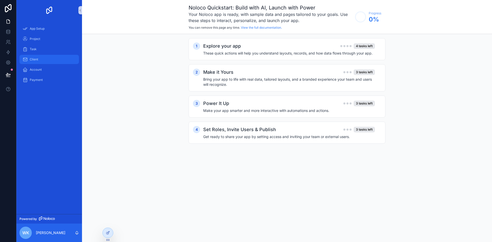
click at [42, 59] on div "Client" at bounding box center [49, 59] width 53 height 8
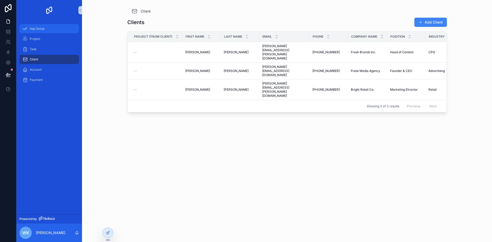
click at [54, 30] on div "App Setup" at bounding box center [49, 29] width 53 height 8
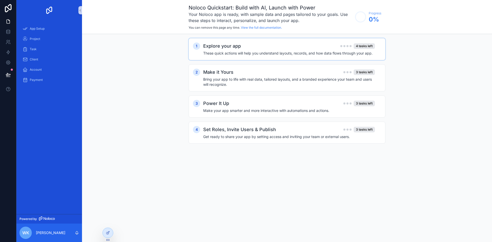
click at [331, 49] on div "Explore your app 4 tasks left" at bounding box center [289, 45] width 172 height 7
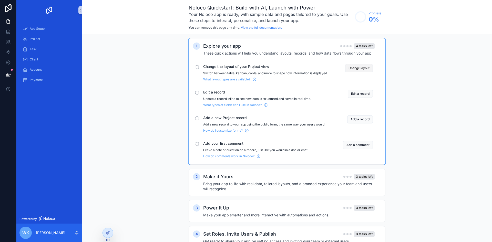
click at [352, 67] on button "Change layout" at bounding box center [359, 68] width 28 height 8
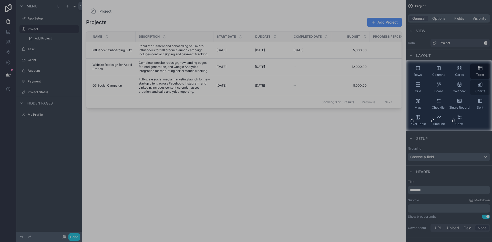
click at [479, 89] on div "Charts" at bounding box center [480, 87] width 20 height 15
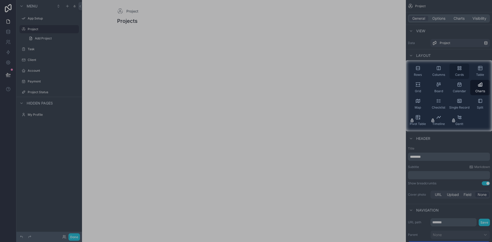
click at [458, 72] on div "Cards" at bounding box center [459, 70] width 20 height 15
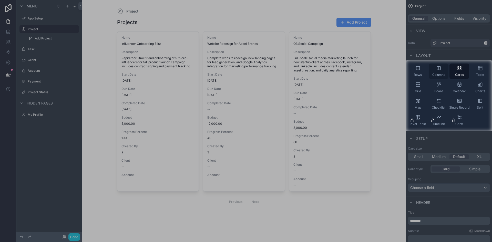
click at [437, 71] on div "Columns" at bounding box center [438, 70] width 20 height 15
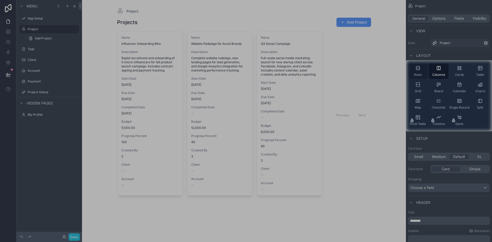
click at [418, 71] on div "Rows" at bounding box center [418, 70] width 20 height 15
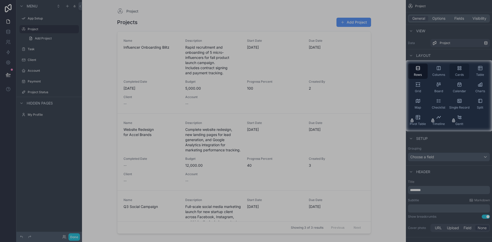
click at [457, 70] on icon "scrollable content" at bounding box center [458, 68] width 5 height 5
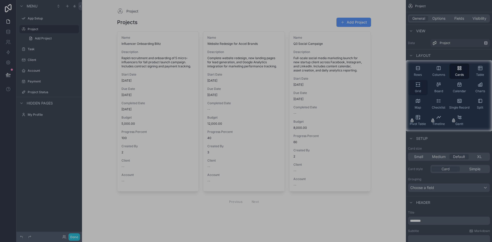
click at [419, 87] on icon "scrollable content" at bounding box center [417, 84] width 5 height 5
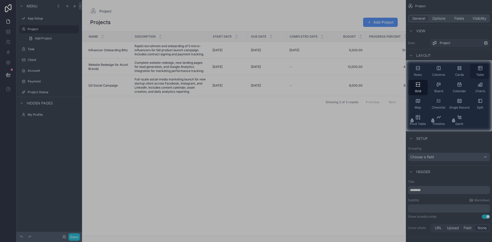
click at [480, 72] on div "Table" at bounding box center [480, 70] width 20 height 15
click at [384, 143] on div at bounding box center [246, 186] width 492 height 111
click at [458, 71] on div "Cards" at bounding box center [459, 70] width 20 height 15
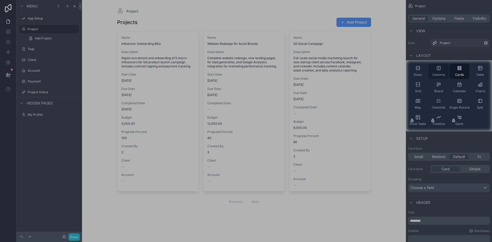
click at [437, 71] on div "Columns" at bounding box center [438, 70] width 20 height 15
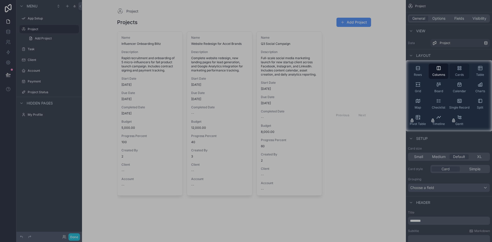
click at [456, 69] on div "Cards" at bounding box center [459, 70] width 20 height 15
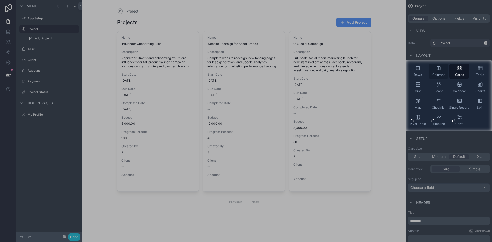
click at [441, 71] on div "Columns" at bounding box center [438, 70] width 20 height 15
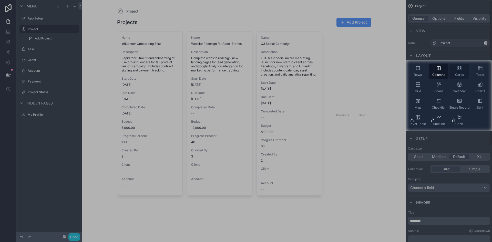
click at [461, 74] on span "Cards" at bounding box center [459, 75] width 9 height 4
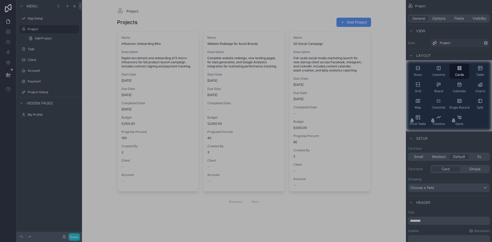
click at [387, 132] on div at bounding box center [246, 186] width 492 height 111
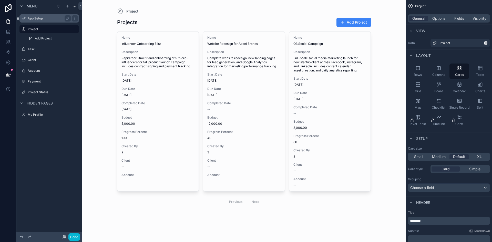
click at [45, 22] on div "App Setup" at bounding box center [48, 18] width 57 height 8
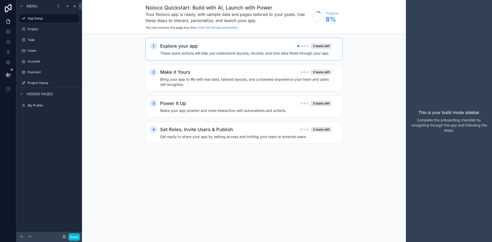
click at [277, 50] on div "Explore your app 3 tasks left These quick actions will help you understand layo…" at bounding box center [249, 48] width 178 height 13
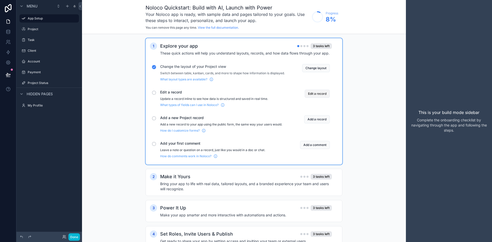
click at [314, 98] on button "Edit a record" at bounding box center [316, 94] width 25 height 8
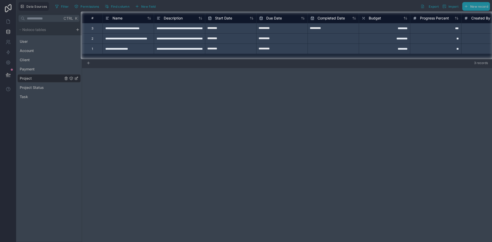
click at [256, 28] on input "*********" at bounding box center [230, 28] width 51 height 8
select select "****"
select select "*"
click at [394, 31] on div "********" at bounding box center [383, 28] width 51 height 10
click at [394, 29] on div "********" at bounding box center [383, 28] width 51 height 10
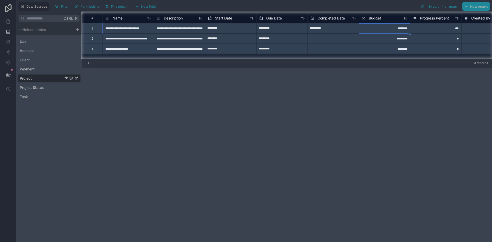
click at [394, 29] on div "********" at bounding box center [383, 28] width 51 height 10
click at [397, 28] on input "********" at bounding box center [384, 28] width 51 height 10
drag, startPoint x: 396, startPoint y: 28, endPoint x: 391, endPoint y: 29, distance: 5.0
click at [391, 29] on input "********" at bounding box center [384, 28] width 51 height 10
type input "*********"
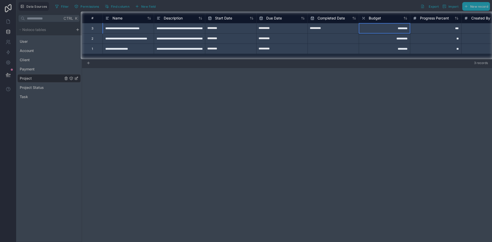
click at [383, 40] on div "*********" at bounding box center [383, 38] width 51 height 10
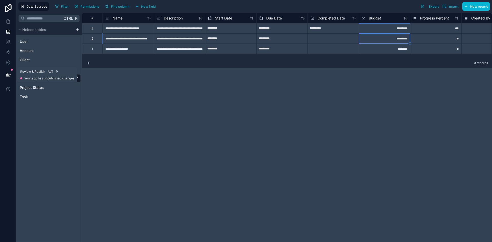
click at [7, 74] on icon at bounding box center [8, 74] width 5 height 5
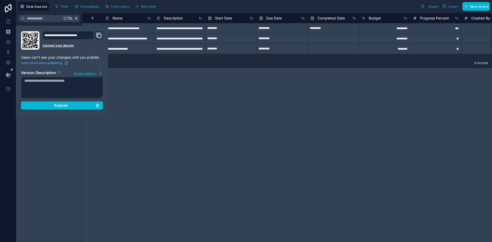
click at [170, 124] on div "**********" at bounding box center [287, 127] width 410 height 229
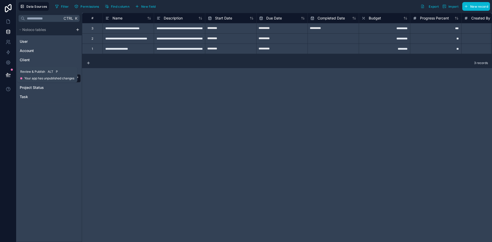
click at [8, 76] on icon at bounding box center [8, 74] width 4 height 3
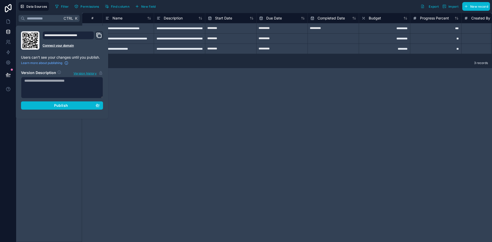
click at [163, 100] on div "**********" at bounding box center [287, 127] width 410 height 229
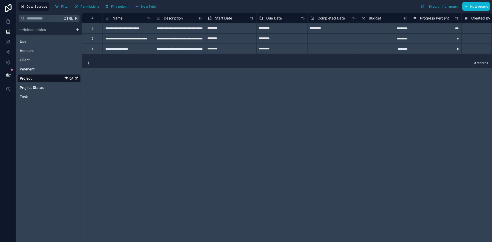
click at [367, 100] on div "**********" at bounding box center [287, 127] width 410 height 229
click at [22, 79] on span "Project" at bounding box center [26, 78] width 12 height 5
click at [11, 77] on button at bounding box center [8, 75] width 11 height 14
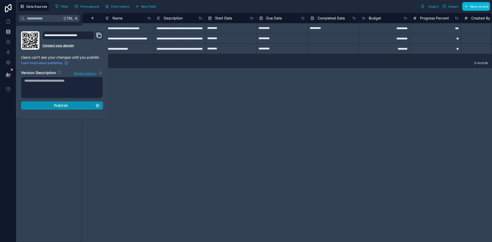
click at [69, 109] on button "Publish" at bounding box center [62, 105] width 82 height 8
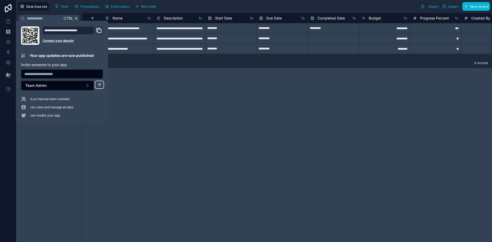
click at [193, 132] on div "**********" at bounding box center [287, 127] width 410 height 229
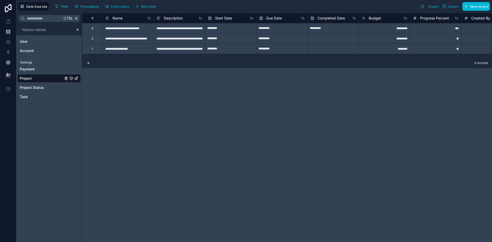
click at [9, 59] on link at bounding box center [8, 62] width 16 height 10
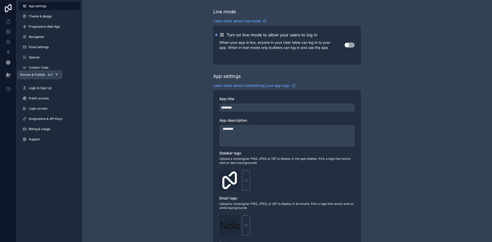
click at [8, 78] on button at bounding box center [8, 75] width 11 height 14
click at [137, 56] on div "Live mode Learn more about live mode Turn on live-mode to allow your users to l…" at bounding box center [287, 198] width 410 height 396
click at [9, 22] on icon at bounding box center [8, 21] width 5 height 5
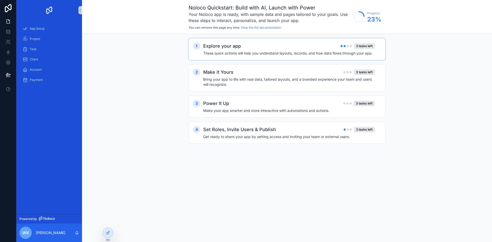
click at [301, 51] on h4 "These quick actions will help you understand layouts, records, and how data flo…" at bounding box center [289, 53] width 172 height 5
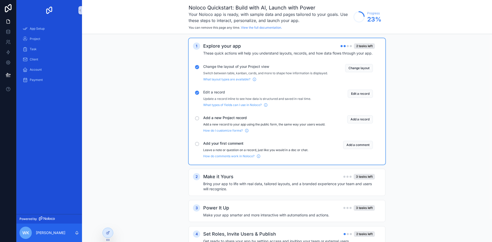
click at [268, 133] on div "How do I customize forms?" at bounding box center [265, 129] width 124 height 6
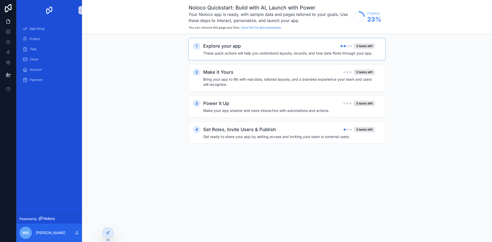
click at [299, 53] on h4 "These quick actions will help you understand layouts, records, and how data flo…" at bounding box center [289, 53] width 172 height 5
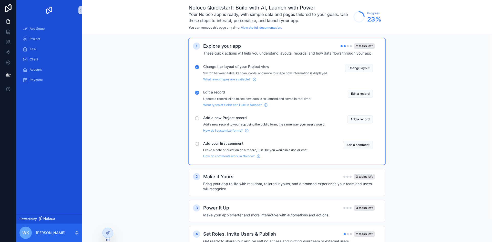
click at [364, 127] on div "Add a record" at bounding box center [352, 123] width 41 height 17
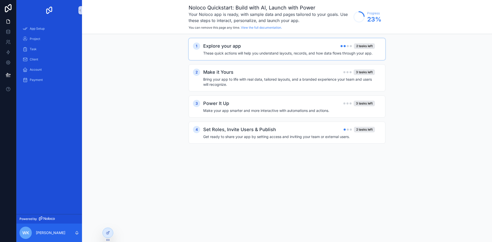
click at [363, 50] on div "Explore your app 2 tasks left These quick actions will help you understand layo…" at bounding box center [292, 48] width 178 height 13
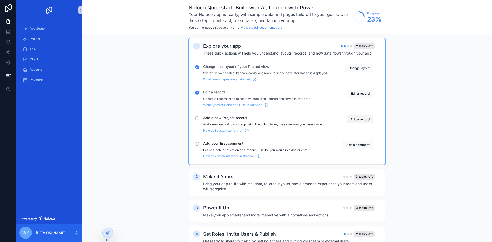
click at [361, 122] on button "Add a record" at bounding box center [360, 119] width 26 height 8
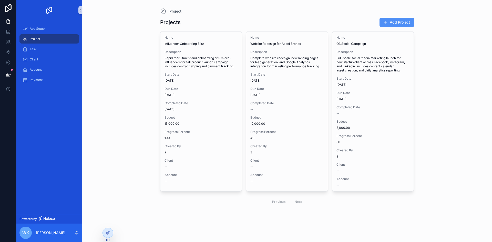
click at [405, 19] on button "Add Project" at bounding box center [396, 22] width 35 height 9
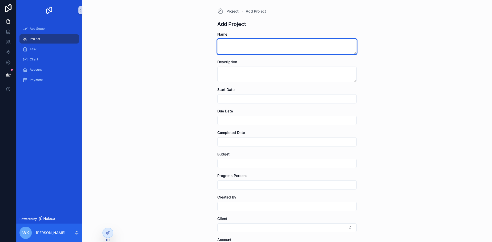
click at [262, 50] on textarea "scrollable content" at bounding box center [286, 46] width 139 height 15
type textarea "**********"
click at [258, 100] on input "scrollable content" at bounding box center [286, 98] width 139 height 7
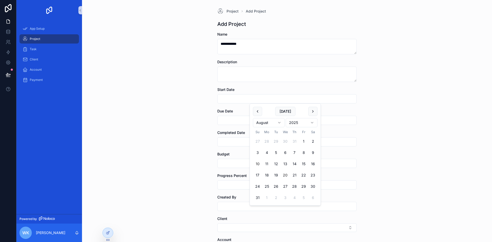
click at [282, 175] on button "20" at bounding box center [284, 174] width 9 height 9
type input "*********"
click at [177, 141] on div "**********" at bounding box center [287, 121] width 410 height 242
click at [266, 114] on div "Due Date" at bounding box center [286, 117] width 139 height 16
drag, startPoint x: 266, startPoint y: 123, endPoint x: 276, endPoint y: 158, distance: 36.6
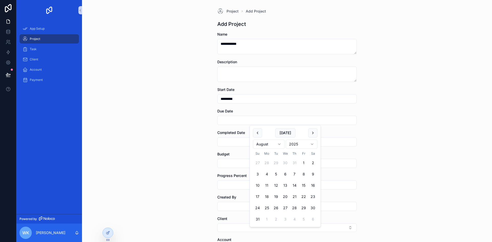
click at [266, 125] on div "**********" at bounding box center [253, 121] width 475 height 242
click at [296, 210] on button "28" at bounding box center [294, 207] width 9 height 9
type input "*********"
click at [184, 161] on div "**********" at bounding box center [287, 121] width 410 height 242
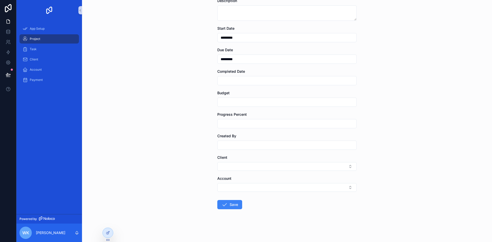
click at [269, 101] on input "scrollable content" at bounding box center [286, 102] width 139 height 7
type input "******"
click at [257, 121] on input "scrollable content" at bounding box center [286, 123] width 139 height 7
type input "**"
click at [250, 148] on input "scrollable content" at bounding box center [286, 145] width 139 height 7
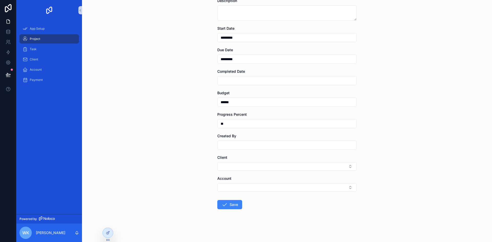
click at [239, 141] on div "scrollable content" at bounding box center [286, 145] width 139 height 9
click at [238, 144] on input "scrollable content" at bounding box center [286, 145] width 139 height 7
click at [237, 146] on input "scrollable content" at bounding box center [286, 145] width 139 height 7
click at [229, 163] on button "Select Button" at bounding box center [286, 166] width 139 height 9
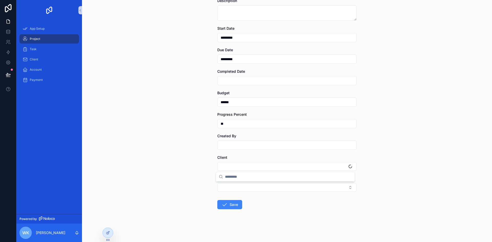
click at [241, 178] on input "scrollable content" at bounding box center [288, 176] width 126 height 9
click at [197, 170] on div "**********" at bounding box center [287, 60] width 410 height 242
click at [247, 168] on button "Select Button" at bounding box center [286, 166] width 139 height 9
click at [232, 195] on div "[PERSON_NAME]" at bounding box center [285, 195] width 137 height 8
click at [240, 191] on button "Select Button" at bounding box center [286, 188] width 139 height 9
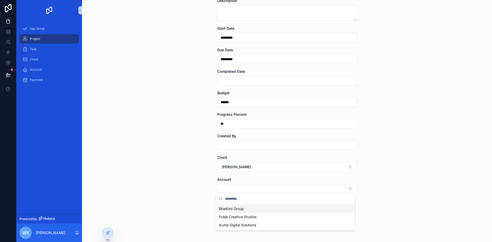
click at [247, 210] on div "Bluebird Group" at bounding box center [285, 209] width 137 height 8
click at [234, 210] on button "Save" at bounding box center [229, 206] width 25 height 9
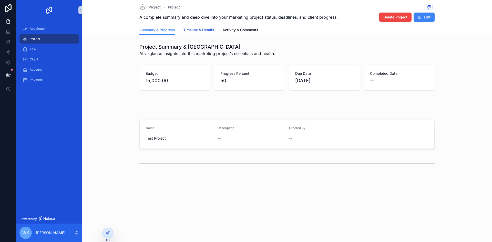
click at [206, 29] on span "Timeline & Details" at bounding box center [198, 29] width 31 height 5
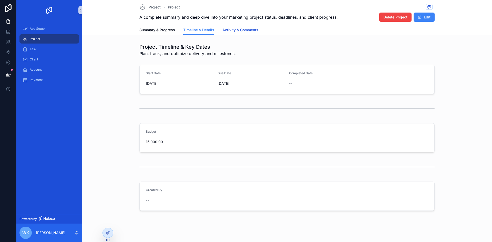
click at [237, 32] on span "Activity & Comments" at bounding box center [240, 29] width 36 height 5
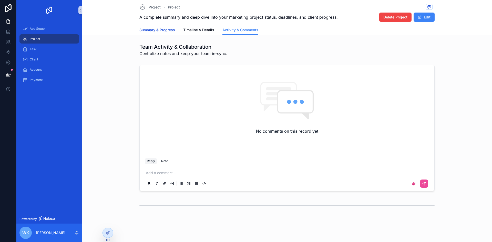
click at [168, 31] on span "Summary & Progress" at bounding box center [157, 29] width 36 height 5
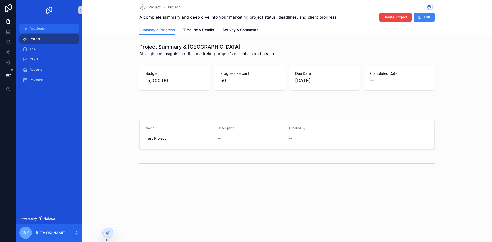
click at [35, 29] on span "App Setup" at bounding box center [37, 29] width 15 height 4
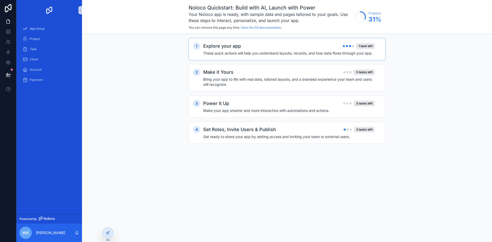
click at [327, 49] on div "Explore your app 1 task left" at bounding box center [289, 45] width 172 height 7
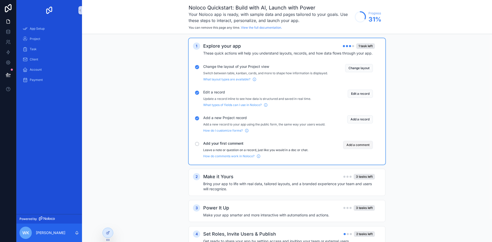
click at [360, 149] on button "Add a comment" at bounding box center [358, 145] width 30 height 8
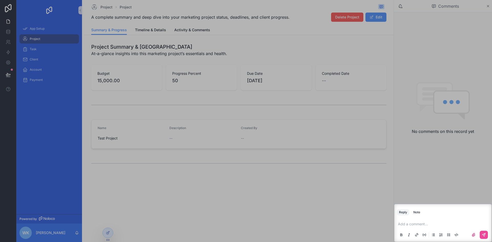
click at [488, 24] on div at bounding box center [246, 102] width 492 height 204
click at [443, 222] on p "scrollable content" at bounding box center [444, 223] width 92 height 5
click at [488, 236] on div "scrollable content" at bounding box center [443, 235] width 92 height 10
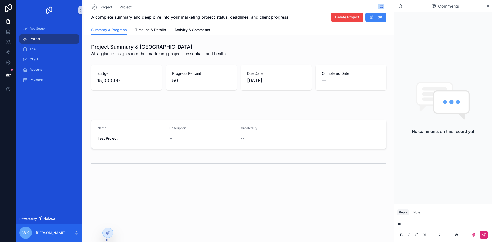
click at [484, 234] on icon "scrollable content" at bounding box center [484, 234] width 2 height 2
click at [46, 28] on div "App Setup" at bounding box center [49, 29] width 53 height 8
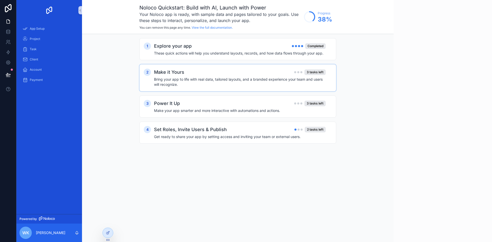
click at [254, 71] on div "Make it Yours 3 tasks left" at bounding box center [240, 72] width 172 height 7
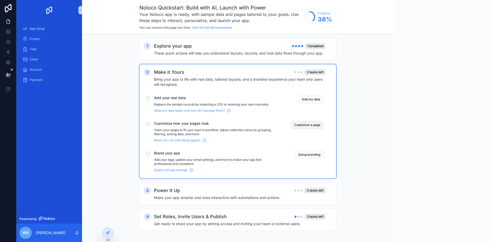
click at [302, 122] on button "Customize a page" at bounding box center [307, 125] width 33 height 8
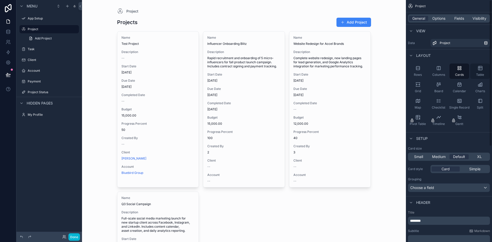
click at [479, 68] on icon "scrollable content" at bounding box center [479, 68] width 0 height 4
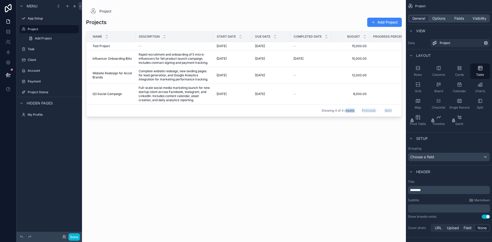
drag, startPoint x: 275, startPoint y: 119, endPoint x: 346, endPoint y: 112, distance: 71.0
click at [346, 112] on div "Project Projects Add Project Name Description Start Date Due Date Completed Dat…" at bounding box center [244, 118] width 324 height 236
click at [341, 137] on div "scrollable content" at bounding box center [244, 118] width 324 height 236
click at [457, 69] on icon "scrollable content" at bounding box center [458, 68] width 5 height 5
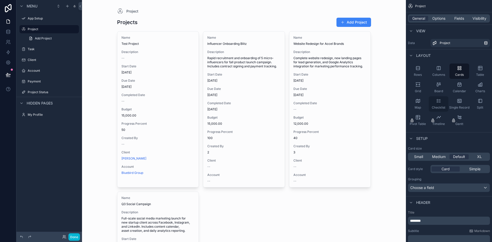
click at [439, 99] on icon "scrollable content" at bounding box center [438, 100] width 5 height 5
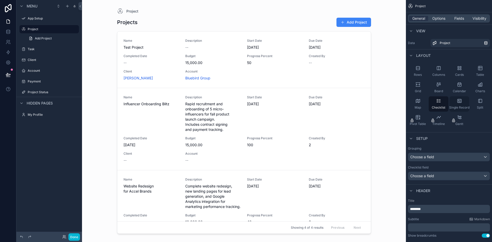
click at [458, 101] on icon "scrollable content" at bounding box center [458, 100] width 5 height 5
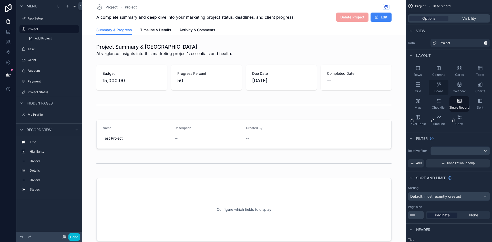
click at [439, 90] on span "Board" at bounding box center [438, 91] width 9 height 4
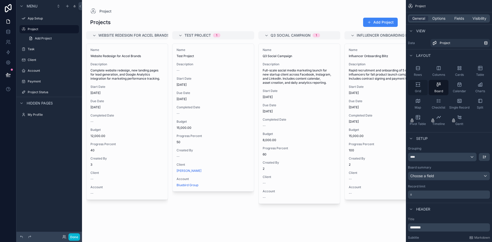
click at [417, 84] on icon "scrollable content" at bounding box center [417, 84] width 5 height 5
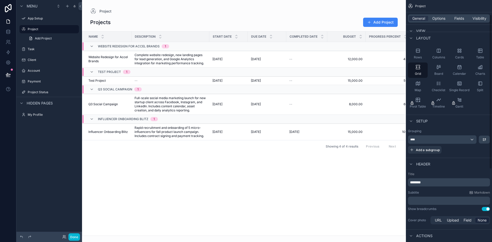
scroll to position [26, 0]
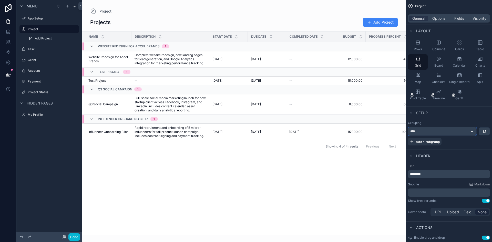
click at [471, 131] on div "****" at bounding box center [442, 131] width 68 height 8
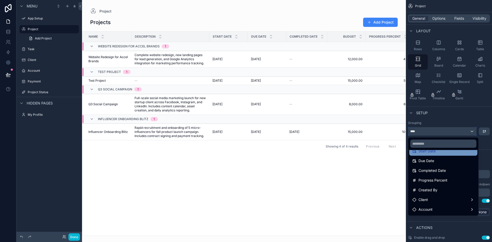
scroll to position [77, 0]
click at [469, 121] on div "scrollable content" at bounding box center [246, 121] width 492 height 242
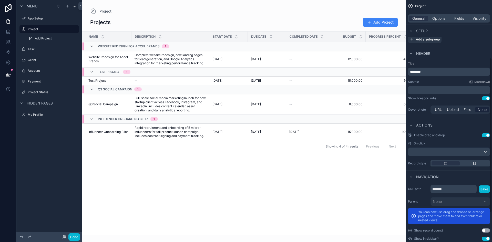
scroll to position [137, 0]
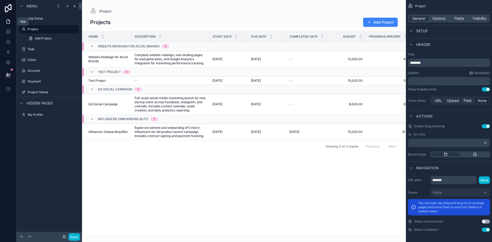
click at [10, 23] on icon at bounding box center [8, 21] width 5 height 5
click at [39, 22] on div "App Setup" at bounding box center [48, 18] width 57 height 8
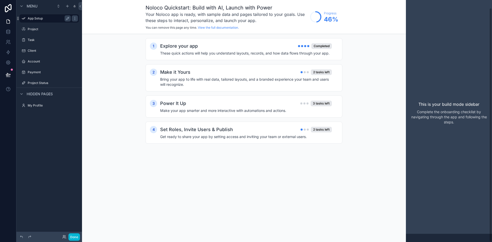
scroll to position [8, 0]
click at [276, 79] on h4 "Bring your app to life with real data, tailored layouts, and a branded experien…" at bounding box center [246, 82] width 172 height 10
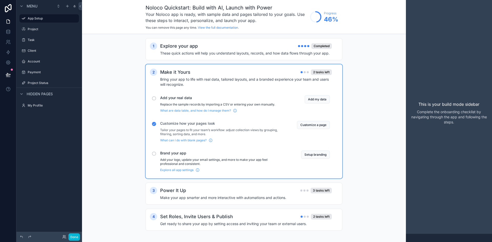
scroll to position [3, 0]
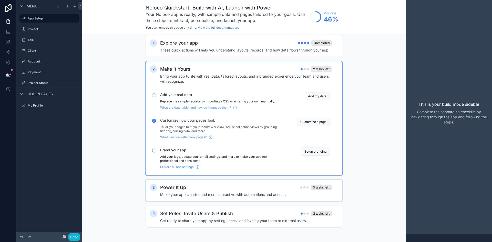
click at [241, 188] on div "Power It Up 3 tasks left" at bounding box center [246, 187] width 172 height 7
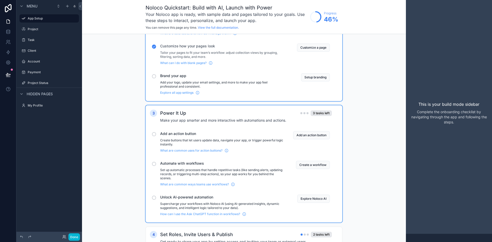
scroll to position [98, 0]
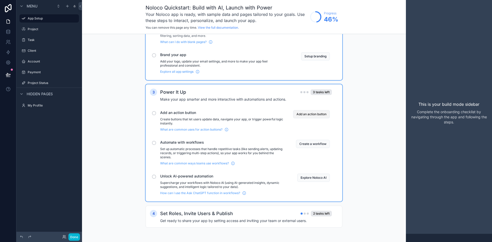
click at [321, 115] on button "Add an action button" at bounding box center [311, 114] width 37 height 8
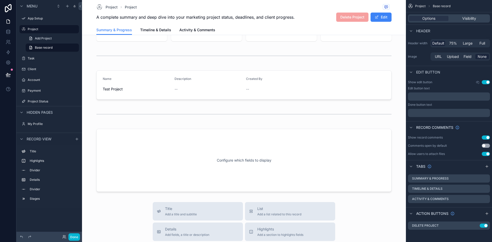
scroll to position [51, 0]
click at [444, 97] on p "﻿" at bounding box center [449, 96] width 79 height 4
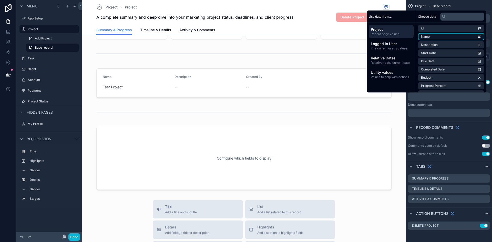
click at [440, 39] on li "Name" at bounding box center [451, 36] width 66 height 7
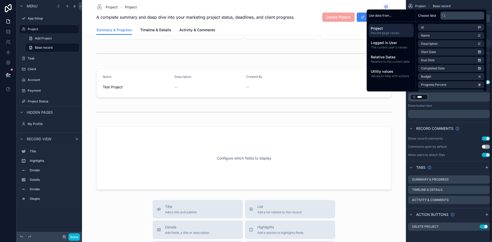
click at [449, 113] on p "﻿" at bounding box center [449, 114] width 79 height 4
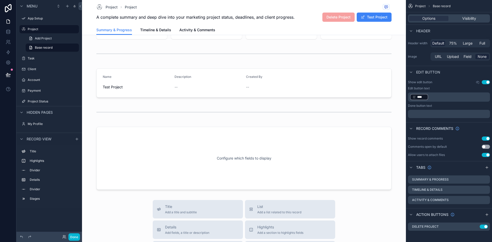
click at [444, 121] on div "**********" at bounding box center [448, 86] width 86 height 291
click at [445, 97] on p "﻿ **** ﻿ ﻿" at bounding box center [449, 96] width 79 height 7
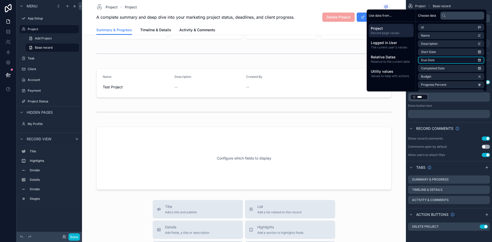
click at [432, 61] on li "Due Date" at bounding box center [451, 60] width 66 height 7
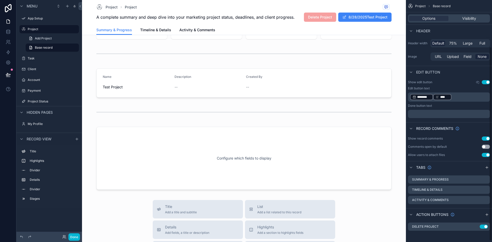
click at [444, 113] on p "﻿" at bounding box center [449, 114] width 79 height 4
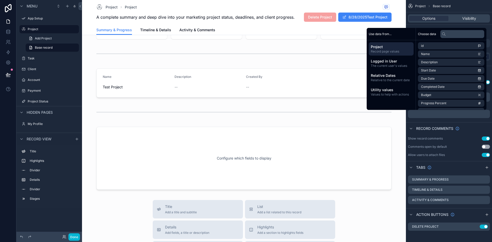
click at [444, 113] on p "﻿" at bounding box center [449, 114] width 79 height 4
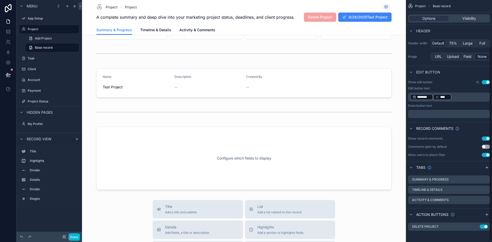
click at [473, 121] on div "**********" at bounding box center [448, 86] width 86 height 291
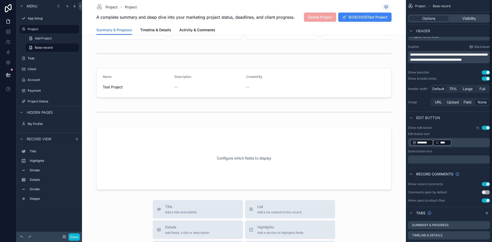
scroll to position [0, 0]
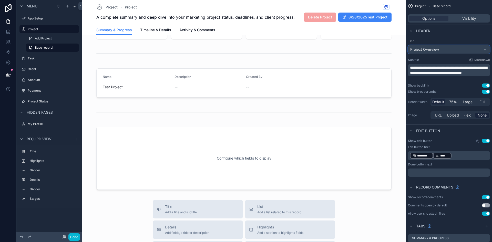
click at [485, 50] on div "Project Overview" at bounding box center [448, 49] width 81 height 8
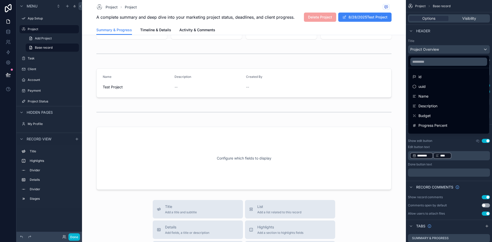
click at [467, 37] on div "scrollable content" at bounding box center [246, 121] width 492 height 242
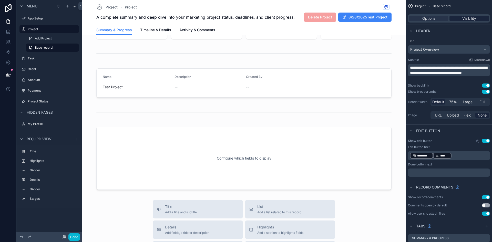
click at [471, 18] on span "Visibility" at bounding box center [469, 18] width 14 height 5
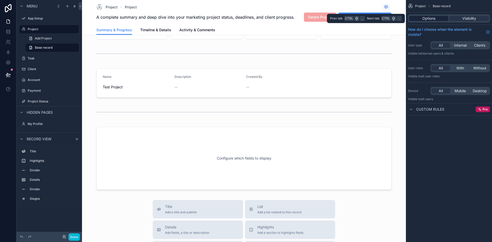
click at [438, 20] on div "Options" at bounding box center [428, 18] width 39 height 5
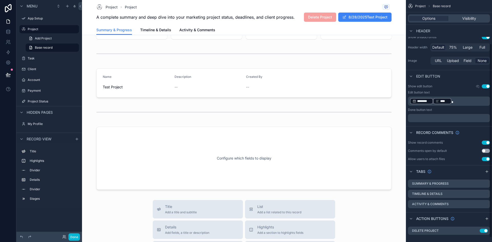
scroll to position [60, 0]
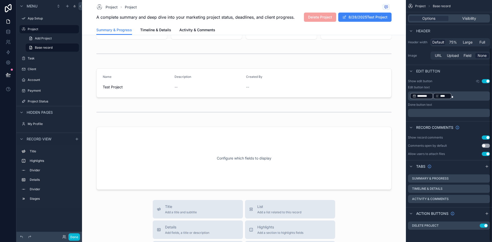
click at [461, 94] on p "﻿ ******** ﻿ **** ﻿" at bounding box center [449, 95] width 79 height 7
click at [458, 95] on p "﻿ ******** ﻿ **** ﻿" at bounding box center [449, 95] width 79 height 7
click at [446, 98] on p "﻿ ******** ﻿ ﻿" at bounding box center [449, 95] width 79 height 7
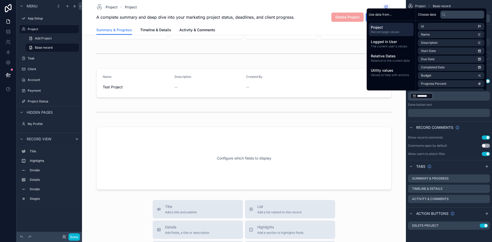
click at [430, 97] on div "********" at bounding box center [421, 96] width 23 height 6
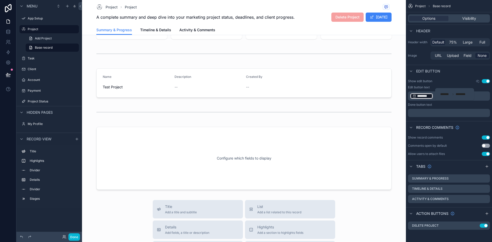
click at [440, 96] on span "*******" at bounding box center [445, 94] width 10 height 4
click at [433, 97] on p "﻿ ******** ﻿ ﻿" at bounding box center [449, 95] width 79 height 7
click at [432, 96] on div "********" at bounding box center [421, 96] width 23 height 6
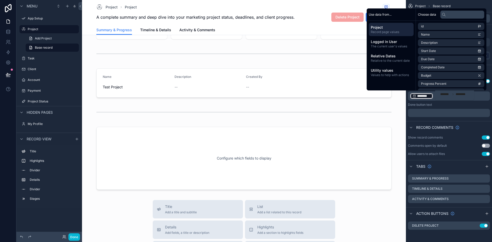
scroll to position [59, 0]
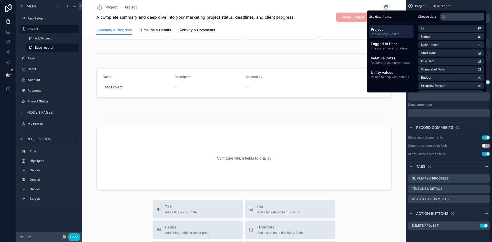
click at [443, 115] on div "﻿" at bounding box center [449, 113] width 82 height 8
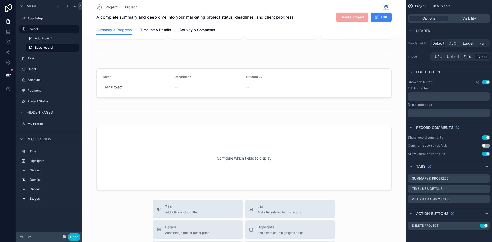
click at [444, 97] on p "﻿" at bounding box center [449, 96] width 79 height 4
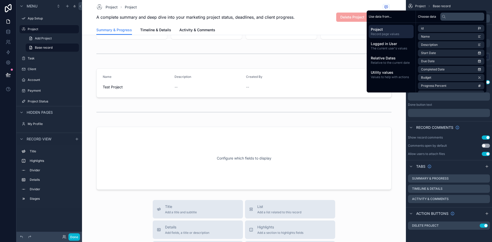
click at [442, 113] on p "﻿" at bounding box center [449, 113] width 79 height 4
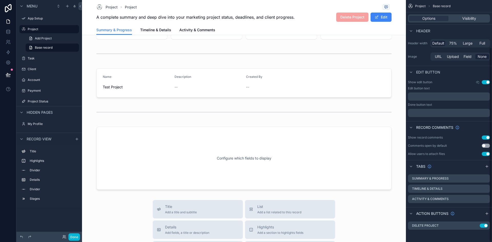
click at [457, 119] on div "Show edit button Use setting Edit button text ﻿ Done button text ﻿" at bounding box center [448, 98] width 86 height 41
click at [431, 98] on p "﻿" at bounding box center [449, 96] width 79 height 4
click at [458, 103] on div "Done button text" at bounding box center [449, 105] width 82 height 4
click at [435, 112] on p "﻿" at bounding box center [449, 113] width 79 height 4
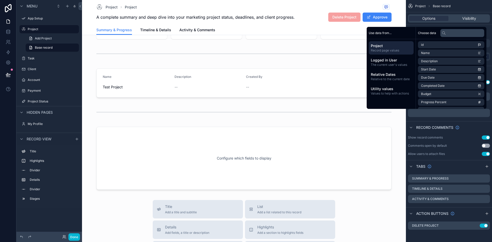
click at [460, 121] on div "Record comments" at bounding box center [448, 127] width 86 height 12
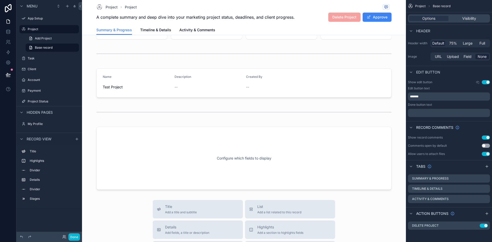
click at [460, 113] on p "﻿" at bounding box center [449, 113] width 79 height 4
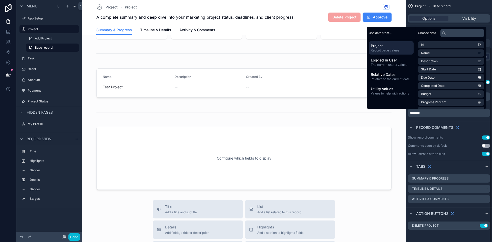
click at [476, 119] on div "**********" at bounding box center [448, 86] width 86 height 290
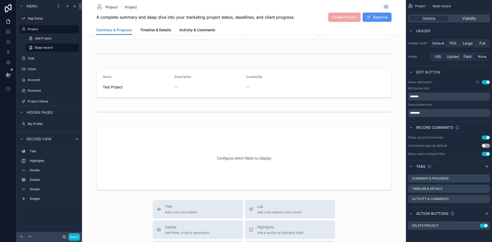
click at [373, 19] on button "Approve" at bounding box center [376, 17] width 29 height 9
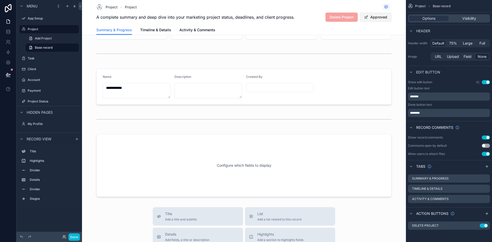
click at [380, 19] on button "Approved" at bounding box center [375, 17] width 32 height 9
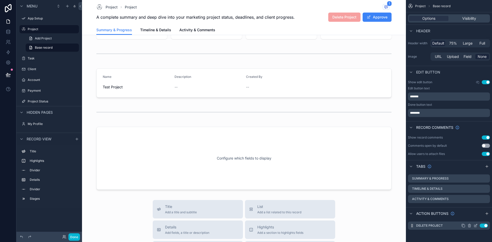
click at [482, 227] on button "Use setting" at bounding box center [483, 225] width 8 height 4
click at [483, 227] on button "Use setting" at bounding box center [483, 225] width 8 height 4
click at [486, 215] on icon "scrollable content" at bounding box center [486, 213] width 4 height 4
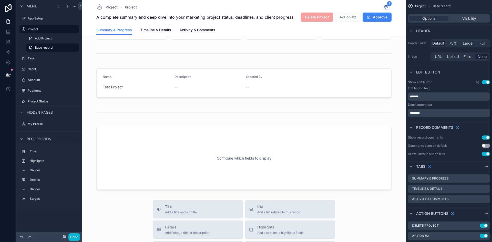
scroll to position [69, 0]
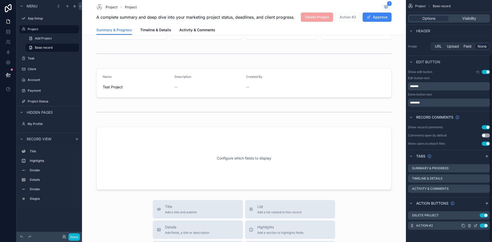
click at [450, 227] on div "Action #2 Use setting" at bounding box center [449, 225] width 82 height 8
click at [475, 226] on icon "scrollable content" at bounding box center [476, 225] width 2 height 2
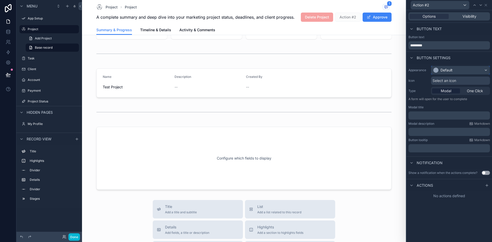
click at [456, 70] on div "Default" at bounding box center [460, 70] width 58 height 8
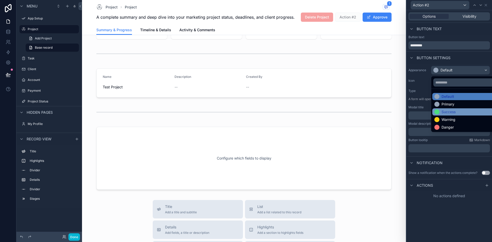
click at [450, 113] on div "Success" at bounding box center [448, 111] width 14 height 5
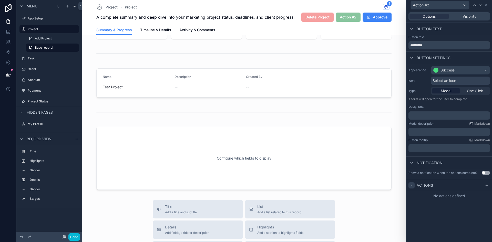
click at [410, 186] on icon at bounding box center [411, 185] width 4 height 4
click at [411, 186] on icon at bounding box center [411, 185] width 4 height 4
click at [483, 184] on div "Actions" at bounding box center [449, 185] width 86 height 12
click at [488, 185] on icon at bounding box center [486, 185] width 4 height 4
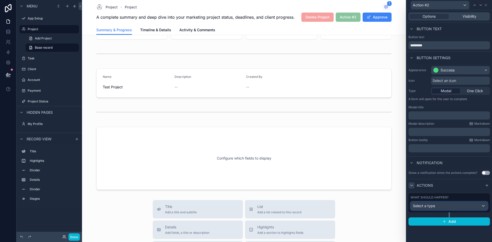
click at [456, 208] on div "Select a type" at bounding box center [448, 206] width 77 height 8
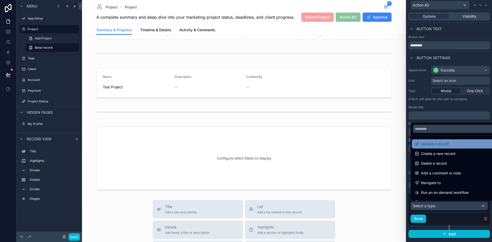
click at [464, 146] on div "Update a record" at bounding box center [454, 144] width 80 height 6
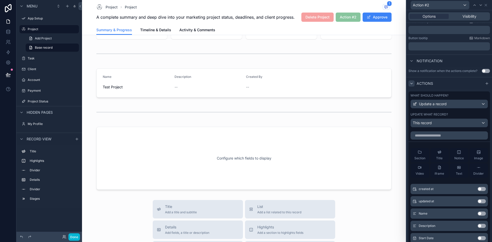
scroll to position [102, 0]
click at [452, 134] on input "text" at bounding box center [448, 135] width 77 height 8
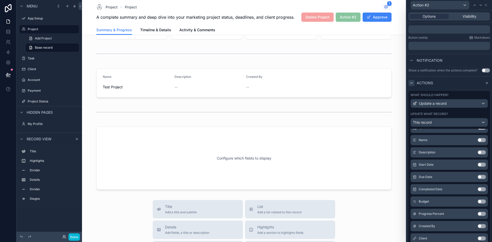
scroll to position [77, 0]
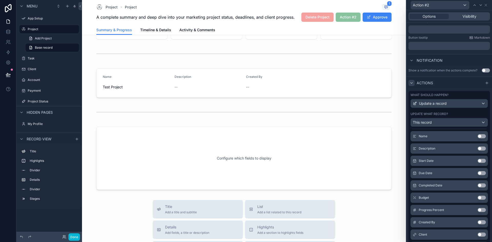
click at [477, 148] on button "Use setting" at bounding box center [481, 148] width 8 height 4
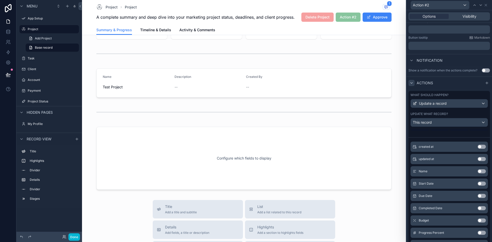
scroll to position [126, 0]
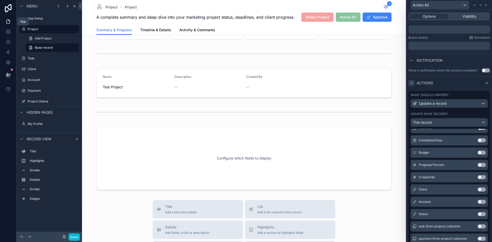
click at [12, 22] on link at bounding box center [8, 21] width 16 height 10
click at [38, 20] on label "App Setup" at bounding box center [48, 18] width 41 height 4
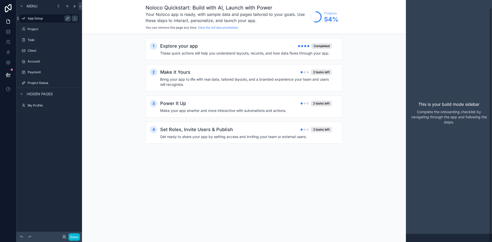
scroll to position [8, 0]
click at [280, 105] on div "Power It Up 2 tasks left" at bounding box center [246, 103] width 172 height 7
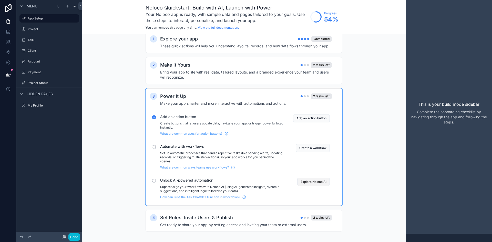
scroll to position [11, 0]
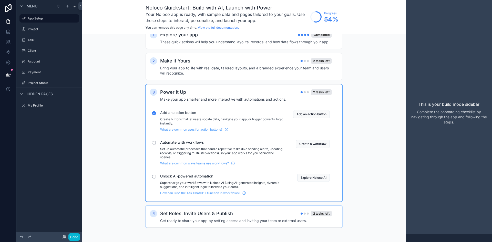
click at [270, 215] on div "Set Roles, Invite Users & Publish 2 tasks left" at bounding box center [246, 213] width 172 height 7
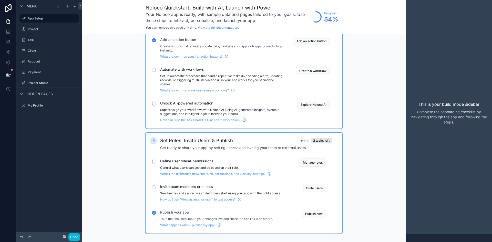
scroll to position [90, 0]
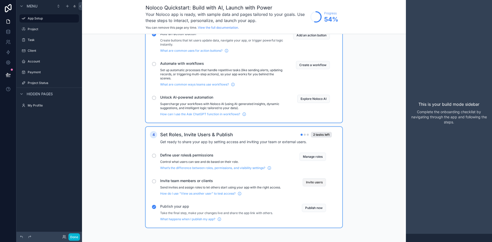
click at [321, 183] on button "Invite users" at bounding box center [313, 182] width 23 height 8
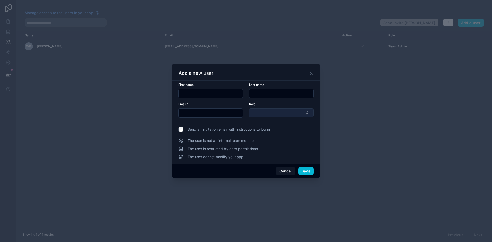
click at [271, 111] on button "Select Button" at bounding box center [281, 112] width 65 height 9
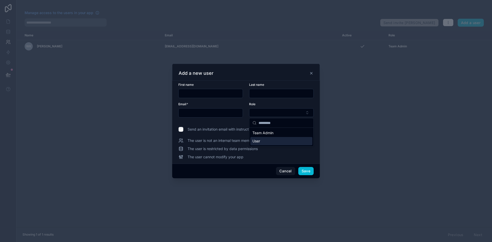
click at [293, 145] on div "User" at bounding box center [281, 141] width 62 height 8
click at [221, 113] on input "text" at bounding box center [210, 112] width 64 height 7
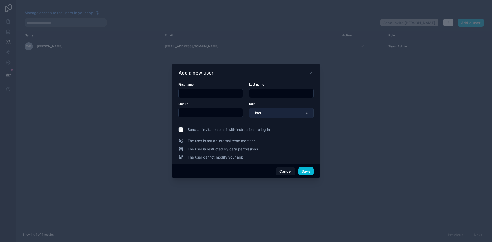
click at [272, 115] on button "User" at bounding box center [281, 113] width 65 height 10
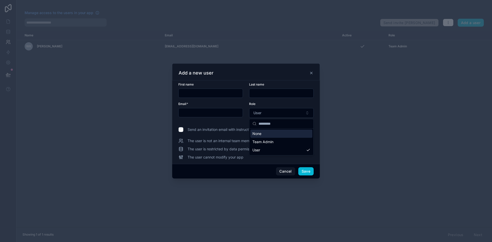
click at [235, 120] on form "First name Last name Email * Role User" at bounding box center [245, 102] width 135 height 41
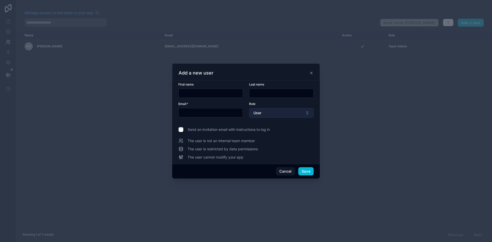
click at [280, 113] on button "User" at bounding box center [281, 113] width 65 height 10
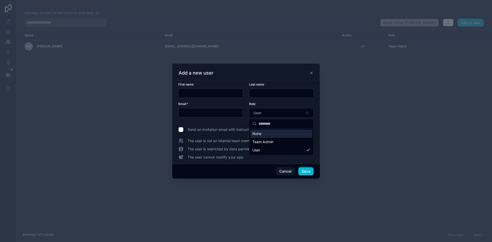
click at [306, 102] on div "Role" at bounding box center [281, 104] width 65 height 4
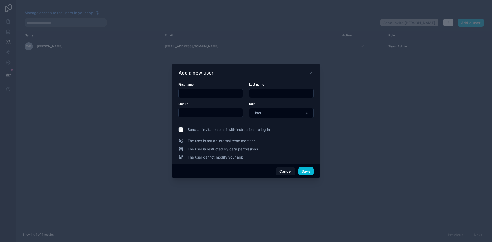
click at [310, 73] on icon at bounding box center [311, 73] width 4 height 4
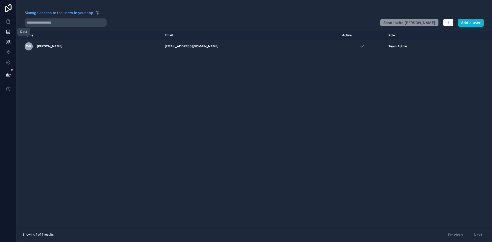
click at [7, 31] on icon at bounding box center [7, 30] width 3 height 1
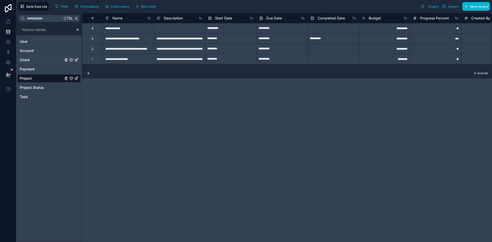
click at [33, 60] on div "Client" at bounding box center [48, 60] width 63 height 8
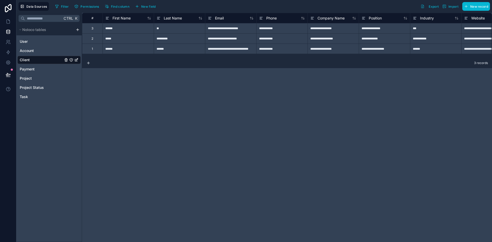
click at [93, 114] on div "**********" at bounding box center [287, 127] width 410 height 229
click at [10, 23] on icon at bounding box center [8, 22] width 3 height 4
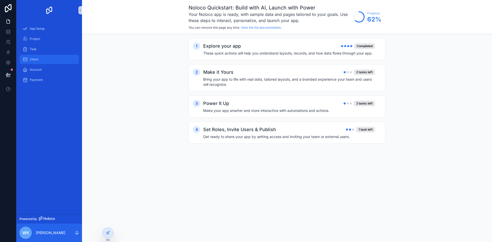
click at [45, 58] on div "Client" at bounding box center [49, 59] width 53 height 8
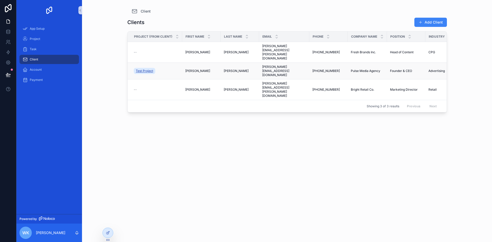
click at [146, 69] on span "Test Project" at bounding box center [144, 71] width 17 height 4
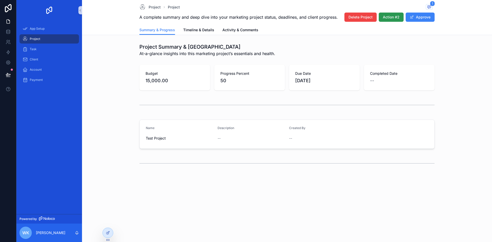
click at [386, 17] on span "Action #2" at bounding box center [390, 17] width 17 height 5
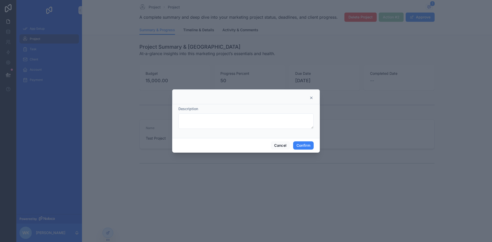
click at [311, 97] on icon at bounding box center [311, 98] width 4 height 4
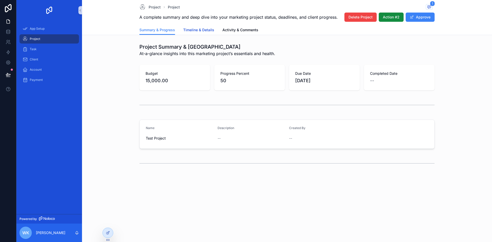
click at [208, 31] on span "Timeline & Details" at bounding box center [198, 29] width 31 height 5
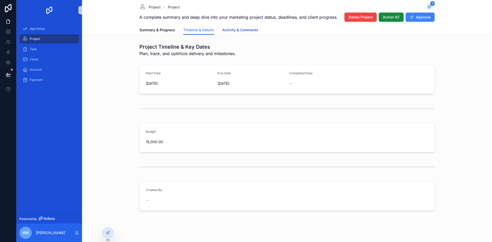
click at [248, 30] on span "Activity & Comments" at bounding box center [240, 29] width 36 height 5
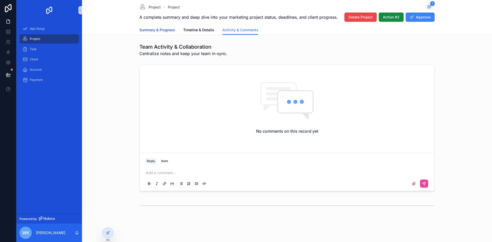
click at [168, 30] on span "Summary & Progress" at bounding box center [157, 29] width 36 height 5
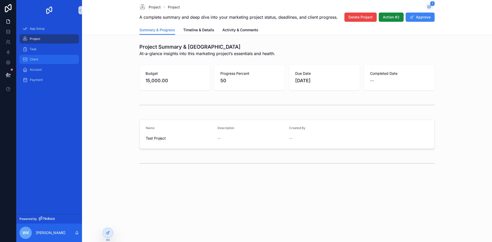
click at [38, 56] on div "Client" at bounding box center [49, 59] width 53 height 8
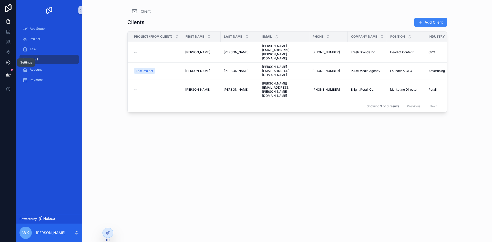
click at [5, 61] on link at bounding box center [8, 62] width 16 height 10
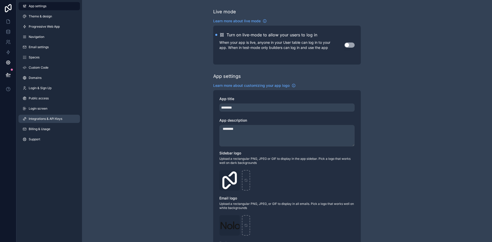
click at [59, 115] on link "Integrations & API Keys" at bounding box center [48, 119] width 61 height 8
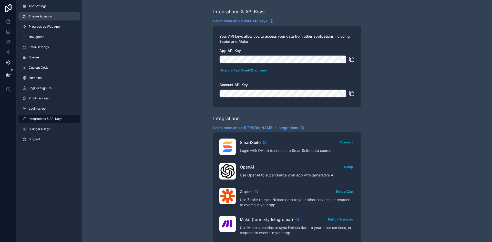
click at [50, 13] on link "Theme & design" at bounding box center [48, 16] width 61 height 8
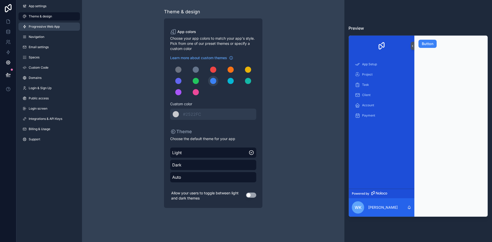
click at [50, 27] on span "Progressive Web App" at bounding box center [44, 27] width 31 height 4
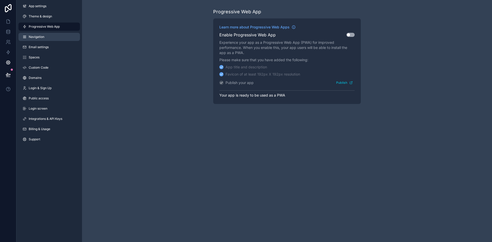
click at [47, 40] on link "Navigation" at bounding box center [48, 37] width 61 height 8
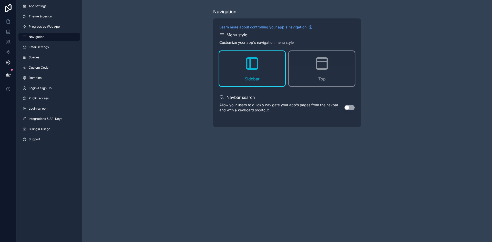
click at [49, 52] on div "App settings Theme & design Progressive Web App Navigation Email settings Space…" at bounding box center [49, 73] width 66 height 147
click at [47, 46] on span "Email settings" at bounding box center [39, 47] width 20 height 4
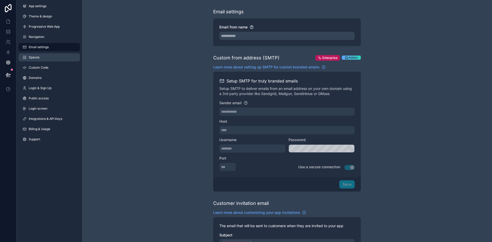
click at [47, 61] on link "Spaces" at bounding box center [48, 57] width 61 height 8
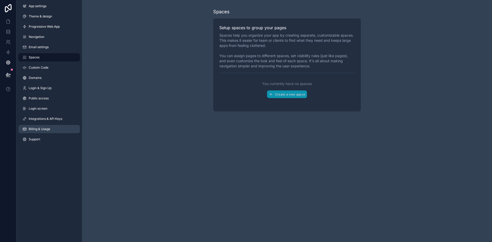
click at [52, 127] on link "Billing & Usage" at bounding box center [48, 129] width 61 height 8
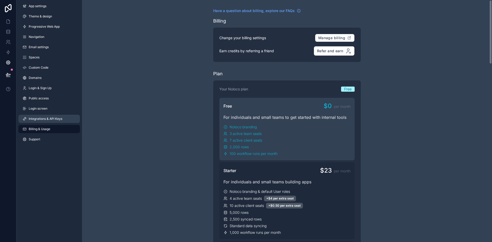
click at [46, 120] on span "Integrations & API Keys" at bounding box center [46, 119] width 34 height 4
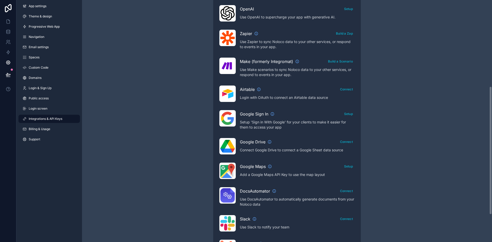
scroll to position [163, 0]
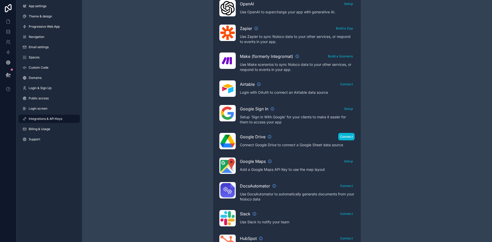
click at [349, 138] on button "Connect" at bounding box center [346, 136] width 16 height 7
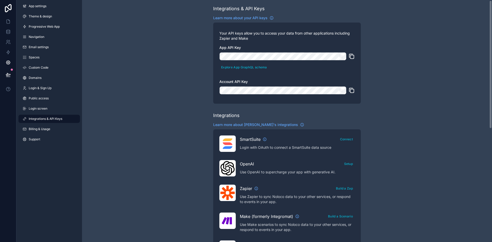
scroll to position [0, 0]
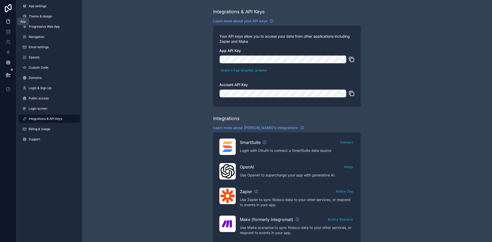
click at [7, 23] on icon at bounding box center [8, 21] width 5 height 5
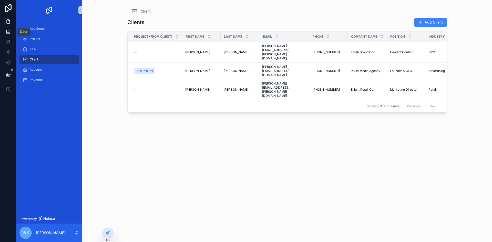
click at [5, 35] on link at bounding box center [8, 32] width 16 height 10
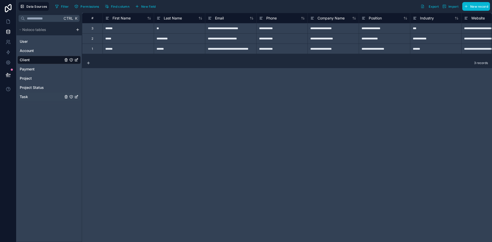
click at [42, 98] on div "Task" at bounding box center [48, 97] width 63 height 8
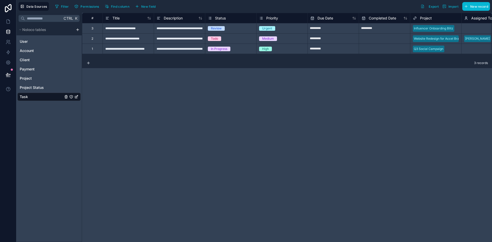
click at [77, 30] on html "**********" at bounding box center [246, 121] width 492 height 242
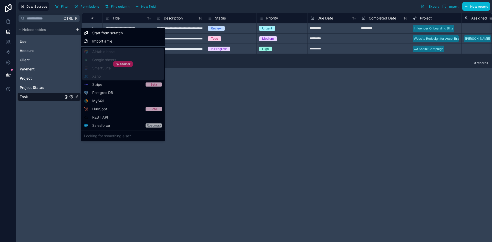
click at [125, 65] on span "Starter" at bounding box center [125, 64] width 10 height 4
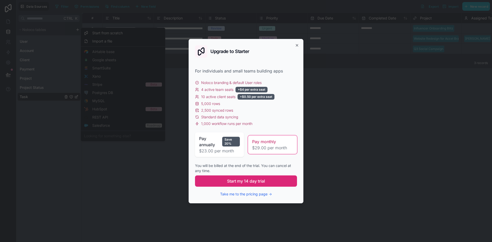
click at [271, 184] on button "Start my 14 day trial" at bounding box center [246, 180] width 102 height 11
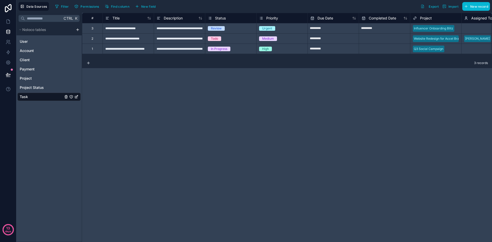
click at [77, 29] on html "**********" at bounding box center [246, 121] width 492 height 242
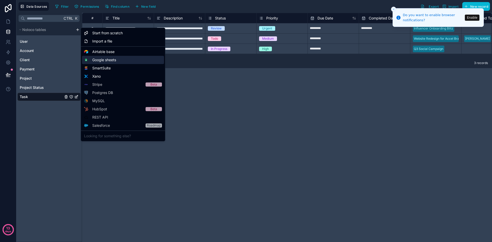
click at [108, 58] on span "Google sheets" at bounding box center [104, 59] width 24 height 5
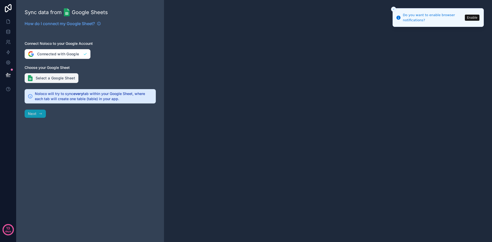
click at [67, 78] on button "Select a Google Sheet" at bounding box center [52, 78] width 54 height 10
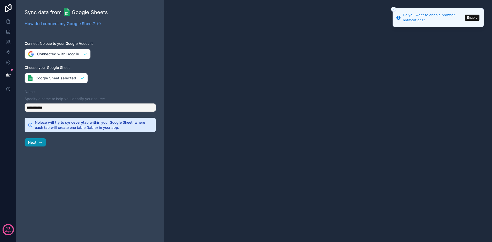
click at [41, 141] on icon "button" at bounding box center [40, 142] width 4 height 4
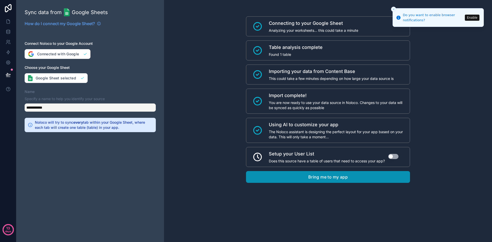
click at [349, 173] on button "Bring me to my app" at bounding box center [328, 177] width 164 height 12
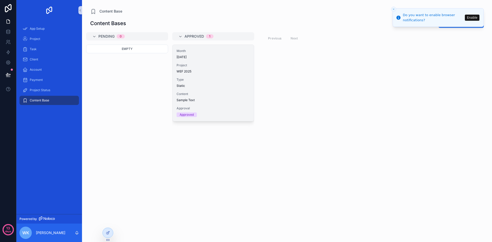
click at [215, 93] on span "Content" at bounding box center [212, 94] width 73 height 4
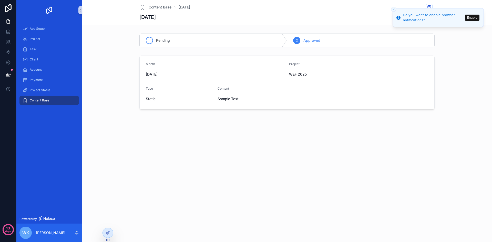
click at [260, 43] on div "Pending" at bounding box center [213, 40] width 147 height 13
click at [320, 40] on div "2 Approved" at bounding box center [360, 40] width 147 height 13
click at [168, 8] on span "Content Base" at bounding box center [159, 7] width 23 height 5
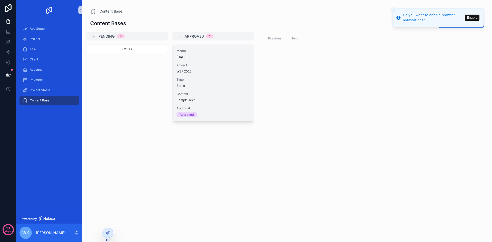
click at [191, 116] on div "Approved" at bounding box center [186, 114] width 14 height 5
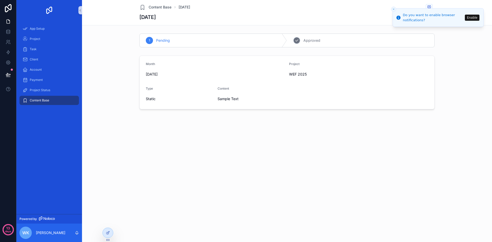
click at [324, 44] on div "2 Approved" at bounding box center [360, 40] width 147 height 13
click at [243, 42] on div "Pending" at bounding box center [213, 40] width 147 height 13
click at [165, 6] on span "Content Base" at bounding box center [159, 7] width 23 height 5
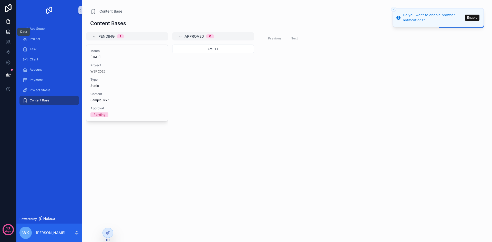
click at [12, 35] on link at bounding box center [8, 32] width 16 height 10
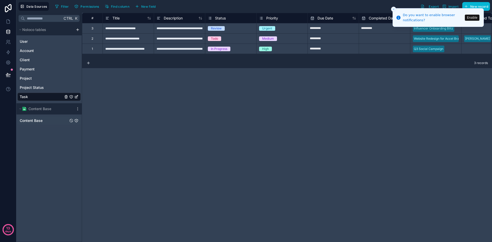
click at [38, 119] on span "Content Base" at bounding box center [31, 120] width 23 height 5
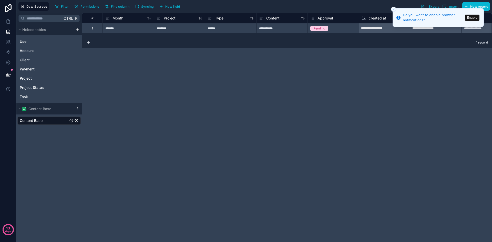
click at [332, 29] on div "Pending" at bounding box center [332, 29] width 51 height 6
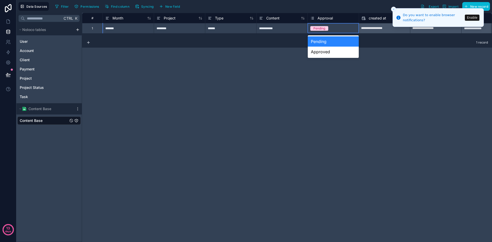
click at [325, 27] on span "Pending" at bounding box center [319, 28] width 18 height 5
click at [11, 22] on link at bounding box center [8, 21] width 16 height 10
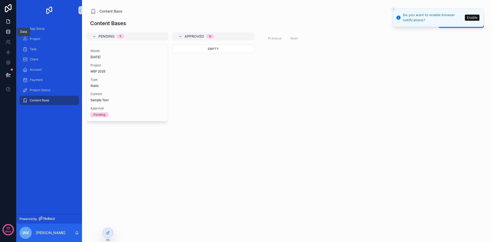
click at [9, 33] on icon at bounding box center [8, 31] width 5 height 5
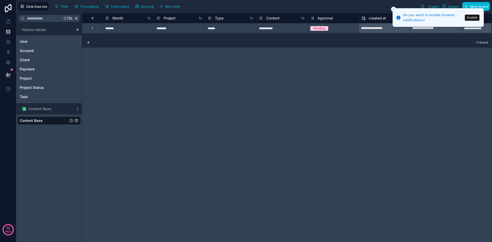
click at [46, 121] on div "Content Base" at bounding box center [48, 120] width 63 height 8
click at [333, 27] on div "Pending" at bounding box center [332, 29] width 51 height 6
click at [326, 29] on span "Pending" at bounding box center [319, 28] width 18 height 5
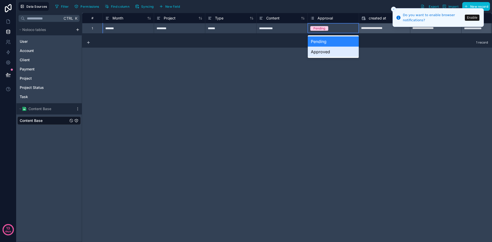
click at [323, 51] on div "Approved" at bounding box center [332, 52] width 51 height 10
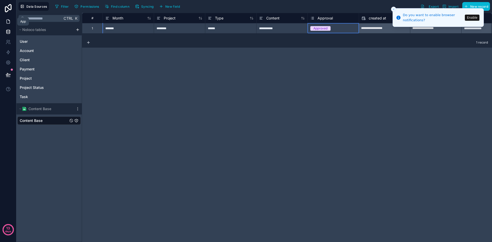
click at [11, 22] on link at bounding box center [8, 21] width 16 height 10
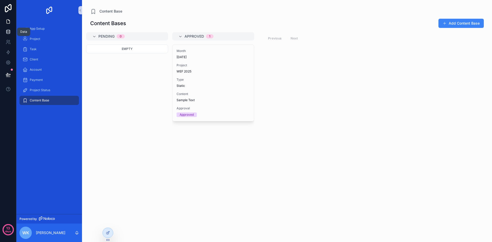
click at [12, 33] on link at bounding box center [8, 32] width 16 height 10
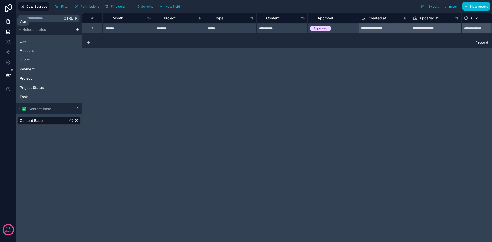
click at [6, 19] on link at bounding box center [8, 21] width 16 height 10
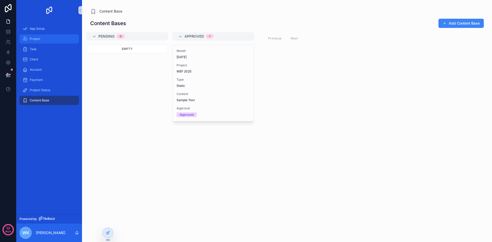
click at [45, 40] on div "Project" at bounding box center [49, 39] width 53 height 8
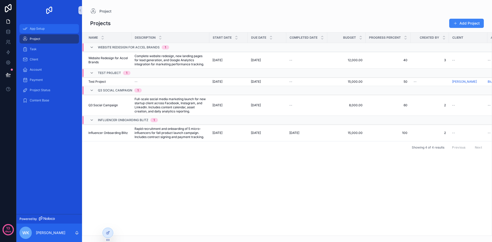
click at [49, 25] on div "App Setup" at bounding box center [49, 29] width 53 height 8
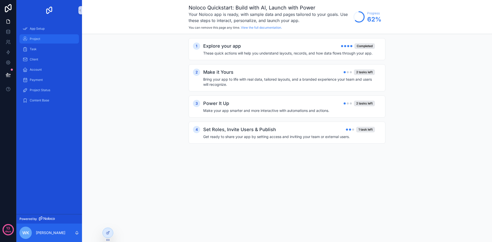
click at [49, 39] on div "Project" at bounding box center [49, 39] width 53 height 8
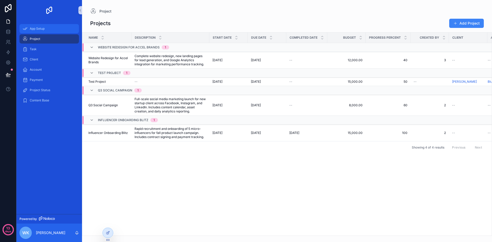
click at [55, 28] on div "App Setup" at bounding box center [49, 29] width 53 height 8
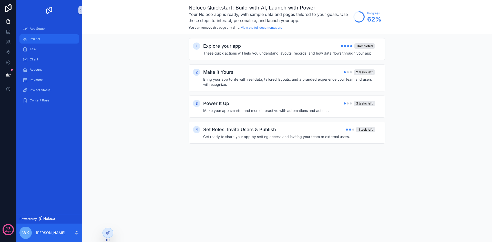
click at [52, 40] on div "Project" at bounding box center [49, 39] width 53 height 8
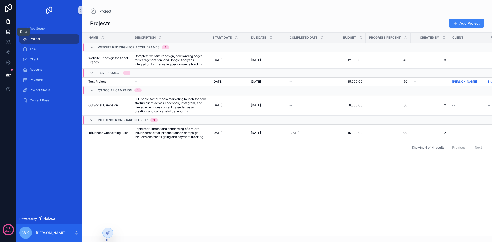
click at [10, 30] on icon at bounding box center [8, 31] width 5 height 5
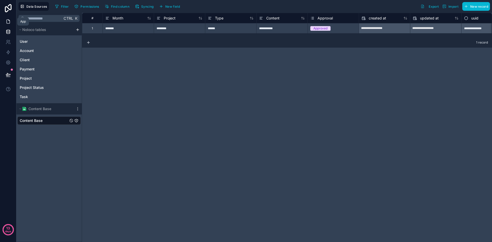
click at [7, 21] on icon at bounding box center [8, 21] width 5 height 5
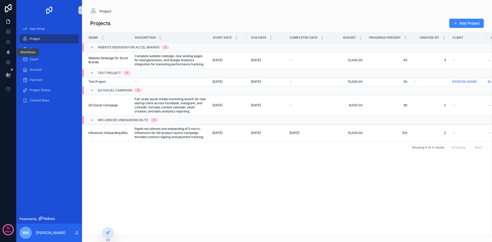
click at [9, 53] on icon at bounding box center [8, 52] width 3 height 4
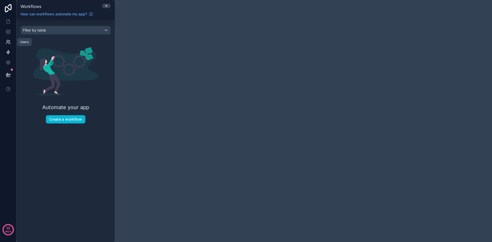
click at [7, 41] on icon at bounding box center [8, 41] width 5 height 5
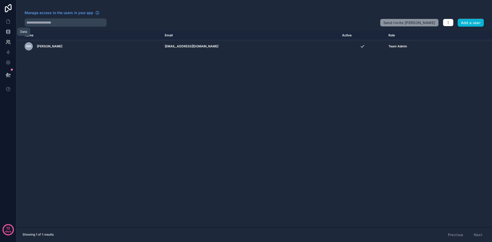
click at [8, 32] on icon at bounding box center [8, 31] width 5 height 5
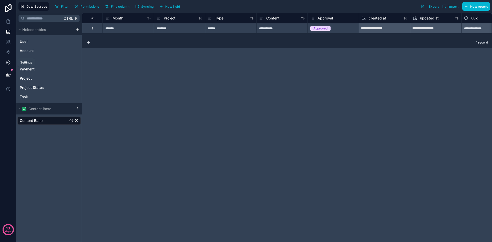
click at [8, 59] on link at bounding box center [8, 62] width 16 height 10
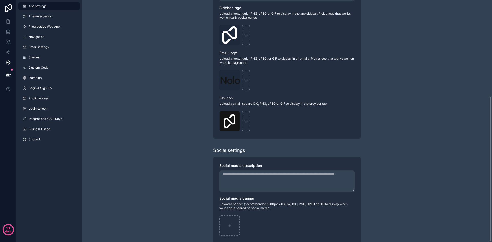
scroll to position [159, 0]
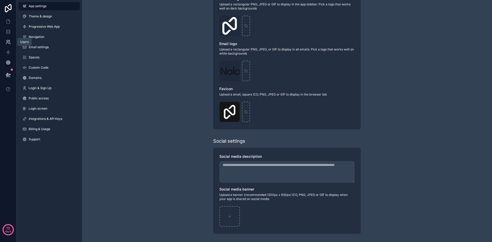
click at [9, 43] on icon at bounding box center [8, 41] width 5 height 5
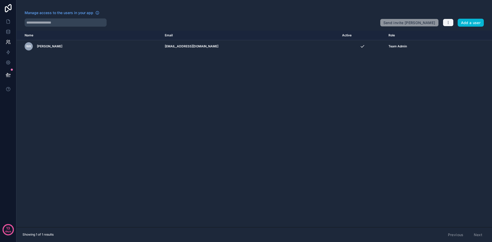
click at [448, 25] on icon "button" at bounding box center [448, 22] width 4 height 4
click at [452, 13] on div "Manage access to the users in your app Send invite reminders Add a user" at bounding box center [253, 18] width 475 height 16
click at [8, 63] on icon at bounding box center [8, 62] width 5 height 5
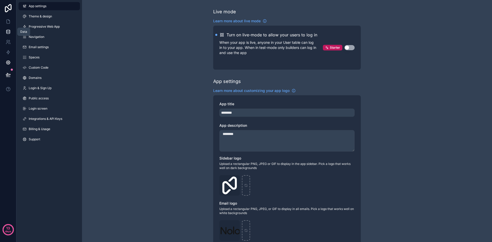
click at [11, 31] on link at bounding box center [8, 32] width 16 height 10
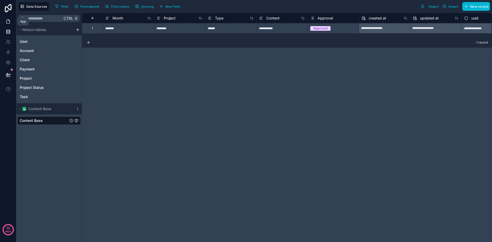
click at [10, 21] on icon at bounding box center [8, 22] width 3 height 4
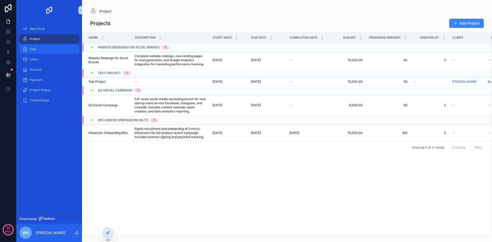
click at [42, 47] on div "Task" at bounding box center [49, 49] width 53 height 8
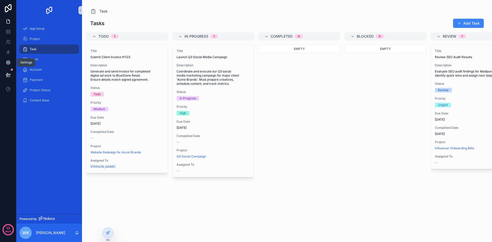
click at [8, 61] on icon at bounding box center [8, 63] width 4 height 4
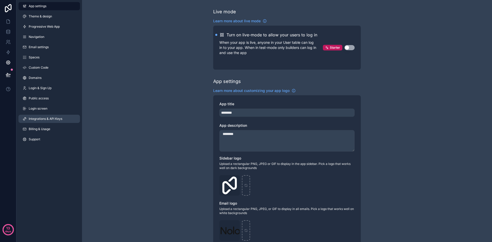
click at [49, 117] on span "Integrations & API Keys" at bounding box center [46, 119] width 34 height 4
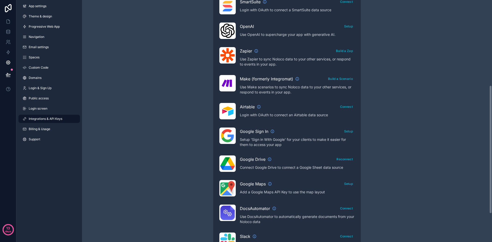
scroll to position [137, 0]
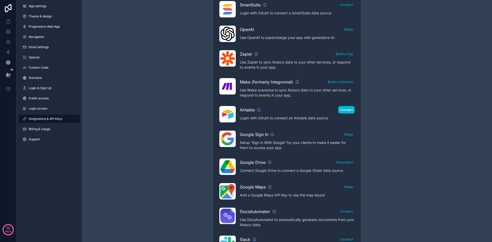
click at [344, 112] on button "Connect" at bounding box center [346, 109] width 16 height 7
click at [9, 30] on icon at bounding box center [8, 31] width 5 height 5
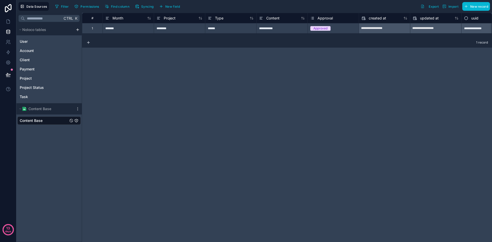
click at [52, 133] on div "Ctrl K Noloco tables User Account Client Payment Project Project Status Task Co…" at bounding box center [49, 127] width 66 height 229
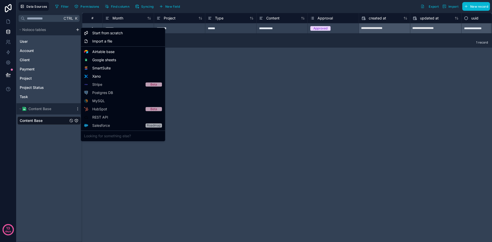
click at [76, 29] on html "**********" at bounding box center [246, 121] width 492 height 242
click at [115, 51] on div "Airtable base" at bounding box center [123, 52] width 82 height 8
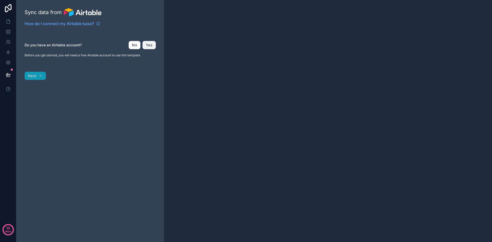
click at [149, 46] on button "Yes" at bounding box center [148, 45] width 13 height 8
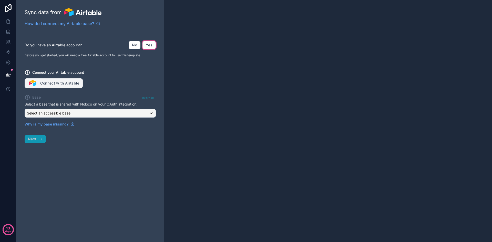
click at [62, 85] on button "Connect with Airtable" at bounding box center [54, 83] width 58 height 10
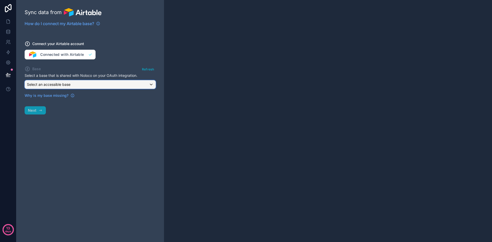
click at [81, 85] on div "Select an accessible base" at bounding box center [90, 84] width 131 height 8
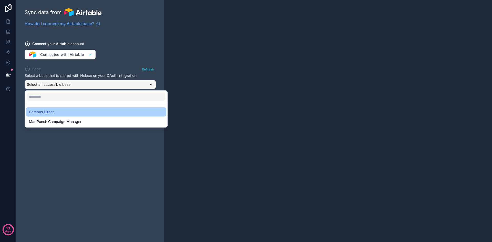
click at [73, 115] on div "Campus Direct" at bounding box center [96, 112] width 134 height 6
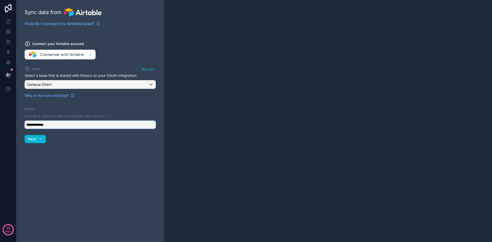
click at [60, 124] on input "**********" at bounding box center [90, 125] width 131 height 8
click at [87, 150] on div "**********" at bounding box center [89, 121] width 147 height 242
click at [39, 141] on icon "button" at bounding box center [40, 139] width 4 height 4
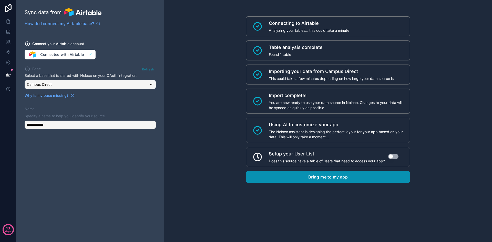
click at [350, 179] on button "Bring me to my app" at bounding box center [328, 177] width 164 height 12
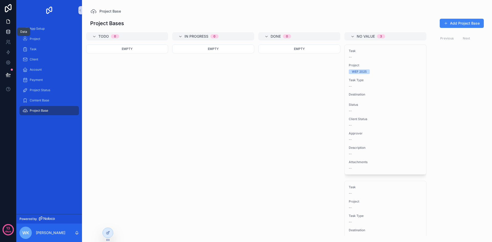
click at [8, 33] on icon at bounding box center [7, 31] width 3 height 2
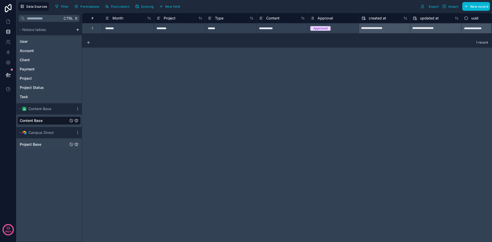
click at [40, 146] on span "Project Base" at bounding box center [31, 144] width 22 height 5
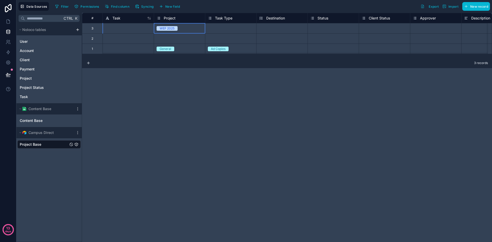
click at [188, 27] on div "WEF 2025" at bounding box center [179, 29] width 51 height 6
click at [223, 29] on div "Select a Task Type" at bounding box center [221, 28] width 27 height 4
click at [232, 30] on div "Select a Task Type" at bounding box center [221, 28] width 27 height 4
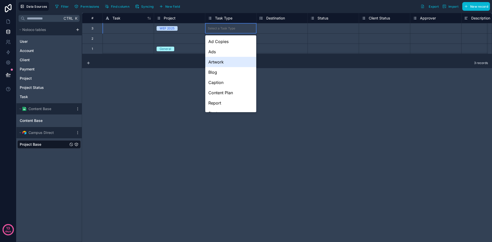
click at [236, 65] on div "Artwork" at bounding box center [230, 62] width 51 height 10
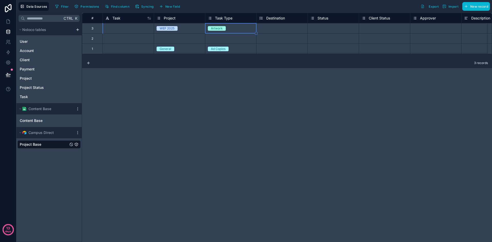
click at [298, 31] on div "Select a Destination" at bounding box center [281, 28] width 51 height 10
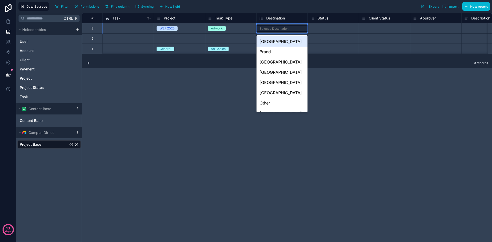
click at [296, 29] on div "Select a Destination" at bounding box center [281, 28] width 51 height 7
click at [290, 80] on div "[GEOGRAPHIC_DATA]" at bounding box center [281, 82] width 51 height 10
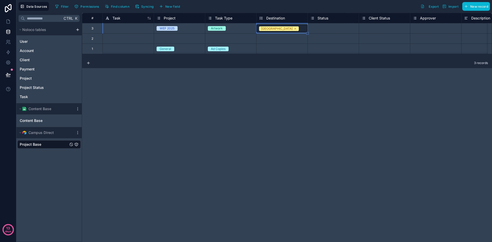
click at [268, 68] on div "3 records" at bounding box center [287, 63] width 410 height 10
click at [435, 31] on div "Select a Approver" at bounding box center [435, 28] width 51 height 10
click at [396, 29] on div "Select a Client Status" at bounding box center [384, 28] width 51 height 5
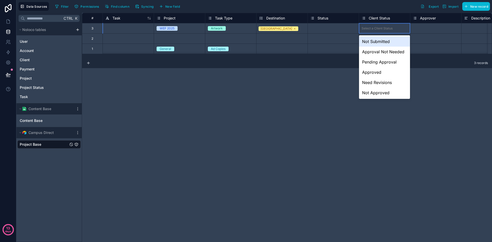
click at [392, 30] on div "Select a Client Status" at bounding box center [376, 28] width 31 height 4
click at [387, 71] on div "Approved" at bounding box center [384, 72] width 51 height 10
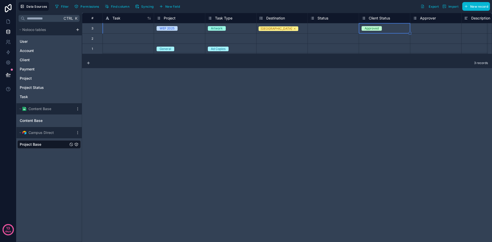
click at [313, 108] on div "# Task Project Task Type Destination Status Client Status Approver Description …" at bounding box center [287, 127] width 410 height 229
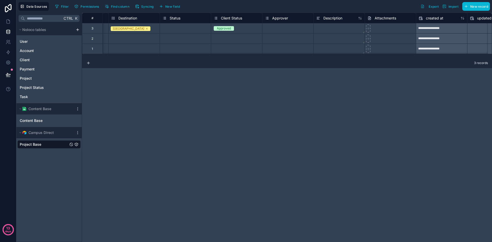
scroll to position [0, 147]
click at [396, 97] on div "**********" at bounding box center [287, 127] width 410 height 229
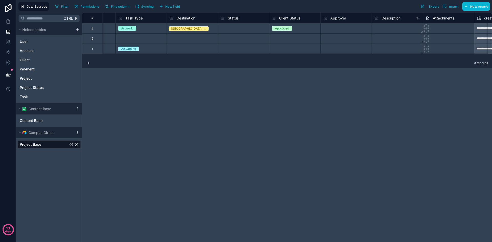
scroll to position [0, 88]
click at [330, 29] on div "Select a Approver" at bounding box center [338, 28] width 26 height 4
click at [380, 84] on div "**********" at bounding box center [287, 127] width 410 height 229
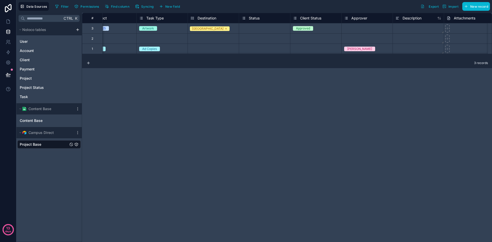
scroll to position [0, 74]
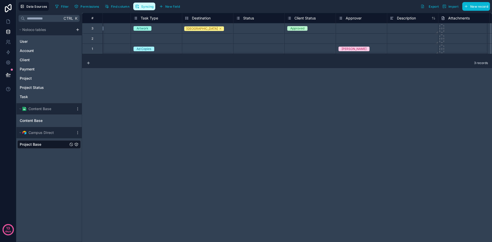
click at [141, 9] on button "Syncing" at bounding box center [144, 7] width 22 height 8
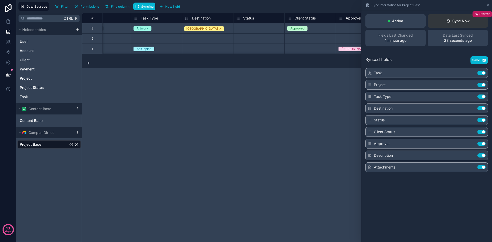
click at [474, 24] on button "Sync Now Starter" at bounding box center [457, 20] width 60 height 13
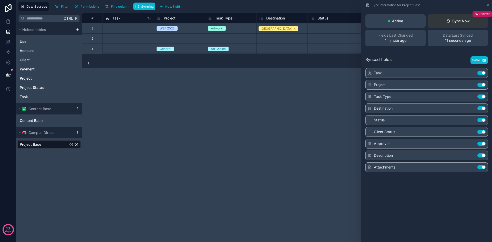
click at [474, 23] on button "Sync Now Starter" at bounding box center [457, 20] width 60 height 13
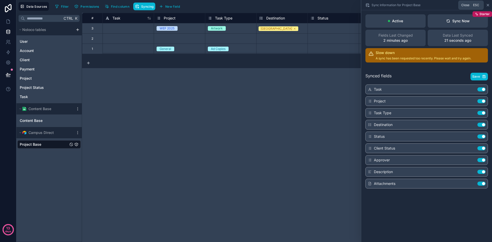
click at [488, 6] on icon at bounding box center [487, 5] width 2 height 2
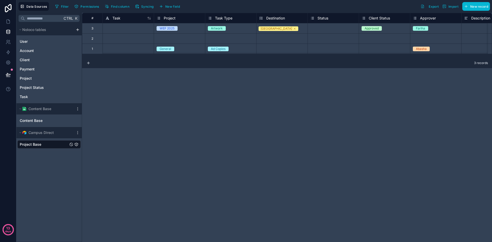
click at [334, 99] on div "# Task Project Task Type Destination Status Client Status Approver Description …" at bounding box center [287, 127] width 410 height 229
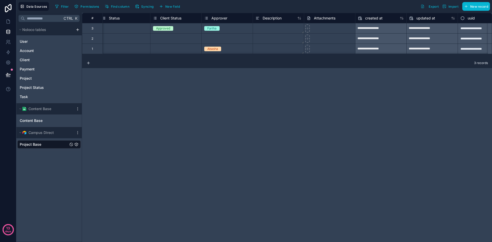
scroll to position [0, 229]
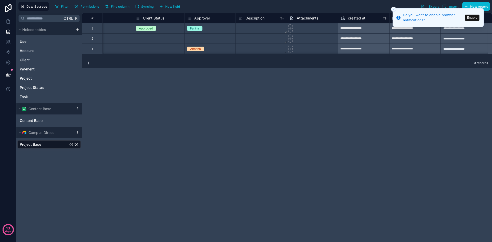
click at [471, 18] on button "Enable" at bounding box center [471, 18] width 15 height 6
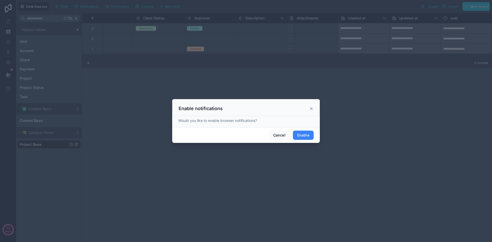
click at [305, 134] on button "Enable" at bounding box center [303, 135] width 21 height 9
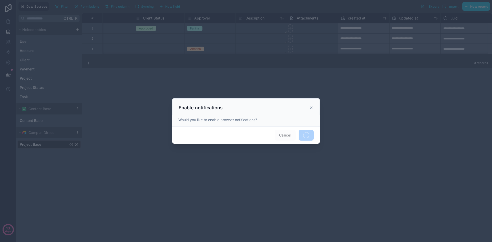
click at [312, 107] on icon at bounding box center [311, 108] width 4 height 4
click at [345, 90] on div at bounding box center [246, 121] width 492 height 242
click at [313, 107] on icon at bounding box center [311, 108] width 4 height 4
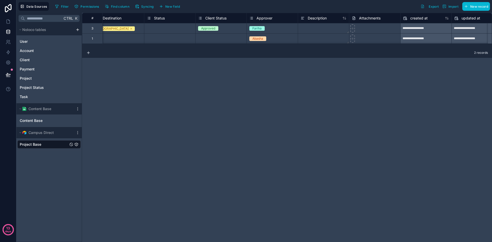
scroll to position [0, 168]
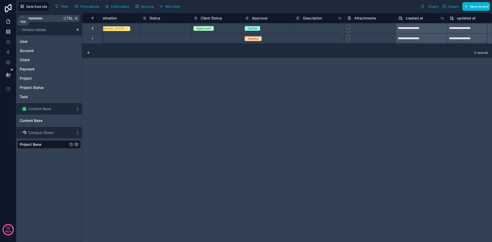
click at [12, 22] on link at bounding box center [8, 21] width 16 height 10
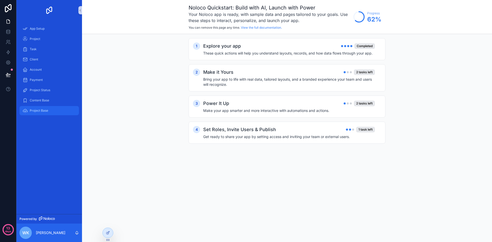
click at [47, 113] on div "Project Base" at bounding box center [49, 110] width 53 height 8
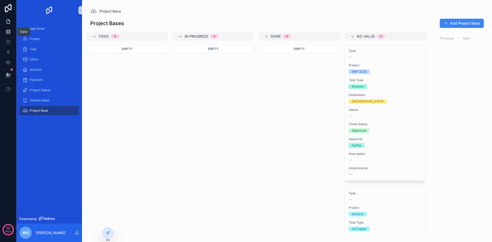
click at [10, 33] on icon at bounding box center [8, 31] width 5 height 5
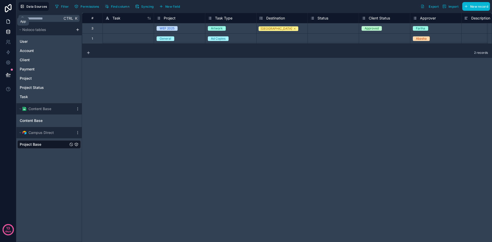
click at [10, 21] on icon at bounding box center [8, 21] width 5 height 5
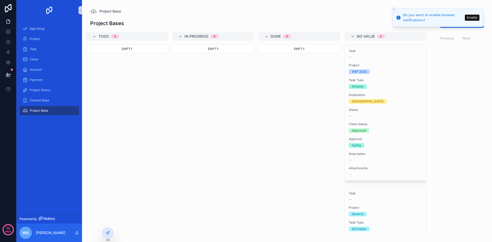
click at [393, 9] on icon "Close toast" at bounding box center [393, 9] width 3 height 3
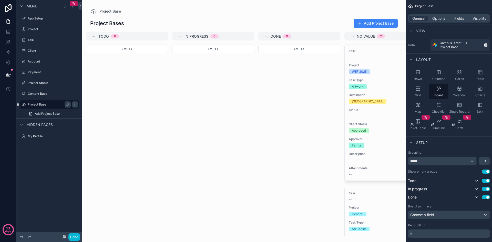
click at [52, 106] on div "Project Base" at bounding box center [49, 104] width 43 height 6
click at [482, 73] on icon "scrollable content" at bounding box center [479, 72] width 5 height 5
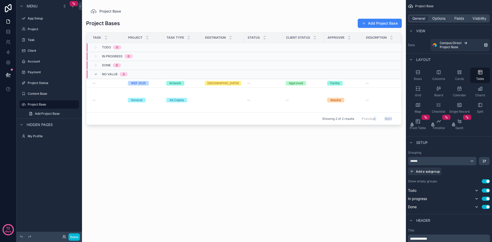
drag, startPoint x: 331, startPoint y: 127, endPoint x: 373, endPoint y: 124, distance: 42.7
click at [373, 124] on div "Project Base Project Bases Add Project Base Task Project Task Type Destination …" at bounding box center [244, 118] width 324 height 236
click at [462, 76] on div "Cards" at bounding box center [459, 75] width 20 height 15
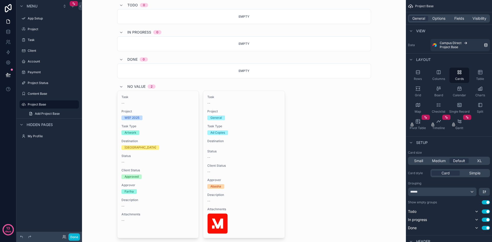
scroll to position [60, 0]
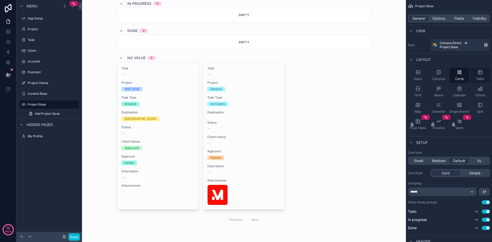
click at [479, 74] on icon "scrollable content" at bounding box center [479, 72] width 5 height 5
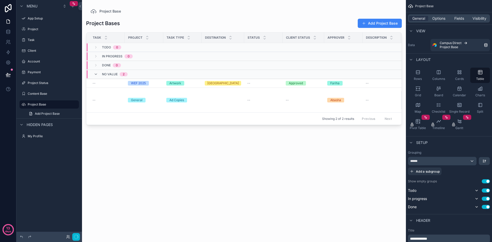
scroll to position [0, 0]
drag, startPoint x: 251, startPoint y: 126, endPoint x: 319, endPoint y: 126, distance: 68.4
click at [319, 126] on div "scrollable content" at bounding box center [244, 118] width 324 height 236
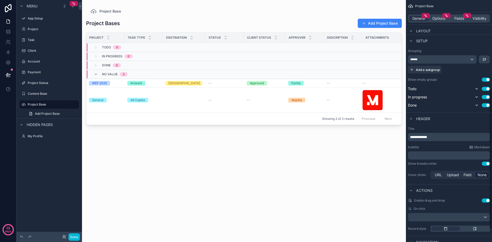
scroll to position [154, 0]
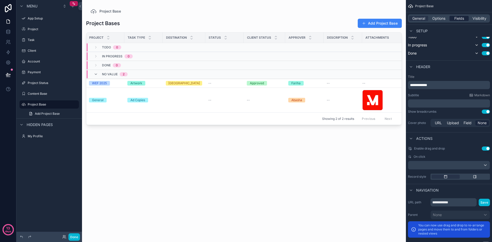
click at [454, 18] on span "Fields" at bounding box center [459, 18] width 10 height 5
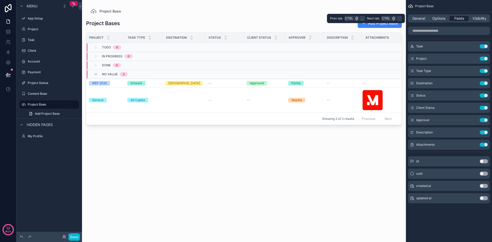
scroll to position [0, 0]
click at [484, 146] on button "Use setting" at bounding box center [483, 145] width 8 height 4
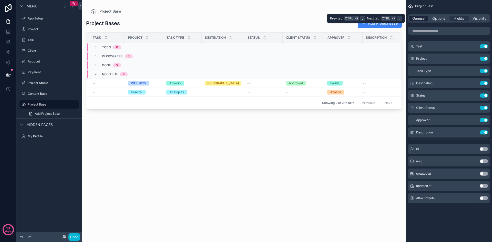
click at [419, 19] on span "General" at bounding box center [418, 18] width 13 height 5
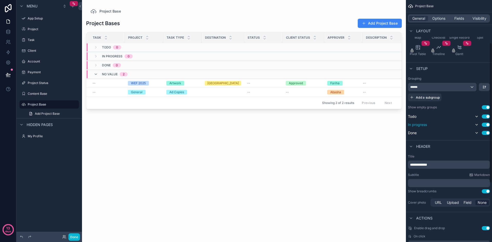
scroll to position [102, 0]
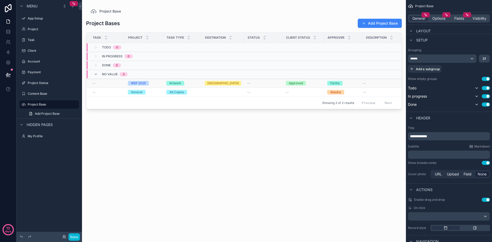
click at [296, 85] on div "Approved" at bounding box center [296, 83] width 14 height 5
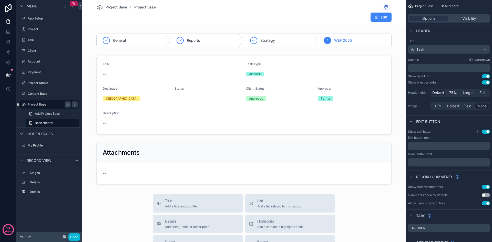
click at [50, 105] on label "Project Base" at bounding box center [48, 104] width 41 height 4
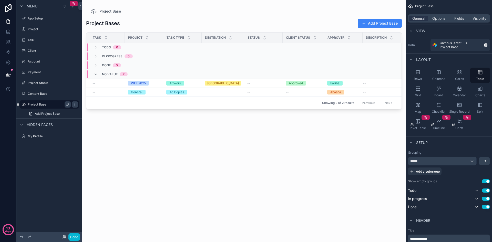
click at [67, 103] on icon "scrollable content" at bounding box center [68, 104] width 4 height 4
click at [67, 105] on icon "scrollable content" at bounding box center [67, 105] width 3 height 2
click at [8, 72] on icon at bounding box center [8, 74] width 5 height 5
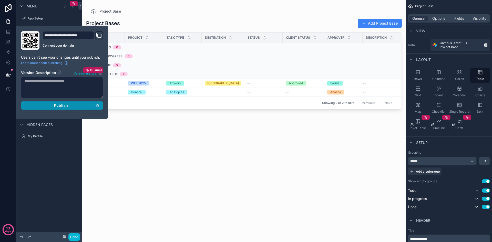
click at [71, 107] on div "Publish" at bounding box center [61, 105] width 75 height 5
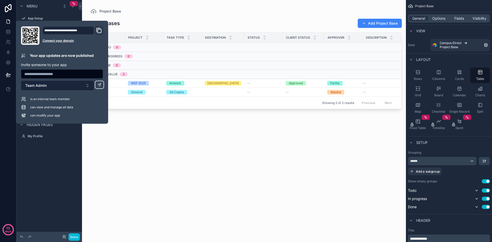
click at [86, 86] on button "Team Admin" at bounding box center [57, 86] width 73 height 10
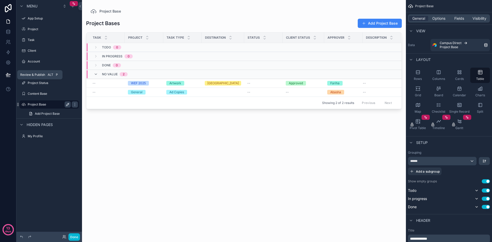
click at [10, 74] on icon at bounding box center [8, 74] width 4 height 3
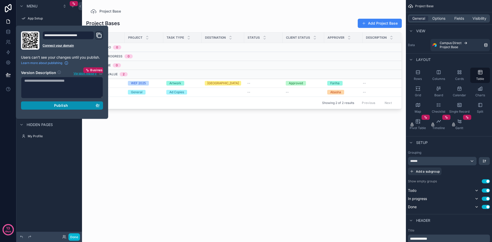
click at [61, 107] on span "Publish" at bounding box center [61, 105] width 14 height 5
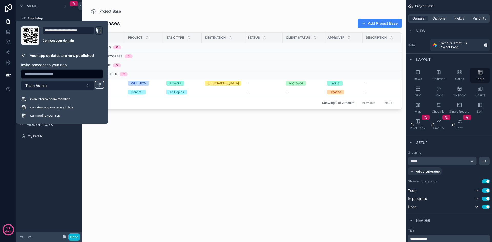
click at [74, 84] on button "Team Admin" at bounding box center [57, 86] width 73 height 10
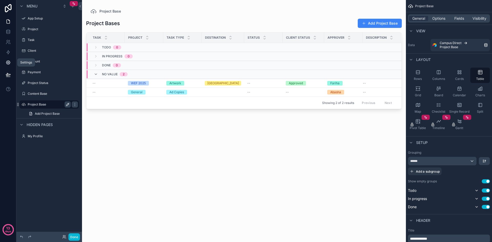
click at [8, 62] on icon at bounding box center [7, 62] width 1 height 1
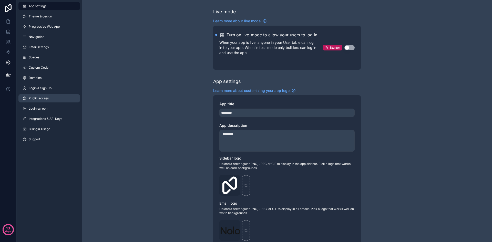
click at [44, 99] on span "Public access" at bounding box center [39, 98] width 20 height 4
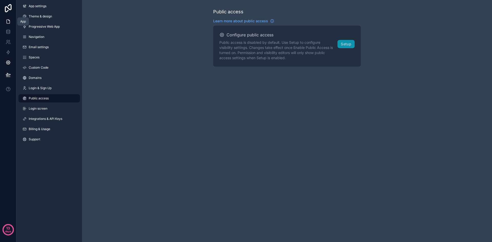
click at [9, 23] on icon at bounding box center [8, 22] width 3 height 4
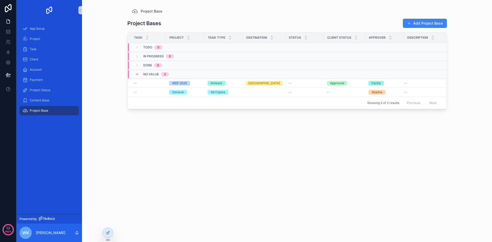
click at [330, 147] on div "Project Bases Add Project Base Task Project Task Type Destination Status Client…" at bounding box center [286, 124] width 319 height 221
click at [135, 11] on icon "scrollable content" at bounding box center [134, 11] width 6 height 6
click at [132, 12] on icon "scrollable content" at bounding box center [134, 11] width 6 height 6
click at [59, 233] on p "[PERSON_NAME]" at bounding box center [50, 232] width 29 height 5
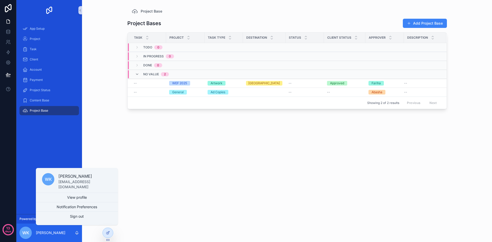
click at [67, 145] on div "App Setup Project Task Client Account Payment Project Status Content Base Proje…" at bounding box center [49, 117] width 66 height 194
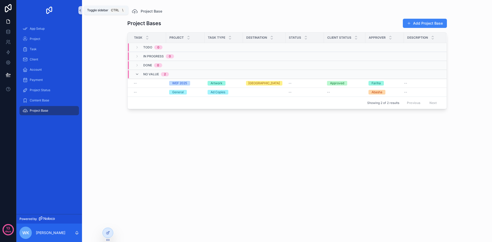
click at [81, 12] on icon "scrollable content" at bounding box center [80, 10] width 4 height 4
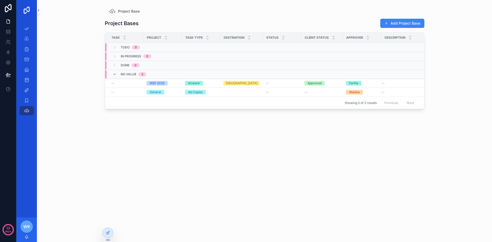
click at [40, 10] on icon "scrollable content" at bounding box center [39, 10] width 4 height 4
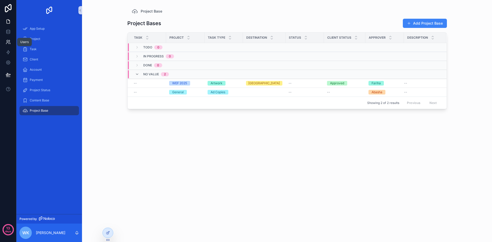
click at [9, 41] on icon at bounding box center [8, 41] width 5 height 5
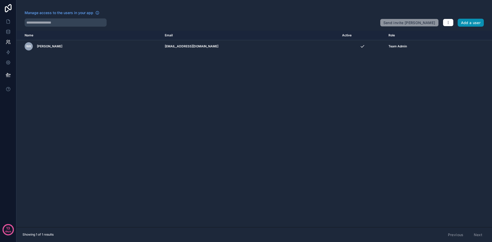
click at [469, 24] on button "Add a user" at bounding box center [470, 23] width 26 height 8
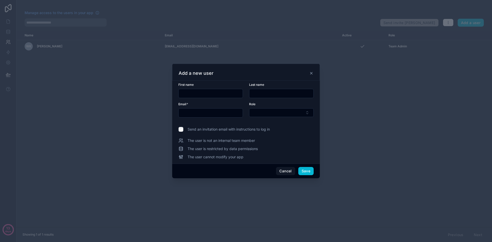
click at [203, 91] on input "text" at bounding box center [210, 93] width 64 height 7
type input "*****"
click at [268, 92] on input "text" at bounding box center [281, 93] width 64 height 7
type input "*"
click at [213, 115] on input "text" at bounding box center [210, 112] width 64 height 7
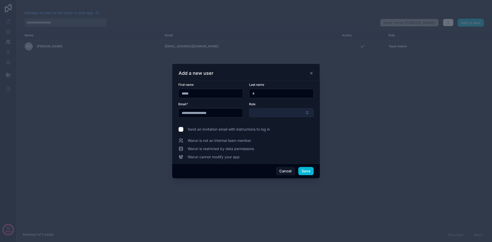
type input "**********"
click at [281, 115] on button "Select Button" at bounding box center [281, 112] width 65 height 9
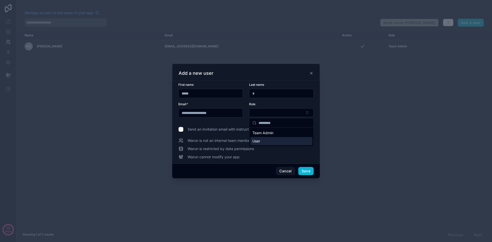
click at [279, 142] on div "User" at bounding box center [281, 141] width 62 height 8
click at [228, 157] on span "Warun cannot modify your app" at bounding box center [213, 157] width 52 height 5
click at [180, 156] on icon at bounding box center [180, 157] width 5 height 5
click at [308, 172] on button "Save" at bounding box center [305, 171] width 15 height 8
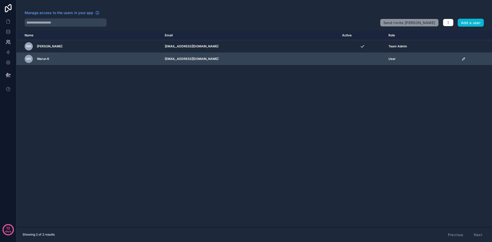
click at [461, 59] on icon "scrollable content" at bounding box center [463, 59] width 4 height 4
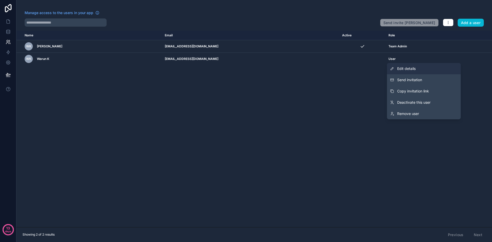
click at [424, 71] on link "Edit details" at bounding box center [424, 68] width 74 height 11
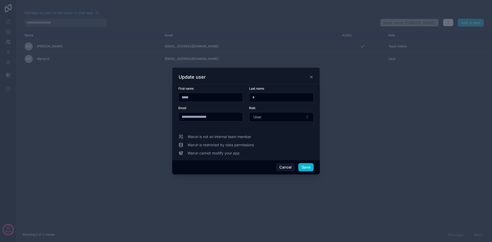
click at [311, 79] on div "Update user" at bounding box center [245, 77] width 135 height 6
click at [311, 77] on icon at bounding box center [311, 77] width 4 height 4
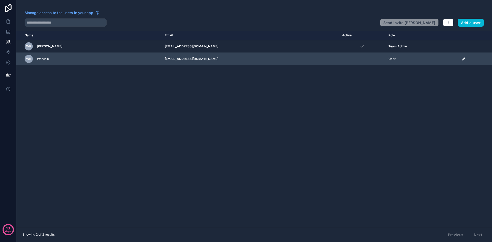
click at [462, 57] on icon "scrollable content" at bounding box center [463, 59] width 4 height 4
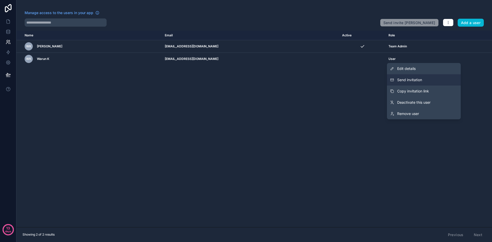
click at [425, 79] on button "Send invitation" at bounding box center [424, 79] width 74 height 11
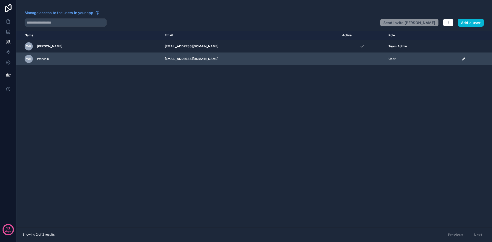
click at [461, 58] on icon "scrollable content" at bounding box center [463, 59] width 4 height 4
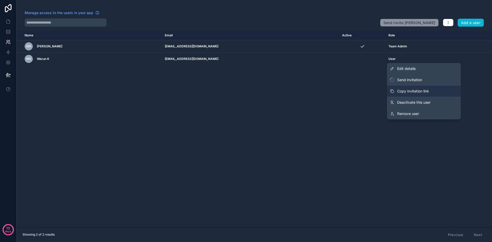
click at [434, 91] on button "Copy invitation link" at bounding box center [424, 91] width 74 height 11
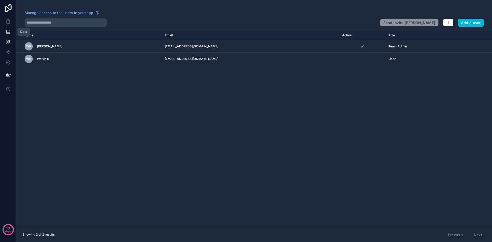
click at [5, 28] on link at bounding box center [8, 32] width 16 height 10
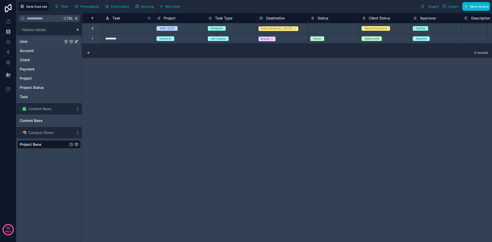
click at [35, 41] on div "User" at bounding box center [48, 41] width 63 height 8
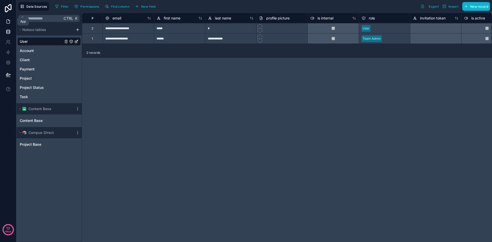
click at [7, 20] on icon at bounding box center [8, 22] width 3 height 4
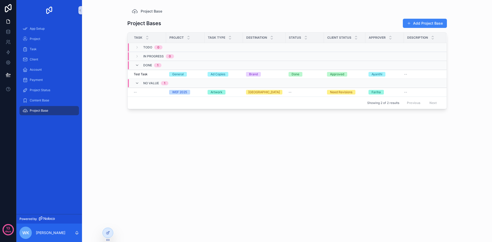
click at [143, 131] on div "Project Bases Add Project Base Task Project Task Type Destination Status Client…" at bounding box center [286, 124] width 319 height 221
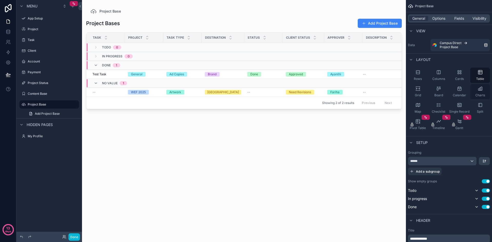
click at [483, 90] on div "Charts" at bounding box center [480, 91] width 20 height 15
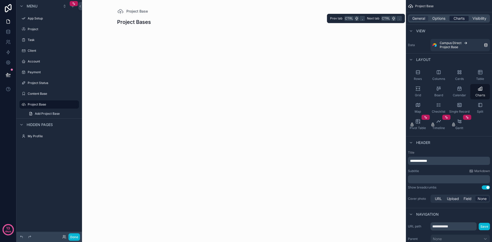
click at [458, 19] on span "Charts" at bounding box center [458, 18] width 11 height 5
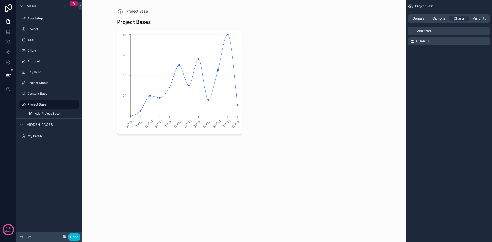
click at [422, 31] on span "Add chart" at bounding box center [424, 31] width 14 height 4
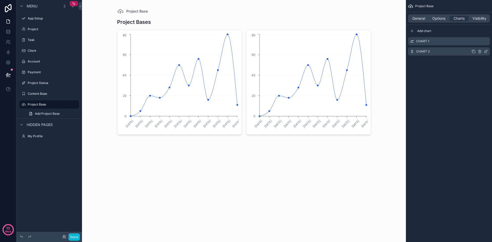
click at [428, 52] on label "Chart 2" at bounding box center [423, 51] width 14 height 4
click at [485, 51] on icon "scrollable content" at bounding box center [485, 51] width 4 height 4
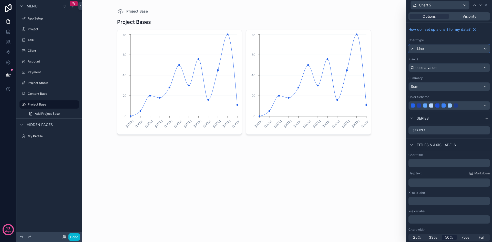
click at [450, 48] on div "Line" at bounding box center [448, 49] width 81 height 8
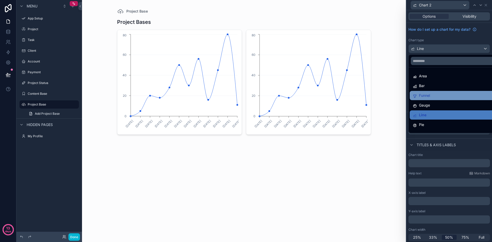
click at [437, 91] on div "Funnel" at bounding box center [452, 95] width 87 height 9
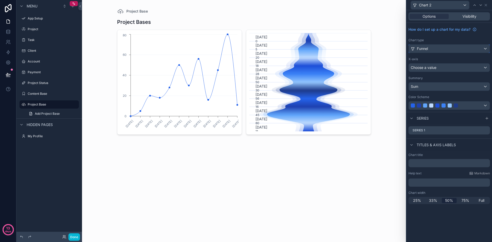
click at [458, 48] on div "Funnel" at bounding box center [448, 49] width 81 height 8
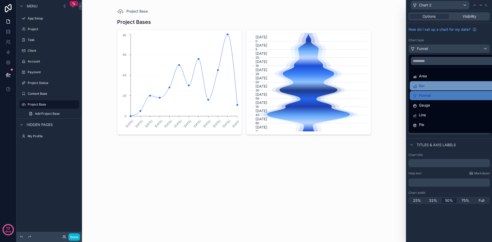
click at [437, 82] on div "Bar" at bounding box center [454, 85] width 91 height 9
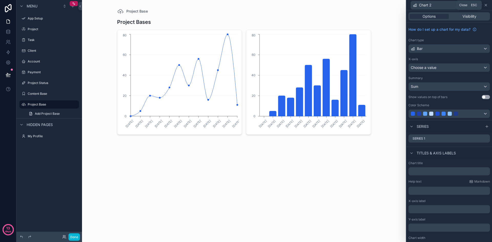
click at [486, 5] on icon at bounding box center [485, 5] width 4 height 4
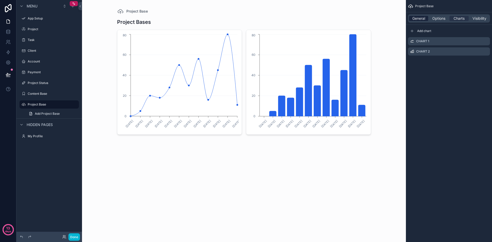
click at [420, 18] on span "General" at bounding box center [418, 18] width 13 height 5
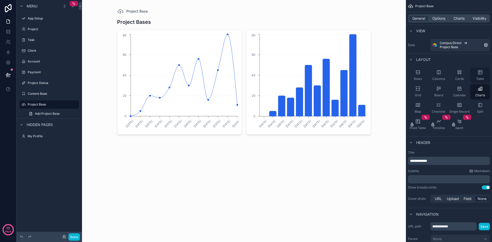
click at [480, 77] on div "Table" at bounding box center [480, 75] width 20 height 15
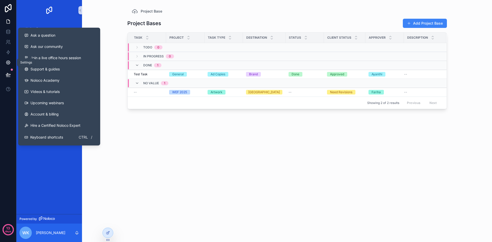
click at [9, 61] on icon at bounding box center [8, 63] width 4 height 4
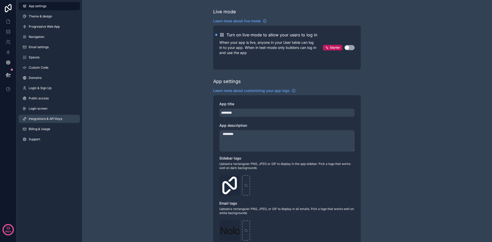
click at [44, 119] on span "Integrations & API Keys" at bounding box center [46, 119] width 34 height 4
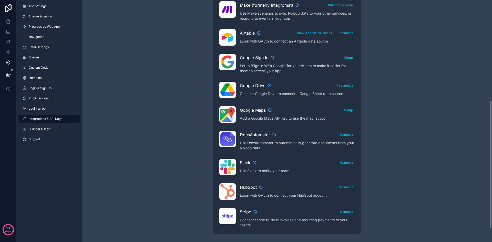
scroll to position [86, 0]
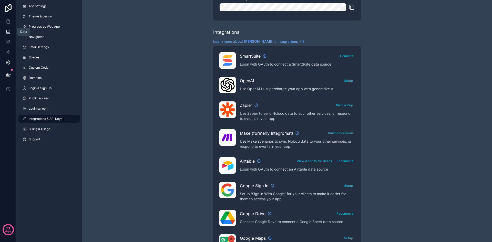
click at [8, 29] on link at bounding box center [8, 32] width 16 height 10
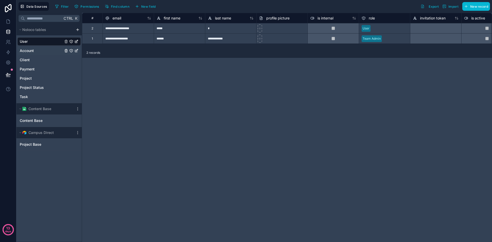
click at [45, 49] on div "Account" at bounding box center [48, 51] width 63 height 8
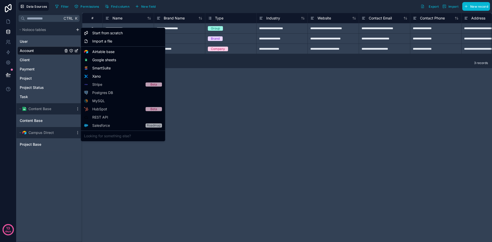
click at [77, 28] on html "**********" at bounding box center [246, 121] width 492 height 242
click at [131, 33] on div "Start from scratch" at bounding box center [123, 33] width 82 height 8
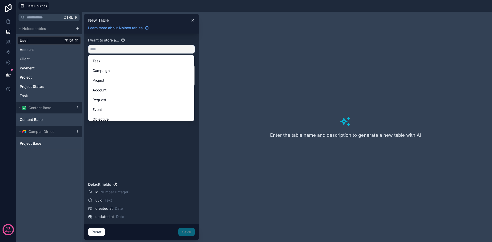
click at [127, 50] on input "text" at bounding box center [141, 49] width 106 height 8
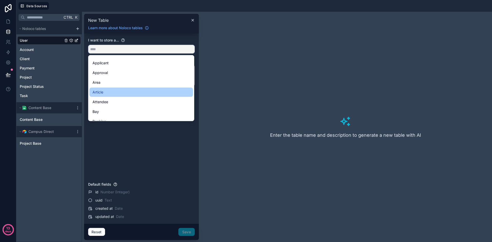
scroll to position [102, 0]
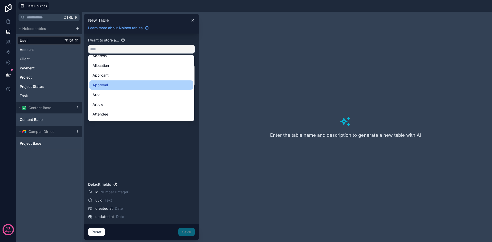
click at [116, 85] on div "Approval" at bounding box center [140, 85] width 97 height 6
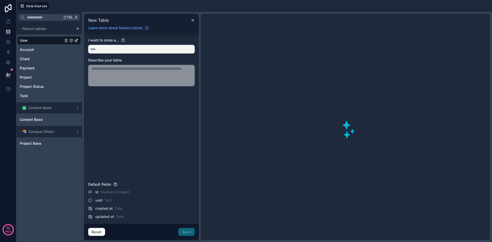
type input "********"
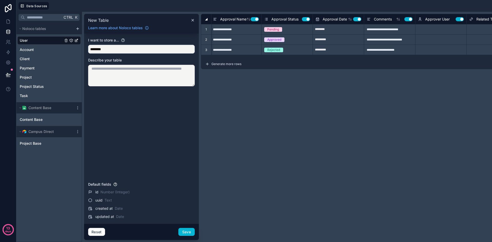
scroll to position [0, 0]
click at [98, 233] on button "Reset" at bounding box center [96, 232] width 17 height 8
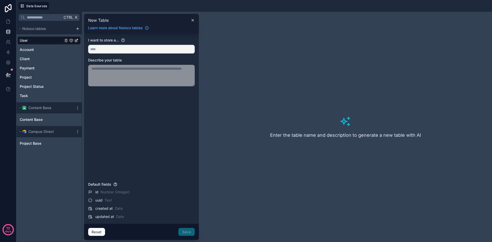
click at [69, 176] on div "Ctrl K Noloco tables User Account Client Payment Project Project Status Task Co…" at bounding box center [49, 127] width 66 height 230
click at [45, 50] on div "Account" at bounding box center [48, 50] width 63 height 8
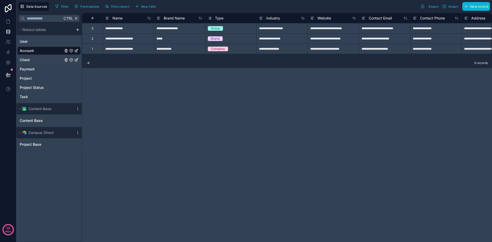
click at [38, 59] on div "Client" at bounding box center [48, 60] width 63 height 8
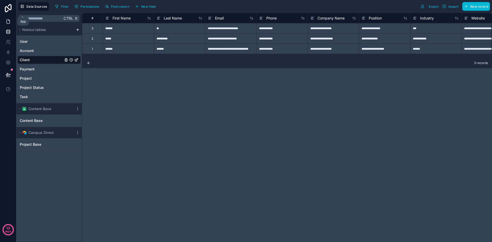
click at [9, 23] on icon at bounding box center [8, 22] width 3 height 4
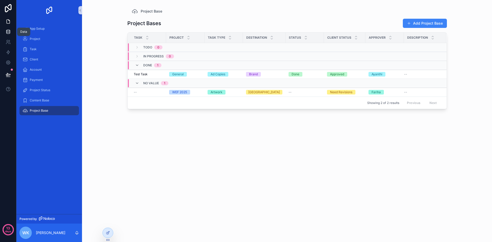
click at [6, 31] on icon at bounding box center [8, 31] width 5 height 5
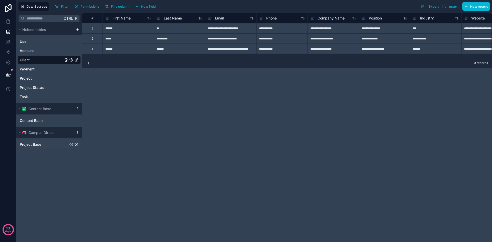
click at [39, 145] on span "Project Base" at bounding box center [31, 144] width 22 height 5
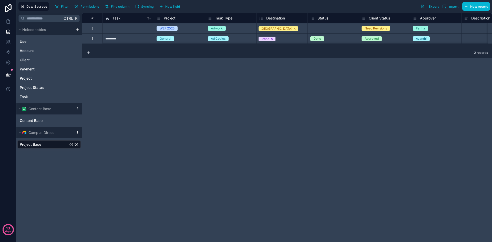
click at [77, 132] on icon "scrollable content" at bounding box center [78, 133] width 4 height 4
click at [90, 166] on button "Enable tables" at bounding box center [105, 169] width 61 height 8
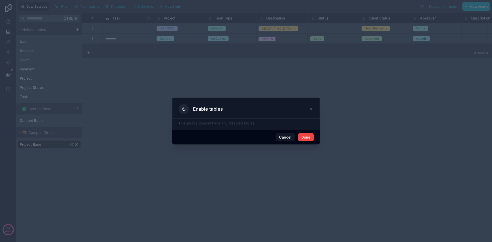
click at [311, 108] on icon at bounding box center [311, 109] width 4 height 4
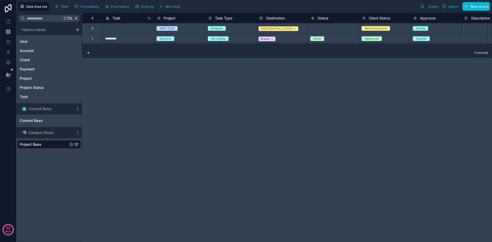
click at [78, 28] on html "13 days Data Sources Filter Permissions Find column Syncing New field Export Im…" at bounding box center [246, 121] width 492 height 242
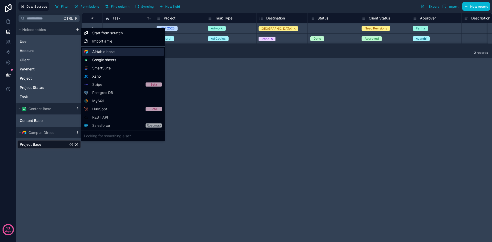
click at [110, 53] on span "Airtable base" at bounding box center [103, 51] width 22 height 5
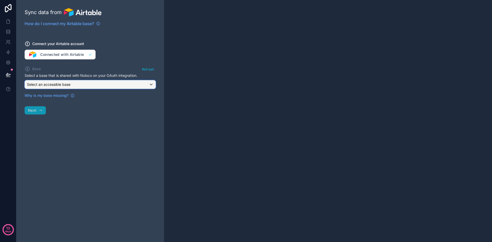
click at [81, 85] on div "Select an accessible base" at bounding box center [90, 84] width 131 height 8
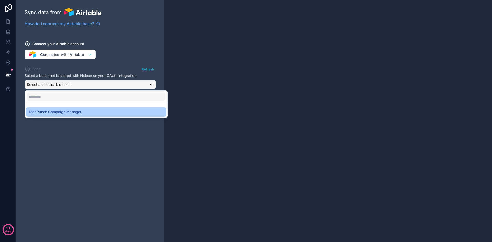
click at [73, 114] on span "MadPunch Campaign Manager" at bounding box center [55, 112] width 52 height 6
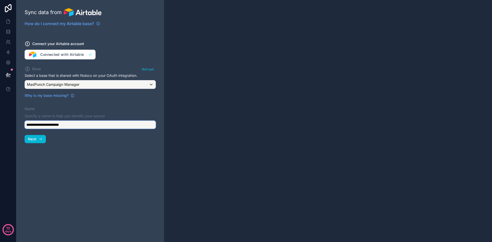
click at [74, 124] on input "**********" at bounding box center [90, 125] width 131 height 8
click at [103, 84] on div "MadPunch Campaign Manager" at bounding box center [90, 84] width 131 height 8
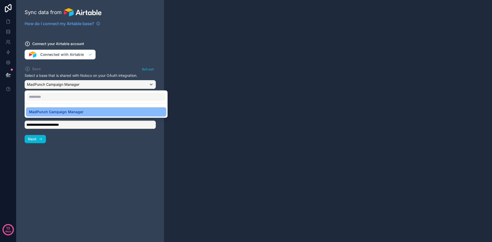
drag, startPoint x: 89, startPoint y: 146, endPoint x: 94, endPoint y: 146, distance: 5.1
click at [89, 147] on div at bounding box center [246, 121] width 492 height 242
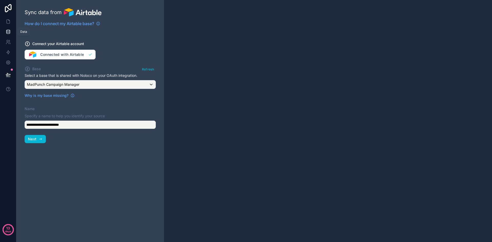
click at [10, 30] on icon at bounding box center [8, 31] width 5 height 5
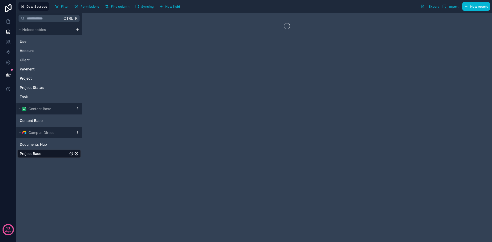
click at [54, 156] on div "Project Base" at bounding box center [48, 153] width 63 height 8
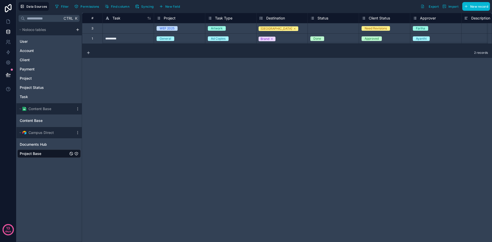
click at [49, 155] on div "Project Base" at bounding box center [48, 153] width 63 height 8
click at [77, 133] on icon "scrollable content" at bounding box center [78, 133] width 4 height 4
click at [45, 170] on div "Ctrl K Noloco tables User Account Client Payment Project Project Status Task Co…" at bounding box center [49, 127] width 66 height 229
click at [78, 27] on div "Noloco tables" at bounding box center [48, 29] width 65 height 11
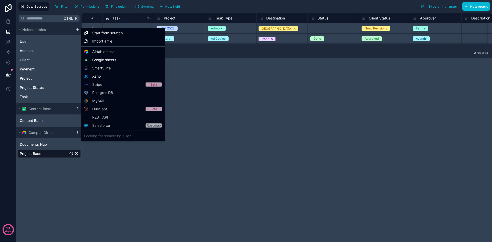
click at [78, 30] on html "13 days Data Sources Filter Permissions Find column Syncing New field Export Im…" at bounding box center [246, 121] width 492 height 242
click at [53, 170] on html "13 days Data Sources Filter Permissions Find column Syncing New field Export Im…" at bounding box center [246, 121] width 492 height 242
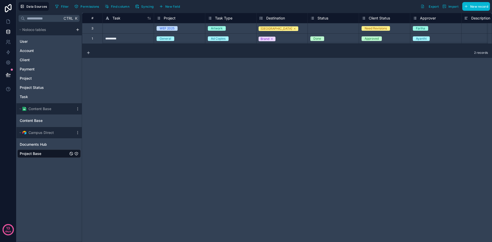
click at [51, 155] on div "Project Base" at bounding box center [48, 153] width 63 height 8
click at [78, 29] on html "13 days Data Sources Filter Permissions Find column Syncing New field Export Im…" at bounding box center [246, 121] width 492 height 242
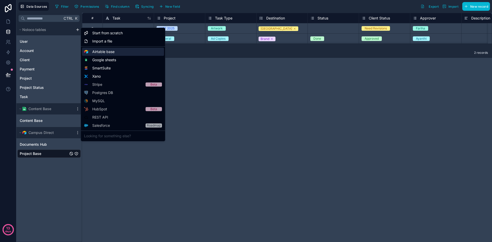
click at [116, 50] on div "Airtable base" at bounding box center [123, 52] width 82 height 8
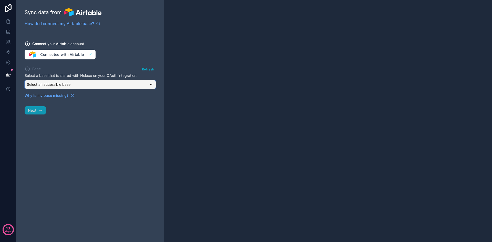
click at [85, 84] on div "Select an accessible base" at bounding box center [90, 84] width 131 height 8
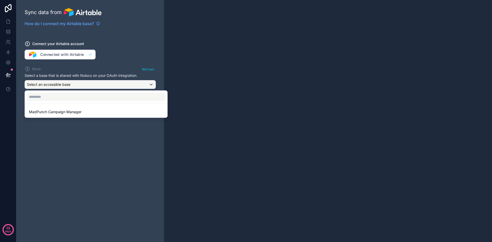
click at [69, 149] on div at bounding box center [246, 121] width 492 height 242
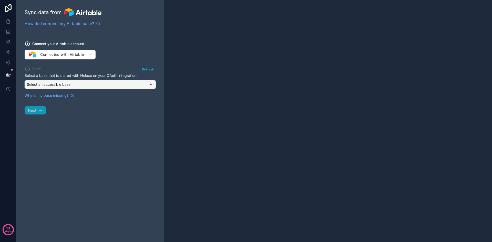
click at [150, 84] on div "Select an accessible base" at bounding box center [90, 84] width 131 height 8
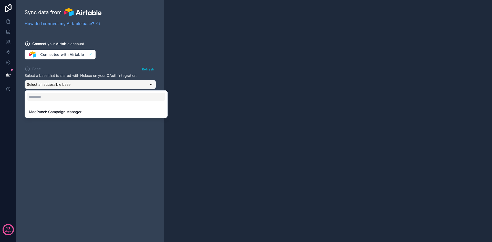
click at [8, 28] on div at bounding box center [246, 121] width 492 height 242
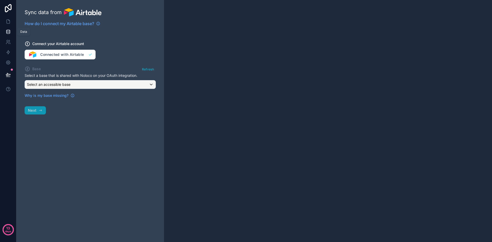
click at [8, 31] on icon at bounding box center [7, 30] width 3 height 1
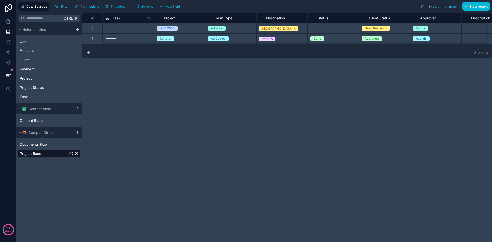
click at [52, 155] on div "Project Base" at bounding box center [48, 153] width 63 height 8
click at [79, 134] on icon "scrollable content" at bounding box center [78, 133] width 4 height 4
click at [92, 170] on span "Enable tables" at bounding box center [109, 169] width 49 height 4
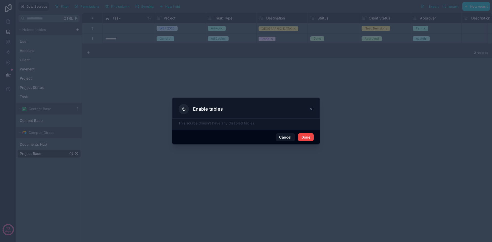
click at [197, 125] on p "This source doesn't have any disabled tables." at bounding box center [245, 123] width 135 height 5
click at [311, 110] on icon at bounding box center [311, 109] width 2 height 2
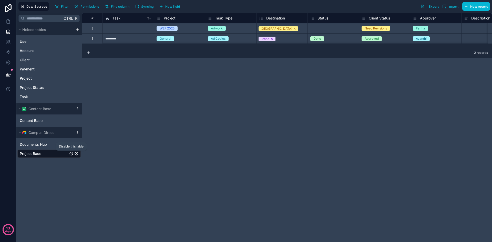
click at [70, 154] on icon "Project Base" at bounding box center [71, 154] width 4 height 4
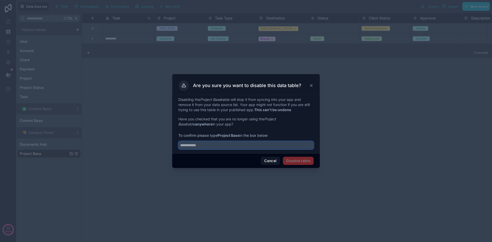
click at [250, 144] on input "text" at bounding box center [245, 145] width 135 height 8
type input "**********"
click at [303, 158] on button "Disable table" at bounding box center [298, 161] width 31 height 8
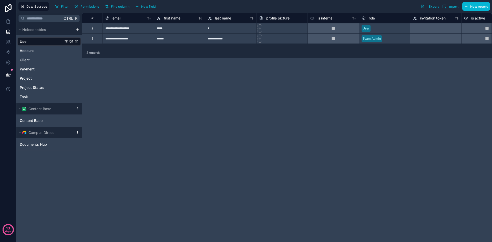
click at [78, 131] on icon "scrollable content" at bounding box center [78, 133] width 4 height 4
click at [51, 147] on div "Documents Hub" at bounding box center [48, 144] width 63 height 8
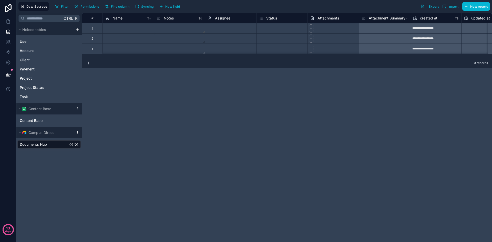
click at [79, 133] on icon "scrollable content" at bounding box center [78, 133] width 4 height 4
click at [48, 156] on div "Ctrl K Noloco tables User Account Client Payment Project Project Status Task Co…" at bounding box center [49, 127] width 66 height 229
click at [77, 29] on html "**********" at bounding box center [246, 121] width 492 height 242
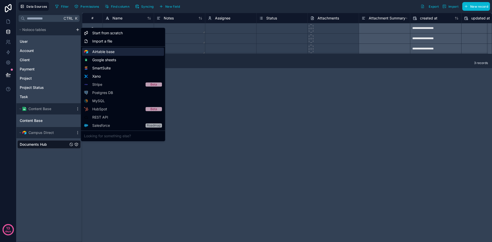
click at [98, 52] on span "Airtable base" at bounding box center [103, 51] width 22 height 5
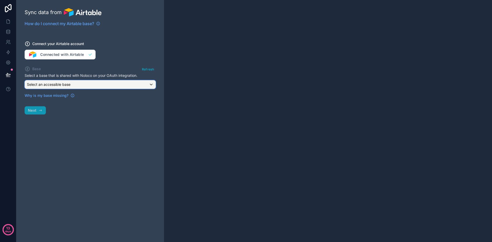
click at [81, 80] on div "Select an accessible base" at bounding box center [90, 84] width 131 height 8
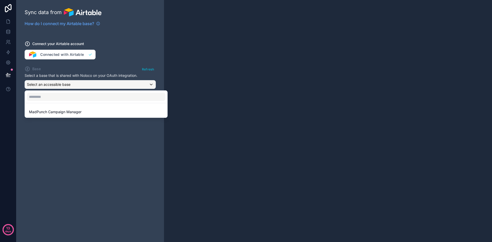
click at [66, 157] on div at bounding box center [246, 121] width 492 height 242
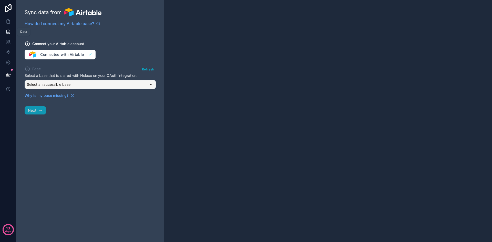
click at [8, 35] on link at bounding box center [8, 32] width 16 height 10
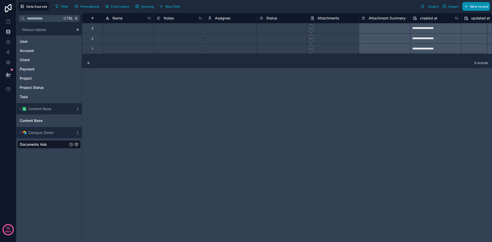
click at [469, 8] on button "New record" at bounding box center [476, 6] width 28 height 9
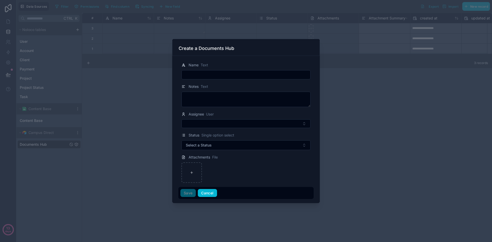
click at [209, 192] on button "Cancel" at bounding box center [207, 193] width 19 height 8
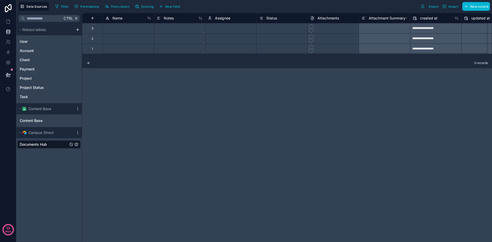
click at [366, 155] on div "**********" at bounding box center [287, 127] width 410 height 229
click at [6, 61] on icon at bounding box center [8, 62] width 5 height 5
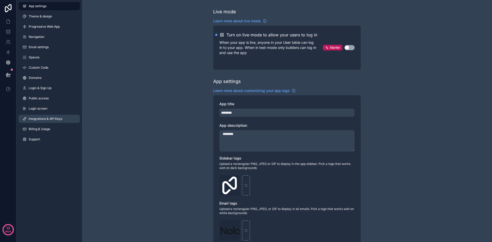
click at [56, 116] on link "Integrations & API Keys" at bounding box center [48, 119] width 61 height 8
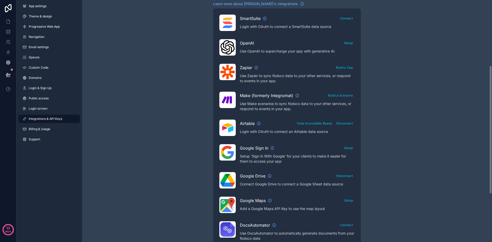
scroll to position [128, 0]
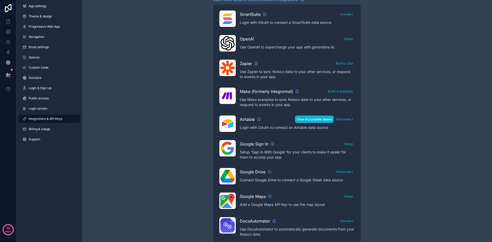
click at [328, 120] on button "View Accessible Bases" at bounding box center [314, 118] width 39 height 7
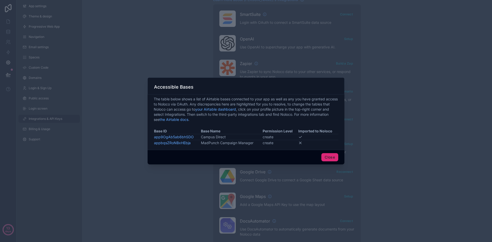
click at [336, 155] on button "Close" at bounding box center [329, 157] width 17 height 8
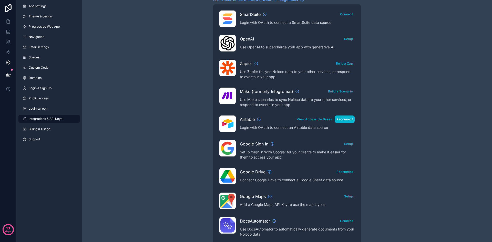
click at [345, 118] on button "Reconnect" at bounding box center [344, 118] width 20 height 7
click at [9, 32] on icon at bounding box center [8, 31] width 5 height 5
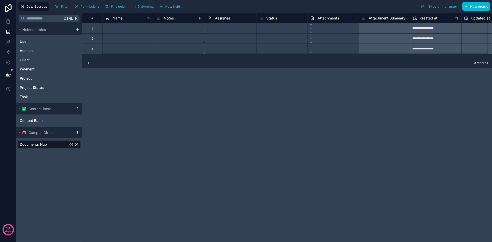
click at [78, 133] on icon "scrollable content" at bounding box center [77, 132] width 0 height 0
click at [91, 168] on span "Enable tables" at bounding box center [109, 169] width 49 height 4
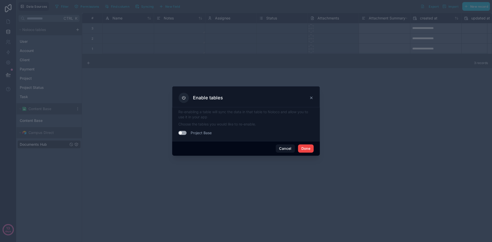
click at [181, 132] on button "Use setting" at bounding box center [182, 133] width 8 height 4
click at [305, 150] on button "Done" at bounding box center [306, 148] width 16 height 8
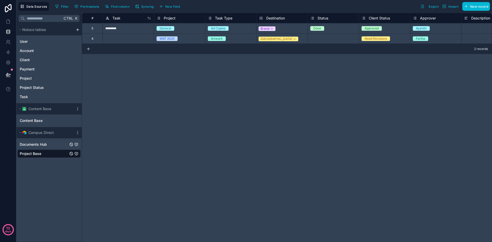
click at [54, 144] on div "Documents Hub" at bounding box center [48, 144] width 63 height 8
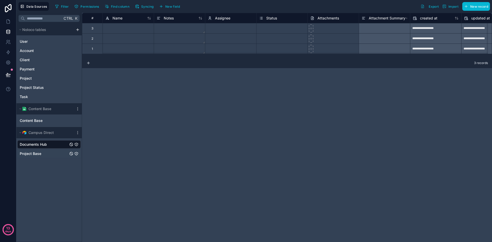
click at [50, 154] on div "Project Base" at bounding box center [48, 153] width 63 height 8
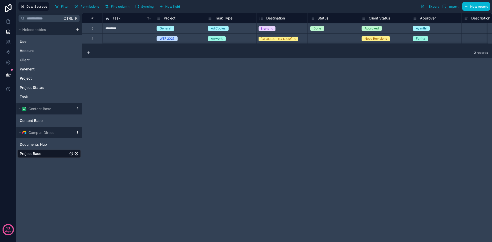
click at [77, 131] on icon "scrollable content" at bounding box center [78, 133] width 4 height 4
click at [46, 172] on div "Ctrl K Noloco tables User Account Client Payment Project Project Status Task Co…" at bounding box center [49, 127] width 66 height 229
click at [48, 145] on div "Documents Hub" at bounding box center [48, 144] width 63 height 8
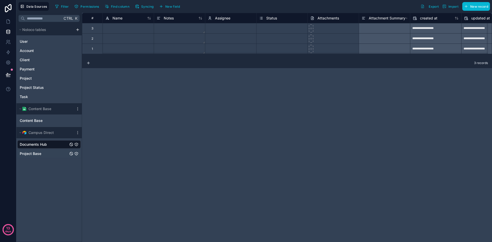
click at [46, 155] on div "Project Base" at bounding box center [48, 153] width 63 height 8
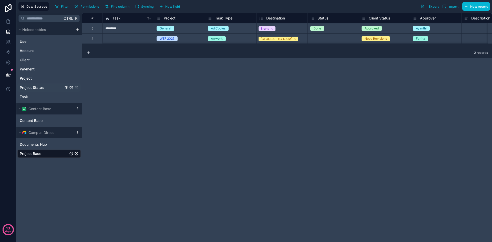
click at [26, 88] on span "Project Status" at bounding box center [32, 87] width 24 height 5
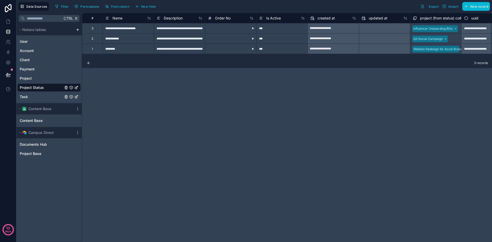
click at [27, 95] on span "Task" at bounding box center [24, 96] width 8 height 5
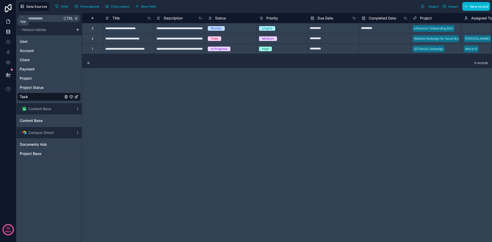
click at [9, 22] on icon at bounding box center [8, 21] width 5 height 5
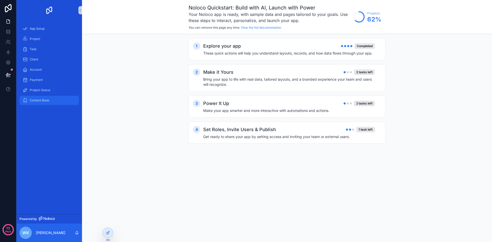
click at [40, 101] on span "Content Base" at bounding box center [39, 100] width 19 height 4
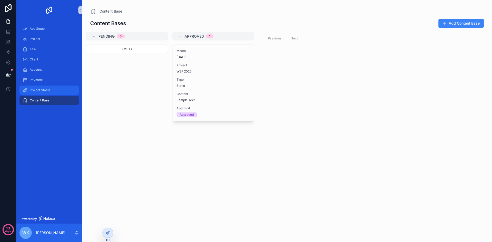
click at [42, 92] on span "Project Status" at bounding box center [40, 90] width 20 height 4
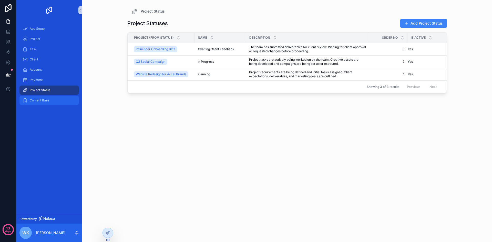
click at [40, 100] on span "Content Base" at bounding box center [39, 100] width 19 height 4
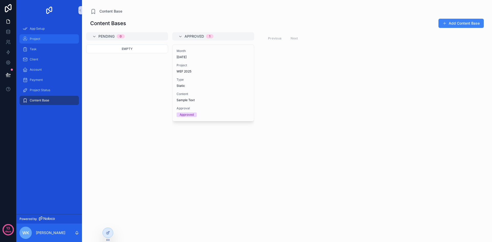
click at [30, 39] on span "Project" at bounding box center [35, 39] width 10 height 4
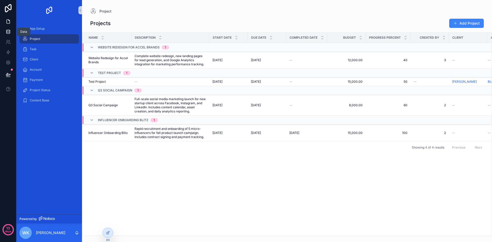
click at [9, 31] on icon at bounding box center [7, 30] width 3 height 1
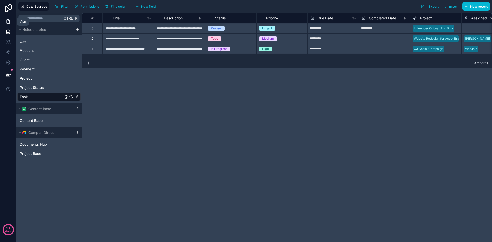
click at [7, 22] on icon at bounding box center [8, 21] width 5 height 5
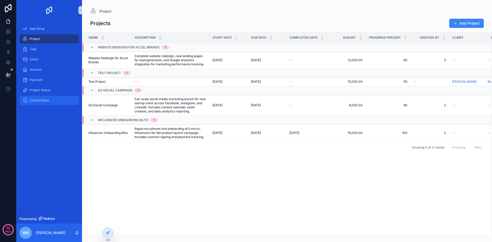
click at [50, 101] on div "Content Base" at bounding box center [49, 100] width 53 height 8
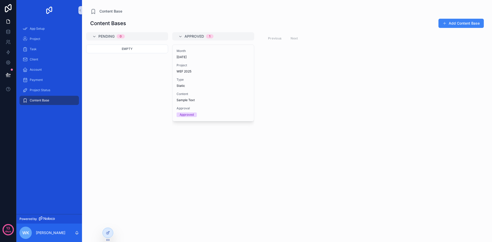
click at [50, 101] on div "Content Base" at bounding box center [49, 100] width 53 height 8
click at [7, 32] on icon at bounding box center [7, 31] width 3 height 2
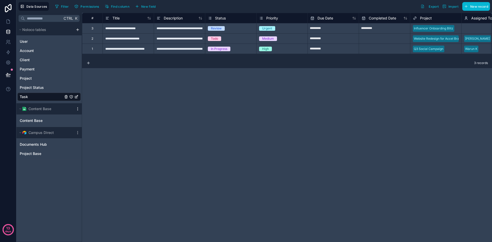
click at [78, 108] on icon "scrollable content" at bounding box center [78, 109] width 4 height 4
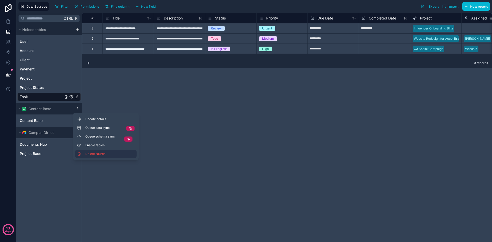
click at [100, 153] on span "Delete source" at bounding box center [103, 154] width 37 height 4
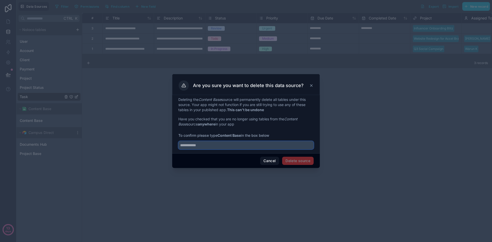
click at [215, 146] on input "text" at bounding box center [245, 145] width 135 height 8
type input "**********"
click at [309, 162] on button "Delete source" at bounding box center [297, 161] width 31 height 8
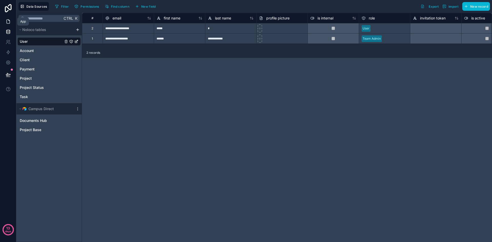
click at [8, 23] on icon at bounding box center [8, 22] width 3 height 4
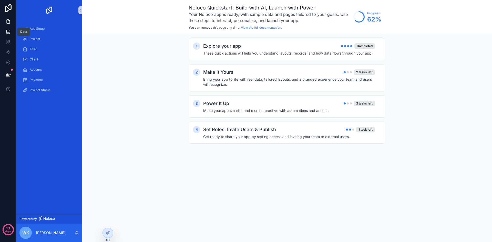
click at [8, 30] on icon at bounding box center [8, 31] width 5 height 5
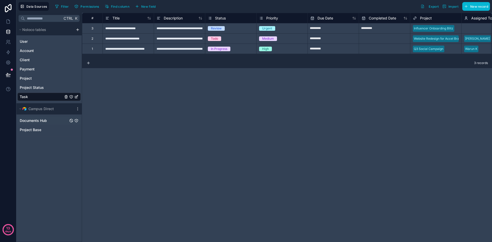
click at [52, 122] on div "Documents Hub" at bounding box center [48, 120] width 63 height 8
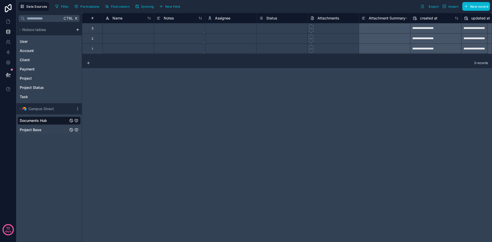
click at [46, 132] on div "Project Base" at bounding box center [48, 130] width 63 height 8
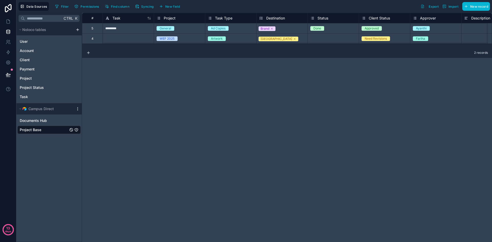
click at [78, 110] on icon "scrollable content" at bounding box center [77, 110] width 0 height 0
click at [38, 119] on span "Documents Hub" at bounding box center [33, 120] width 27 height 5
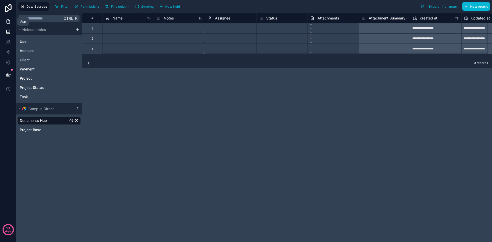
click at [10, 23] on icon at bounding box center [8, 21] width 5 height 5
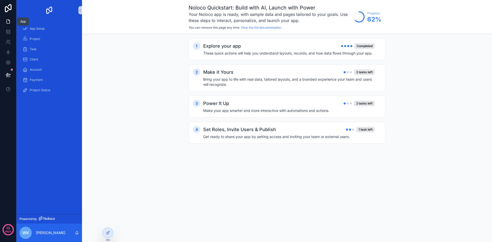
click at [9, 20] on icon at bounding box center [8, 21] width 5 height 5
click at [7, 33] on icon at bounding box center [8, 31] width 5 height 5
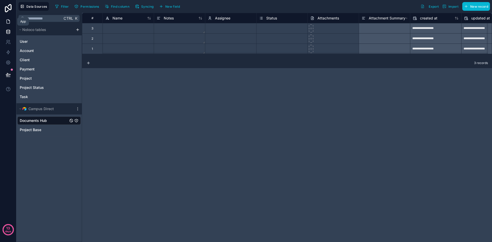
click at [11, 23] on link at bounding box center [8, 21] width 16 height 10
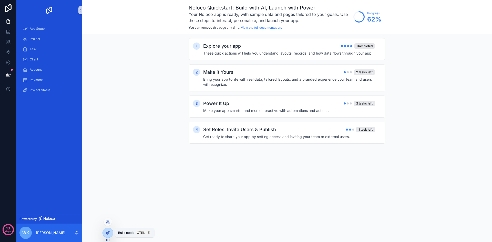
click at [105, 230] on div at bounding box center [108, 233] width 10 height 10
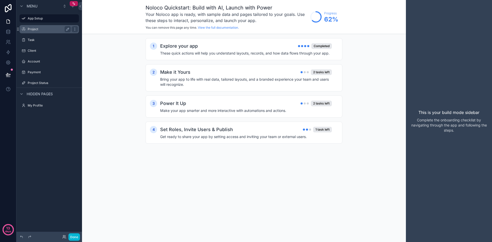
click at [48, 31] on label "Project" at bounding box center [48, 29] width 41 height 4
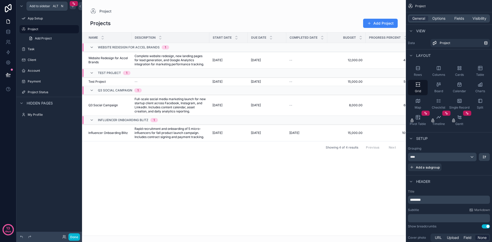
click at [72, 8] on icon "scrollable content" at bounding box center [73, 6] width 4 height 4
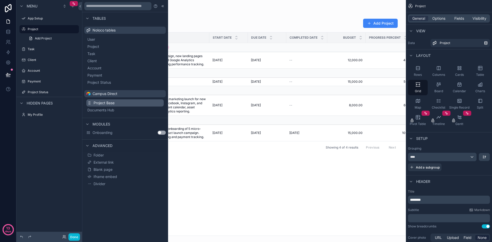
click at [115, 103] on button "Project Base" at bounding box center [124, 102] width 77 height 7
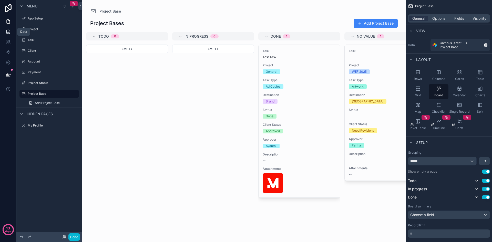
click at [6, 33] on icon at bounding box center [8, 31] width 5 height 5
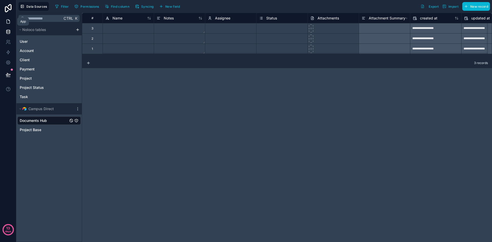
click at [9, 22] on icon at bounding box center [8, 21] width 5 height 5
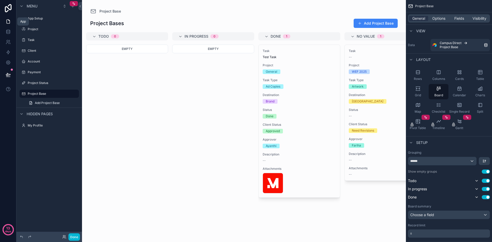
click at [8, 22] on icon at bounding box center [8, 21] width 5 height 5
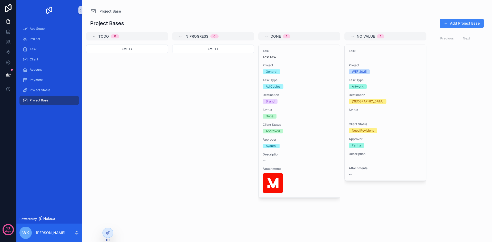
click at [188, 127] on div "Empty" at bounding box center [213, 140] width 82 height 191
click at [9, 31] on icon at bounding box center [8, 31] width 5 height 5
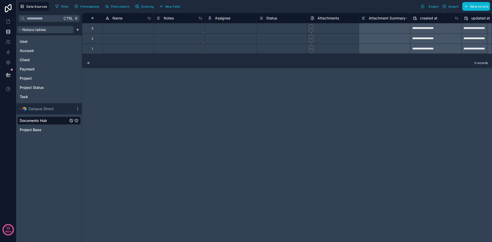
click at [18, 29] on button "Noloco tables" at bounding box center [45, 29] width 56 height 7
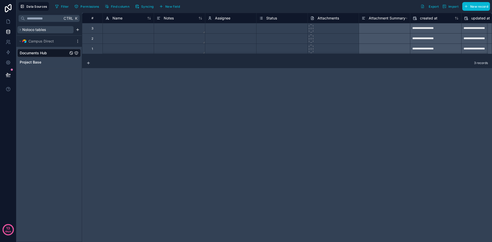
click at [18, 29] on button "Noloco tables" at bounding box center [45, 29] width 56 height 7
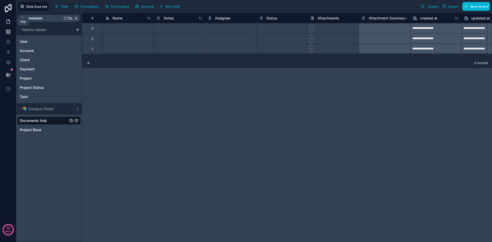
click at [11, 23] on link at bounding box center [8, 21] width 16 height 10
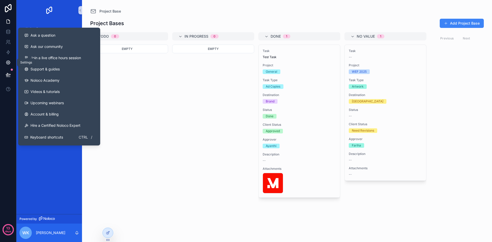
click at [7, 61] on icon at bounding box center [8, 63] width 4 height 4
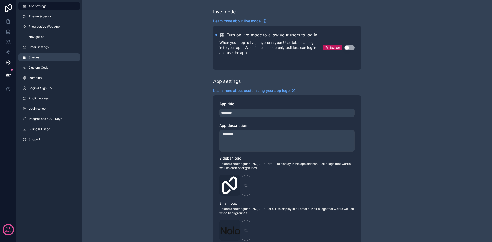
click at [51, 58] on link "Spaces" at bounding box center [48, 57] width 61 height 8
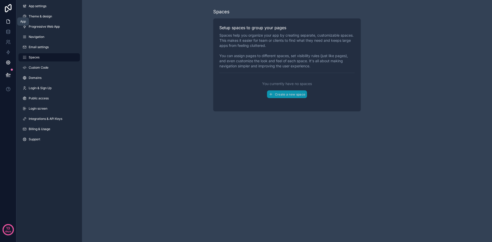
click at [7, 21] on icon at bounding box center [8, 21] width 5 height 5
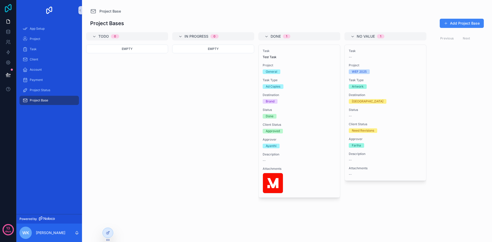
click at [7, 9] on icon at bounding box center [8, 8] width 10 height 8
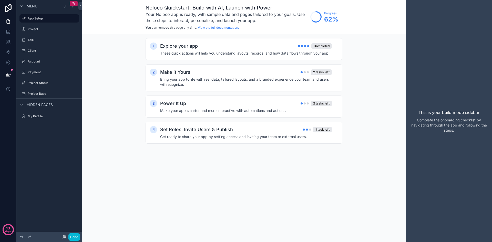
click at [103, 73] on div "1 Explore your app Completed These quick actions will help you understand layou…" at bounding box center [244, 96] width 324 height 124
click at [34, 31] on label "Project" at bounding box center [48, 29] width 41 height 4
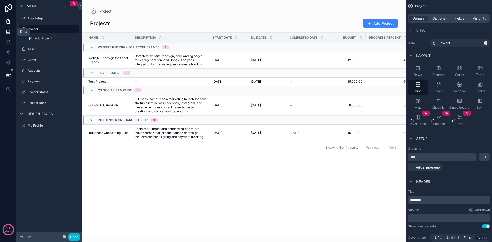
click at [5, 31] on link at bounding box center [8, 32] width 16 height 10
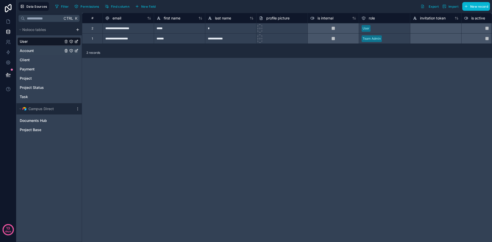
click at [41, 51] on div "Account" at bounding box center [48, 51] width 63 height 8
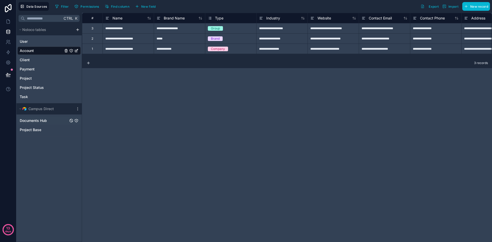
click at [49, 121] on div "Documents Hub" at bounding box center [48, 120] width 63 height 8
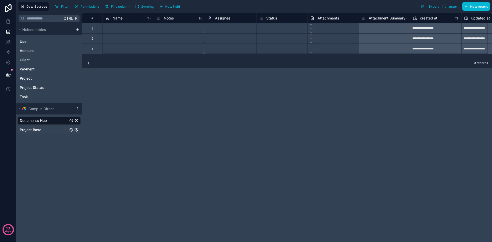
click at [53, 130] on div "Project Base" at bounding box center [48, 130] width 63 height 8
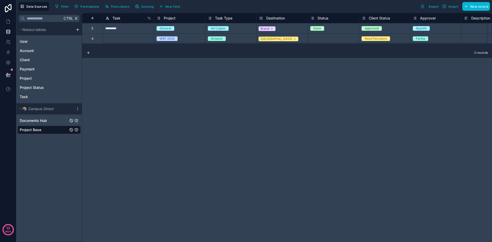
click at [52, 123] on div "Documents Hub" at bounding box center [48, 120] width 63 height 8
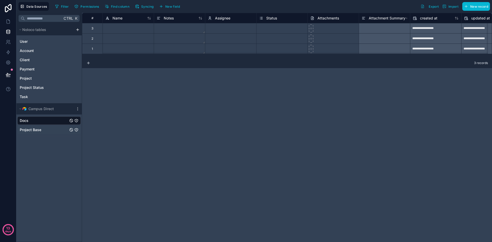
click at [41, 127] on div "Project Base" at bounding box center [48, 130] width 63 height 8
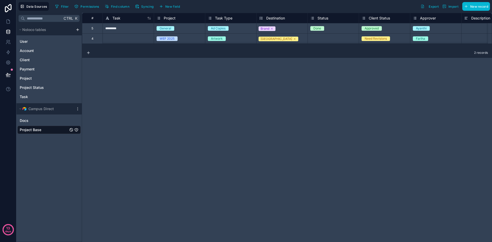
click at [322, 39] on div "Select a Status" at bounding box center [321, 39] width 22 height 4
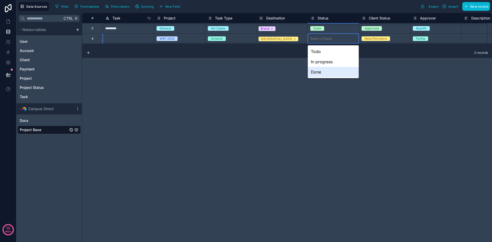
click at [405, 102] on div "# Task Project Task Type Destination Status Client Status Approver Description …" at bounding box center [287, 127] width 410 height 229
click at [202, 69] on div "# Task Project Task Type Destination Status Client Status Approver Description …" at bounding box center [287, 127] width 410 height 229
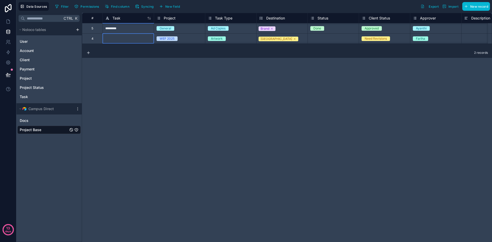
click at [116, 38] on div at bounding box center [127, 38] width 51 height 10
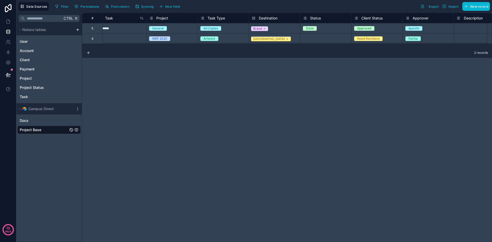
scroll to position [0, 0]
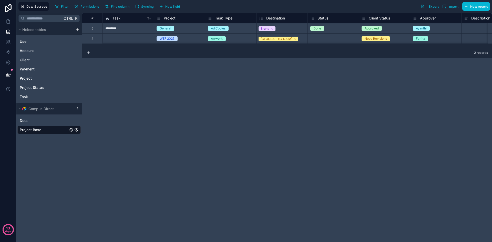
click at [238, 85] on div "# Task Project Task Type Destination Status Client Status Approver Description …" at bounding box center [287, 127] width 410 height 229
click at [33, 44] on div "User" at bounding box center [48, 41] width 63 height 8
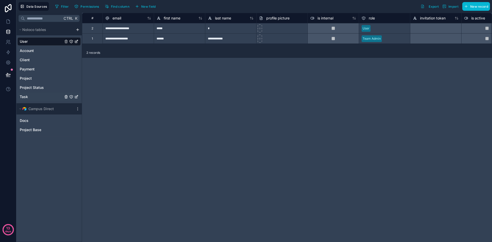
click at [38, 97] on div "Task" at bounding box center [48, 97] width 63 height 8
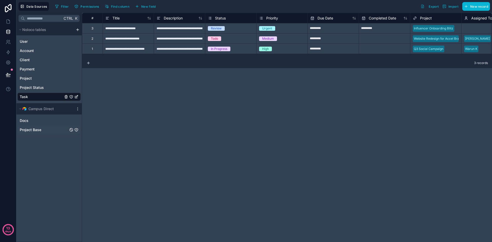
click at [34, 128] on span "Project Base" at bounding box center [31, 129] width 22 height 5
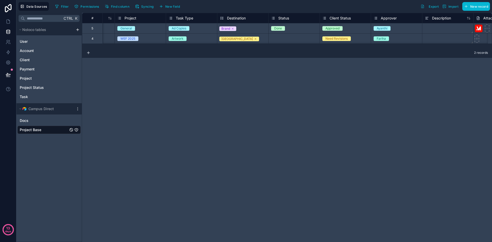
scroll to position [0, 87]
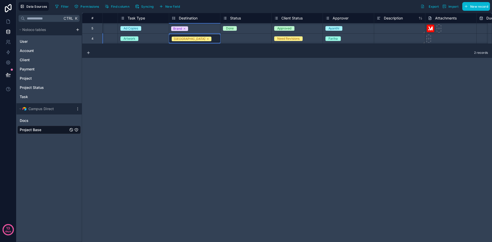
click at [213, 38] on div "Ireland" at bounding box center [194, 38] width 51 height 7
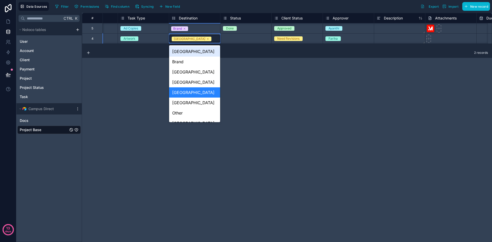
click at [213, 38] on div "Ireland" at bounding box center [194, 38] width 51 height 7
click at [281, 76] on div "# Task Project Task Type Destination Status Client Status Approver Description …" at bounding box center [287, 127] width 410 height 229
click at [259, 69] on div "# Task Project Task Type Destination Status Client Status Approver Description …" at bounding box center [287, 127] width 410 height 229
click at [134, 55] on div "2 records" at bounding box center [287, 53] width 410 height 10
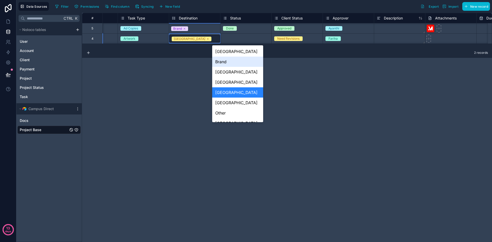
scroll to position [0, 0]
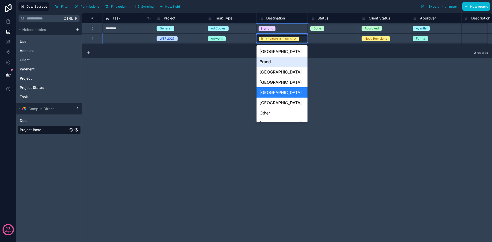
click at [150, 72] on div "# Task Project Task Type Destination Status Client Status Approver Description …" at bounding box center [287, 127] width 410 height 229
click at [140, 40] on div at bounding box center [127, 38] width 51 height 10
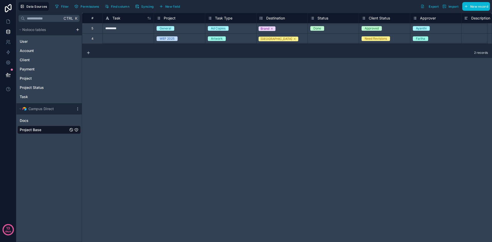
click at [203, 91] on div "# Task Project Task Type Destination Status Client Status Approver Description …" at bounding box center [287, 127] width 410 height 229
click at [32, 95] on div "Task" at bounding box center [48, 97] width 63 height 8
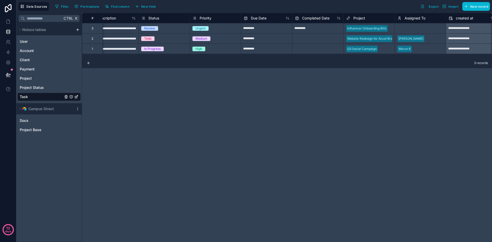
scroll to position [0, 68]
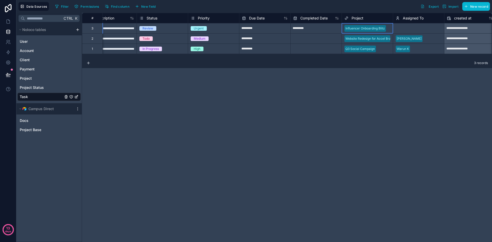
click at [356, 29] on div "Influencer Onboarding Blitz" at bounding box center [364, 28] width 39 height 5
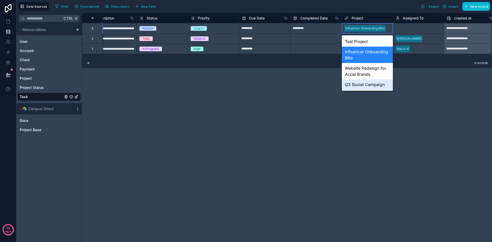
click at [298, 94] on div "**********" at bounding box center [287, 127] width 410 height 229
drag, startPoint x: 298, startPoint y: 94, endPoint x: 270, endPoint y: 79, distance: 31.3
click at [270, 79] on div "**********" at bounding box center [287, 127] width 410 height 229
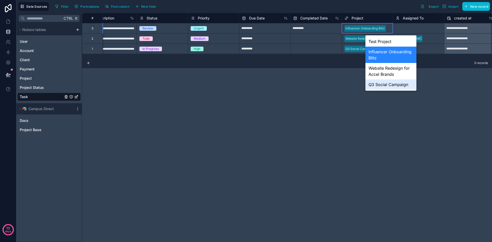
scroll to position [0, 0]
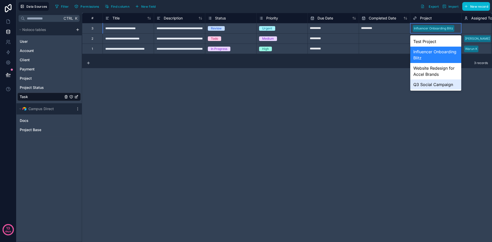
click at [232, 91] on div "**********" at bounding box center [287, 127] width 410 height 229
click at [231, 90] on div "**********" at bounding box center [287, 127] width 410 height 229
click at [40, 88] on span "Project Status" at bounding box center [32, 87] width 24 height 5
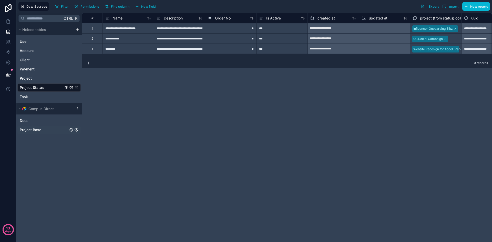
click at [44, 129] on div "Project Base" at bounding box center [48, 130] width 63 height 8
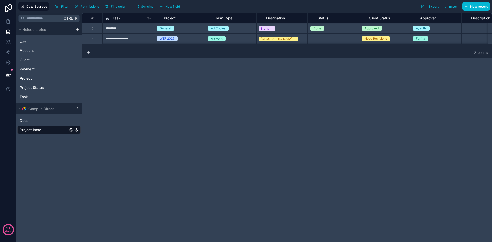
click at [182, 95] on div "**********" at bounding box center [287, 127] width 410 height 229
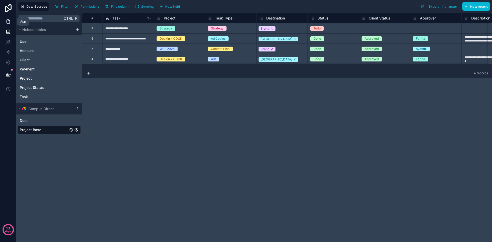
click at [8, 25] on link at bounding box center [8, 21] width 16 height 10
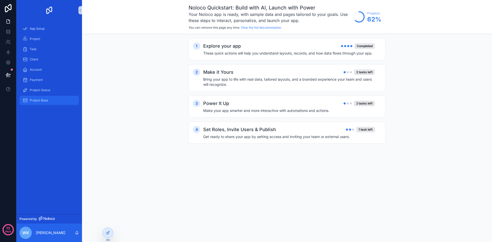
click at [38, 100] on span "Project Base" at bounding box center [39, 100] width 18 height 4
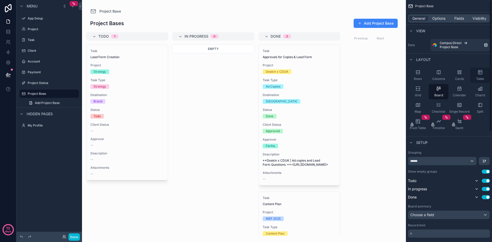
click at [481, 73] on icon "scrollable content" at bounding box center [479, 72] width 5 height 5
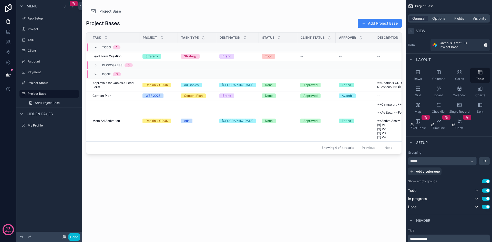
click at [409, 31] on icon "scrollable content" at bounding box center [411, 31] width 4 height 4
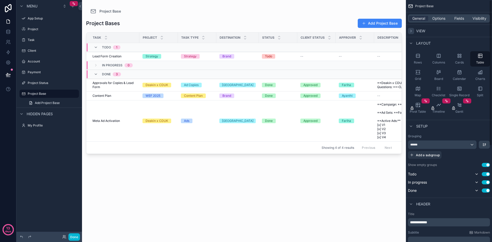
click at [409, 31] on icon "scrollable content" at bounding box center [411, 31] width 4 height 4
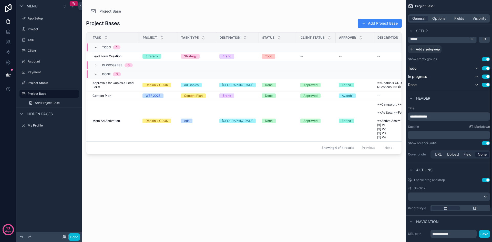
scroll to position [102, 0]
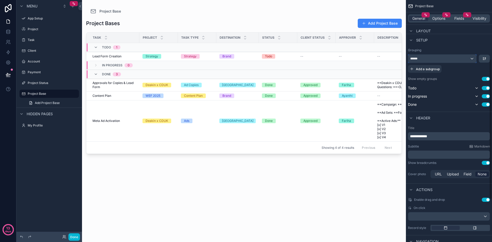
click at [472, 57] on div "******" at bounding box center [442, 59] width 68 height 8
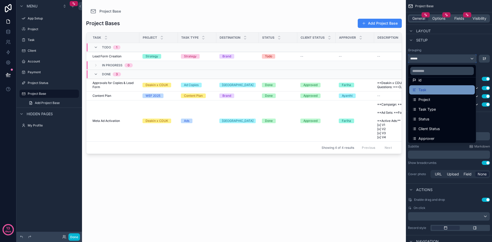
scroll to position [26, 0]
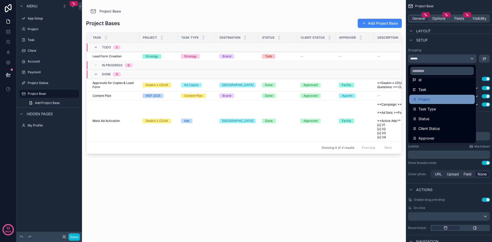
click at [439, 101] on div "Project" at bounding box center [441, 99] width 59 height 6
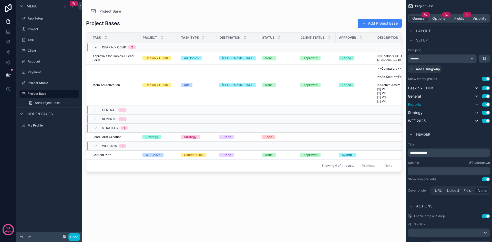
click at [484, 105] on button "Use setting" at bounding box center [485, 104] width 8 height 4
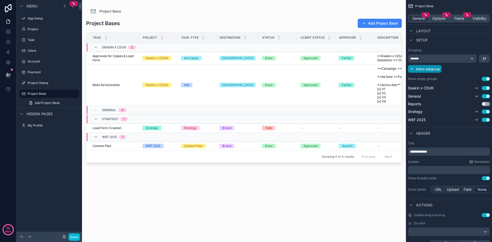
click at [434, 71] on button "Add a subgroup" at bounding box center [425, 69] width 34 height 8
click at [438, 67] on div "Choose a field" at bounding box center [442, 69] width 69 height 8
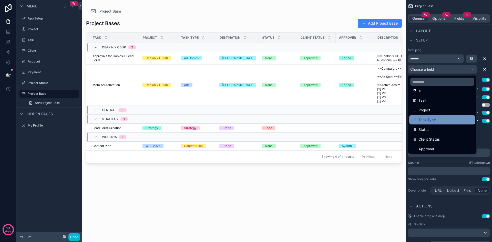
click at [433, 121] on span "Task Type" at bounding box center [426, 120] width 17 height 6
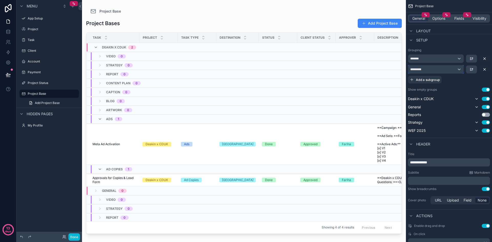
click at [459, 68] on div "*********" at bounding box center [435, 69] width 55 height 8
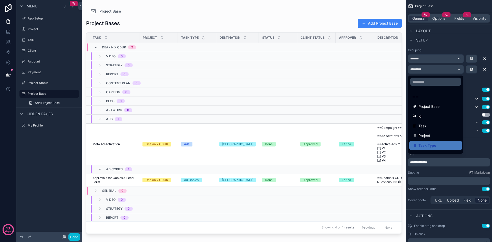
click at [471, 70] on div "scrollable content" at bounding box center [246, 121] width 492 height 242
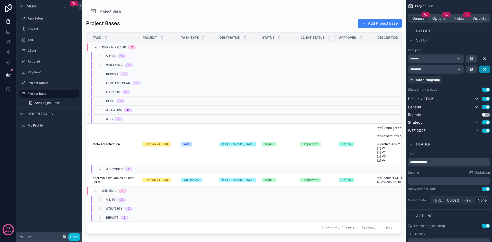
click at [484, 68] on icon "scrollable content" at bounding box center [484, 69] width 4 height 4
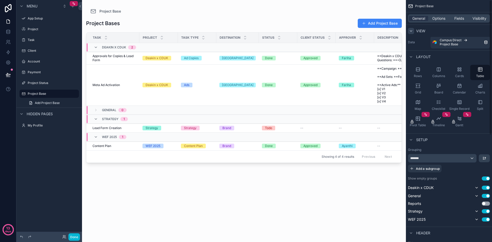
scroll to position [0, 0]
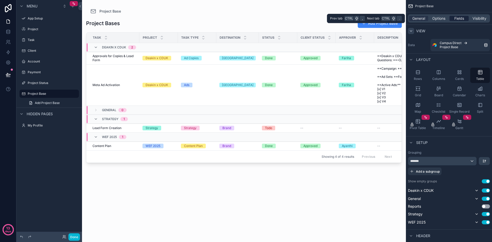
click at [458, 20] on span "Fields" at bounding box center [459, 18] width 10 height 5
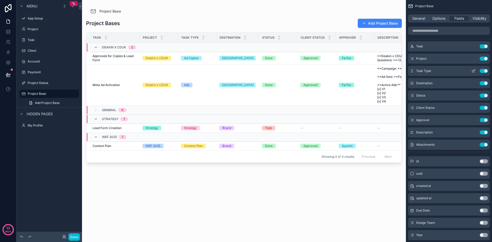
click at [472, 70] on icon "scrollable content" at bounding box center [473, 71] width 4 height 4
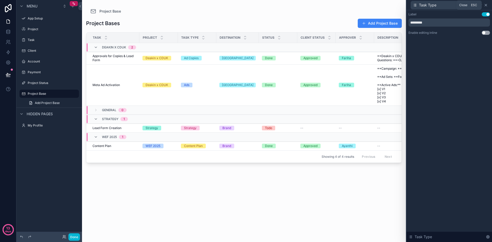
click at [485, 5] on icon at bounding box center [485, 5] width 2 height 2
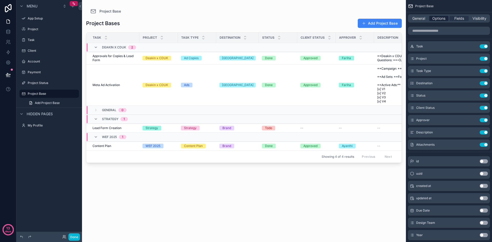
click at [436, 19] on span "Options" at bounding box center [438, 18] width 13 height 5
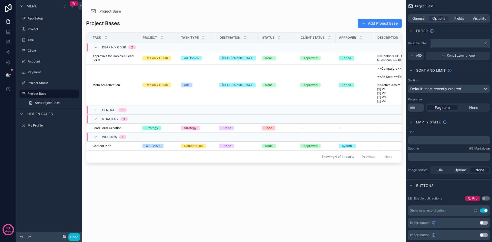
click at [445, 41] on div "scrollable content" at bounding box center [459, 43] width 59 height 8
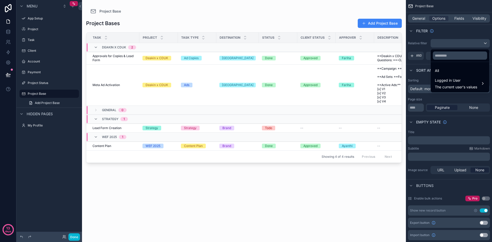
click at [463, 32] on div "scrollable content" at bounding box center [246, 121] width 492 height 242
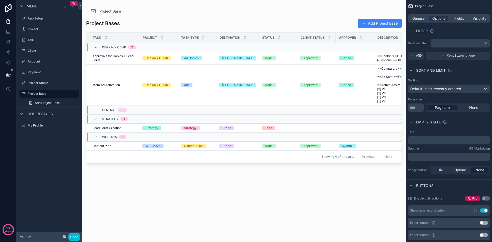
click at [446, 38] on div "Relative filter AND Condition group" at bounding box center [448, 49] width 86 height 25
click at [448, 41] on div "scrollable content" at bounding box center [459, 43] width 59 height 8
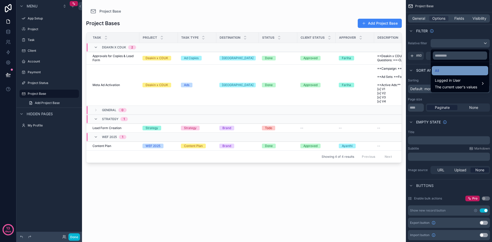
click at [452, 71] on div "All" at bounding box center [459, 71] width 50 height 6
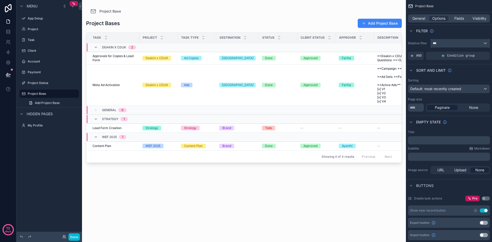
click at [453, 45] on div "***" at bounding box center [459, 43] width 59 height 8
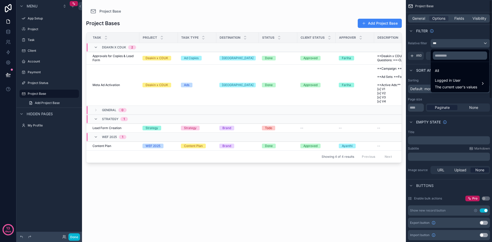
click at [444, 44] on div "scrollable content" at bounding box center [246, 121] width 492 height 242
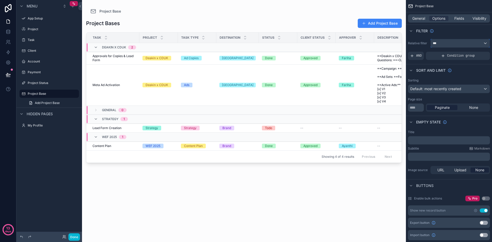
click at [444, 44] on div "***" at bounding box center [459, 43] width 59 height 8
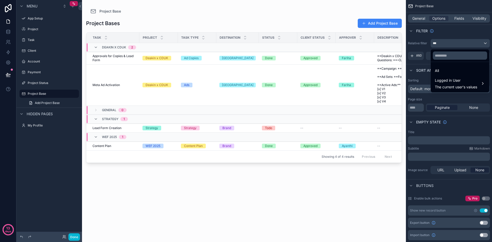
click at [453, 65] on ul "All Logged in User The current user's values" at bounding box center [459, 77] width 58 height 30
click at [467, 33] on div "scrollable content" at bounding box center [246, 121] width 492 height 242
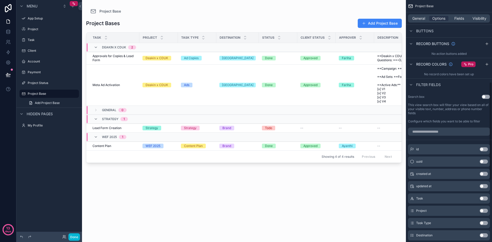
scroll to position [230, 0]
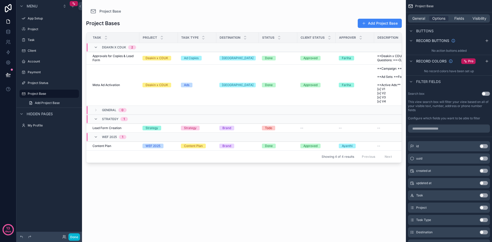
click at [485, 94] on button "Use setting" at bounding box center [485, 94] width 8 height 4
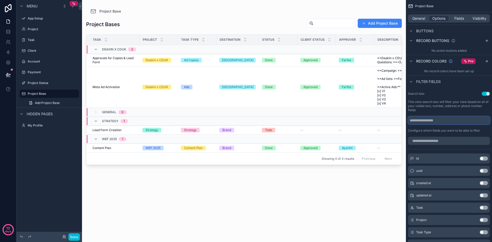
click at [437, 119] on input "scrollable content" at bounding box center [449, 120] width 82 height 8
click at [438, 138] on input "scrollable content" at bounding box center [449, 141] width 82 height 8
click at [483, 91] on div "Search box Use setting This view search box will filter your view based on all …" at bounding box center [448, 112] width 86 height 45
click at [483, 93] on button "Use setting" at bounding box center [485, 94] width 8 height 4
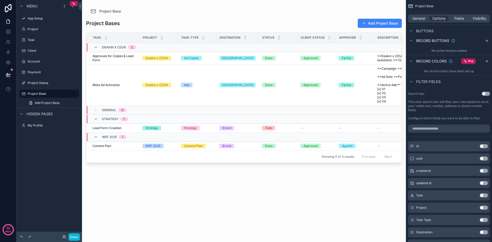
click at [483, 93] on button "Use setting" at bounding box center [485, 94] width 8 height 4
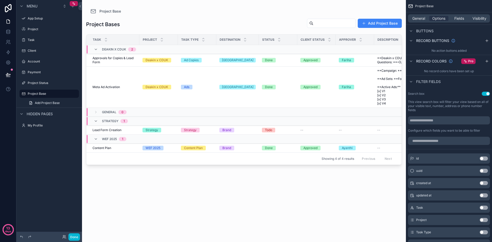
click at [328, 24] on div "scrollable content" at bounding box center [244, 118] width 324 height 236
click at [328, 24] on input "scrollable content" at bounding box center [334, 23] width 42 height 7
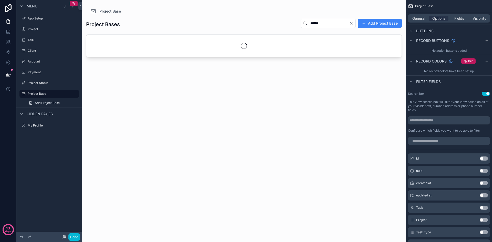
type input "*******"
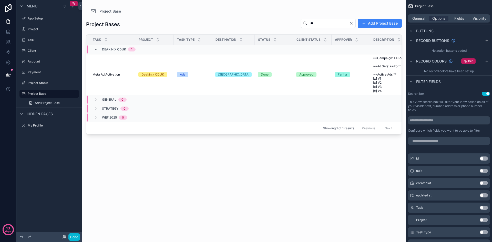
type input "*"
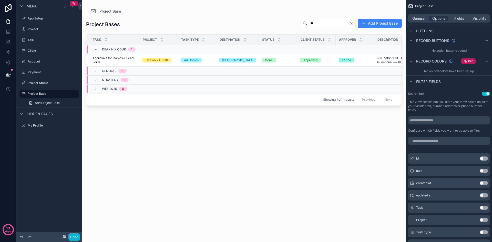
type input "*"
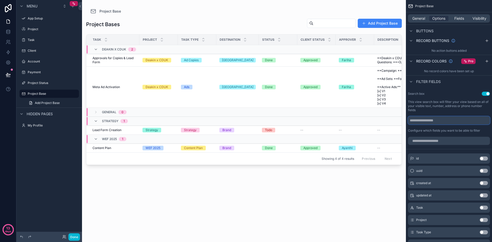
click at [442, 121] on input "scrollable content" at bounding box center [449, 120] width 82 height 8
type input "********"
click at [441, 105] on label "This view search box will filter your view based on all of your visible text, n…" at bounding box center [449, 106] width 82 height 12
click at [333, 23] on input "scrollable content" at bounding box center [334, 23] width 42 height 7
drag, startPoint x: 437, startPoint y: 119, endPoint x: 407, endPoint y: 122, distance: 29.6
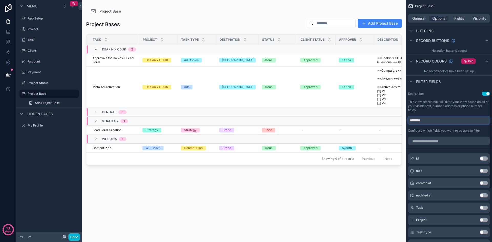
click at [407, 122] on div "Search box Use setting This view search box will filter your view based on all …" at bounding box center [448, 112] width 86 height 45
click at [448, 140] on input "scrollable content" at bounding box center [449, 141] width 82 height 8
click at [446, 142] on input "scrollable content" at bounding box center [449, 141] width 82 height 8
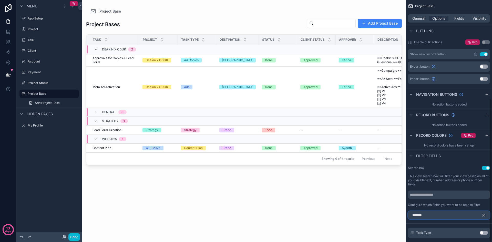
scroll to position [166, 0]
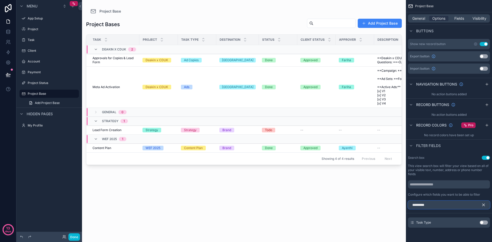
type input "*********"
click at [484, 203] on icon "scrollable content" at bounding box center [483, 204] width 5 height 5
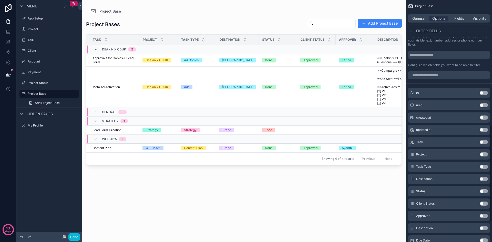
scroll to position [320, 0]
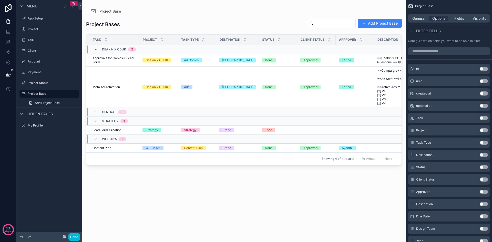
click at [485, 142] on button "Use setting" at bounding box center [483, 143] width 8 height 4
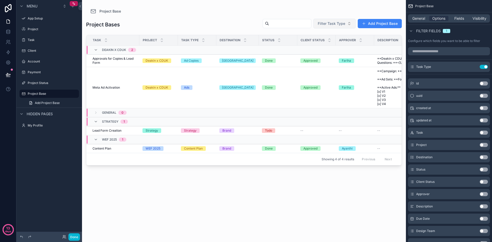
click at [349, 24] on button "Filter Task Type" at bounding box center [334, 24] width 42 height 10
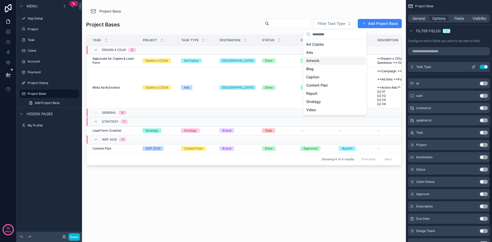
click at [483, 66] on button "Use setting" at bounding box center [483, 67] width 8 height 4
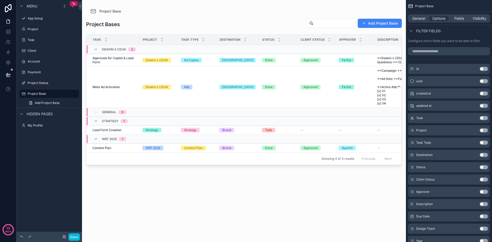
click at [484, 179] on button "Use setting" at bounding box center [483, 179] width 8 height 4
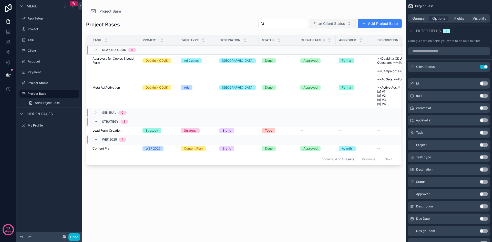
click at [342, 23] on span "Filter Client Status" at bounding box center [329, 23] width 32 height 5
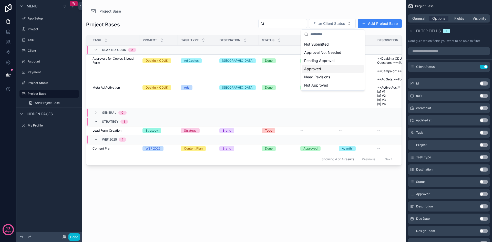
click at [326, 71] on div "Approved" at bounding box center [332, 69] width 61 height 8
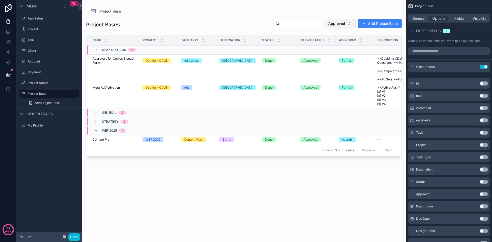
click at [341, 23] on span "Approved" at bounding box center [336, 23] width 17 height 5
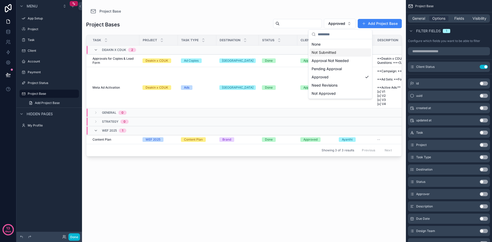
click at [340, 51] on div "Not Submitted" at bounding box center [339, 52] width 61 height 8
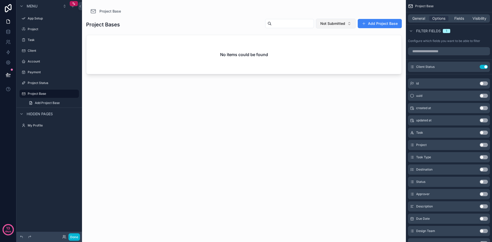
click at [342, 24] on span "Not Submitted" at bounding box center [332, 23] width 25 height 5
click at [337, 76] on div "Approved" at bounding box center [335, 77] width 61 height 8
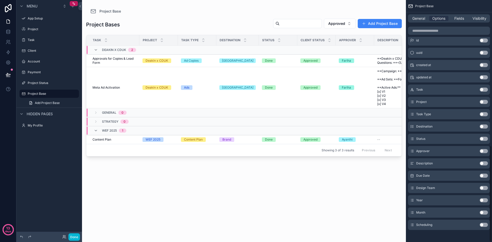
scroll to position [365, 0]
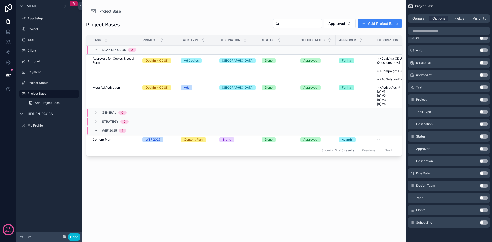
click at [484, 224] on button "Use setting" at bounding box center [483, 222] width 8 height 4
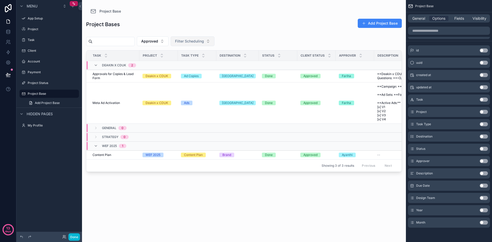
click at [204, 40] on span "Filter Scheduling" at bounding box center [189, 41] width 29 height 5
click at [205, 63] on div "Not Scheduled" at bounding box center [204, 62] width 61 height 8
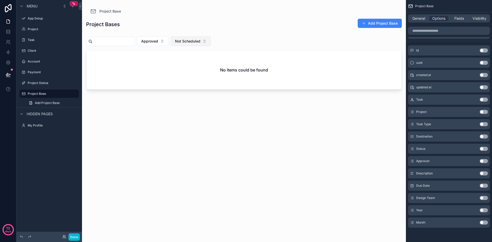
click at [205, 44] on button "Not Scheduled" at bounding box center [190, 41] width 40 height 10
click at [201, 78] on div "Scheduled" at bounding box center [203, 78] width 61 height 8
click at [204, 45] on button "Scheduled" at bounding box center [186, 41] width 33 height 10
click at [201, 86] on div "Posted" at bounding box center [199, 86] width 61 height 8
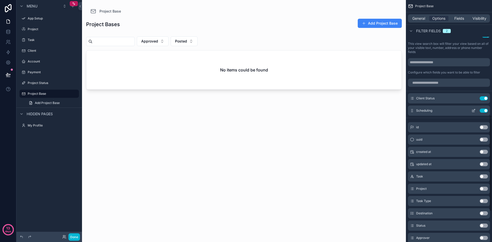
click at [485, 109] on button "Use setting" at bounding box center [483, 111] width 8 height 4
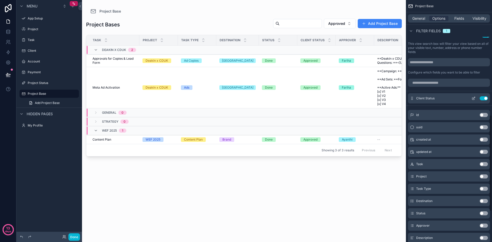
click at [483, 98] on button "Use setting" at bounding box center [483, 98] width 8 height 4
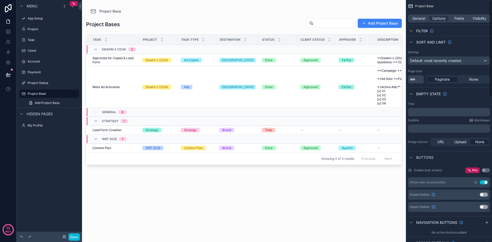
scroll to position [0, 0]
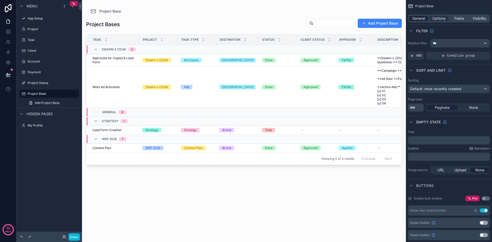
click at [421, 16] on span "General" at bounding box center [418, 18] width 13 height 5
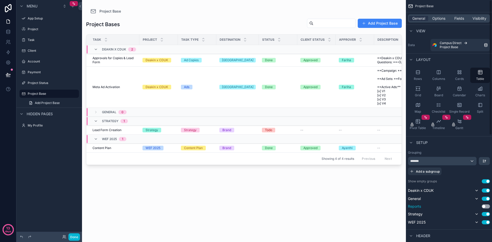
click at [486, 208] on button "Use setting" at bounding box center [485, 206] width 8 height 4
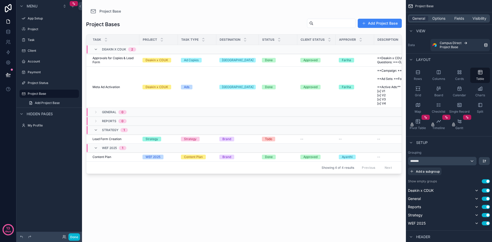
click at [363, 210] on div "Project Bases Add Project Base Task Project Task Type Destination Status Client…" at bounding box center [243, 124] width 315 height 221
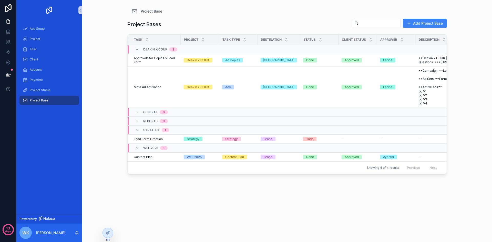
click at [327, 209] on div "Project Bases Add Project Base Task Project Task Type Destination Status Client…" at bounding box center [286, 124] width 319 height 221
click at [110, 233] on div at bounding box center [108, 233] width 10 height 10
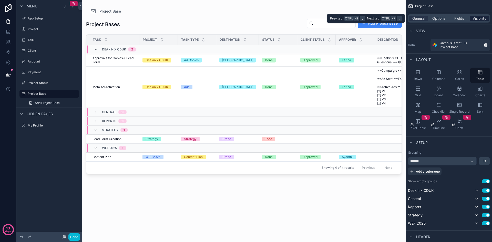
click at [472, 19] on span "Visibility" at bounding box center [479, 18] width 14 height 5
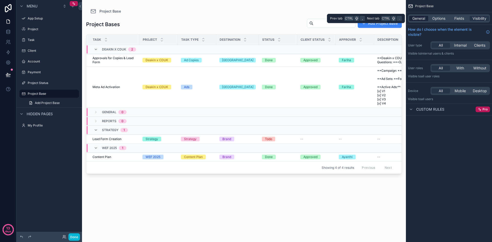
click at [425, 21] on div "General" at bounding box center [418, 18] width 19 height 5
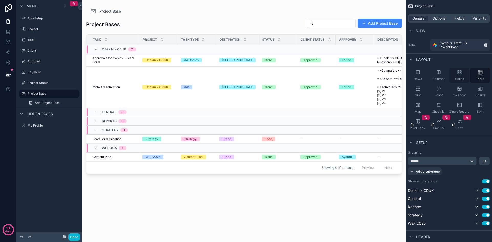
click at [461, 74] on icon "scrollable content" at bounding box center [458, 72] width 5 height 5
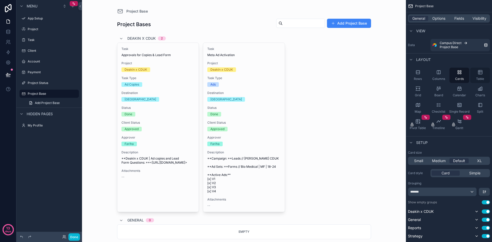
click at [477, 75] on div "Table" at bounding box center [480, 75] width 20 height 15
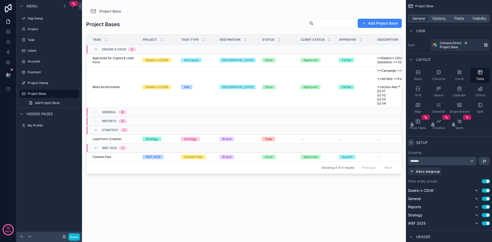
click at [410, 142] on icon "scrollable content" at bounding box center [411, 143] width 4 height 4
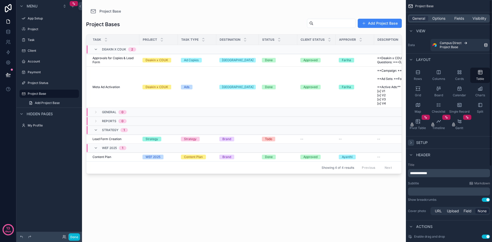
click at [410, 142] on icon "scrollable content" at bounding box center [411, 143] width 4 height 4
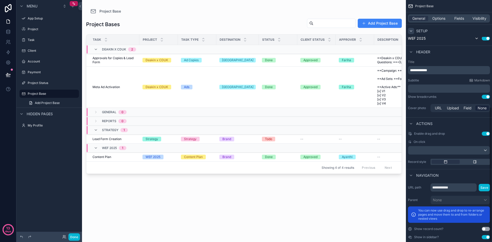
scroll to position [192, 0]
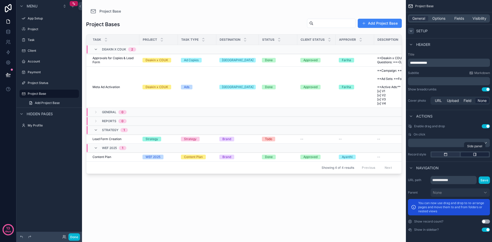
click at [474, 155] on icon "scrollable content" at bounding box center [474, 154] width 4 height 4
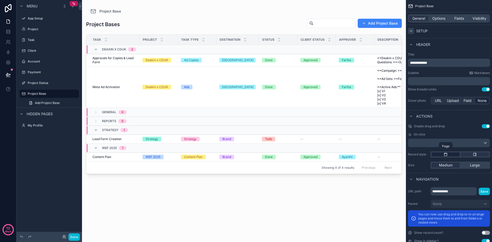
click at [452, 154] on div "scrollable content" at bounding box center [445, 154] width 28 height 4
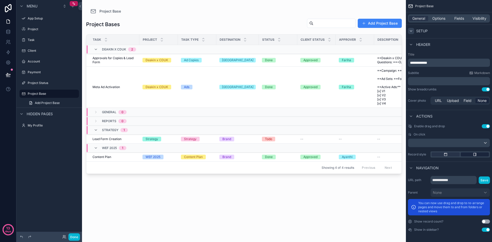
click at [477, 155] on div "scrollable content" at bounding box center [474, 154] width 28 height 4
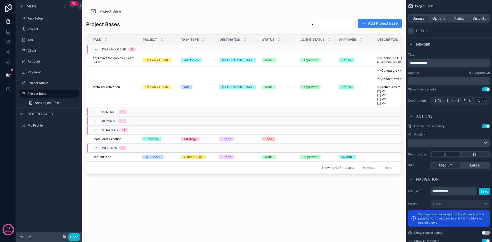
click at [446, 154] on icon "scrollable content" at bounding box center [445, 154] width 4 height 4
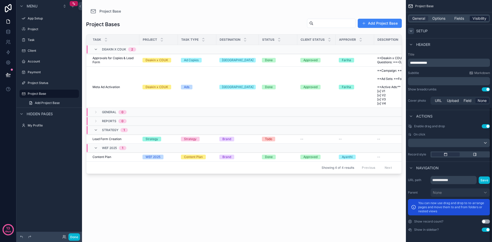
click at [480, 20] on span "Visibility" at bounding box center [479, 18] width 14 height 5
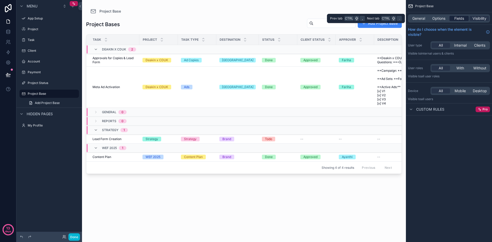
click at [459, 20] on span "Fields" at bounding box center [459, 18] width 10 height 5
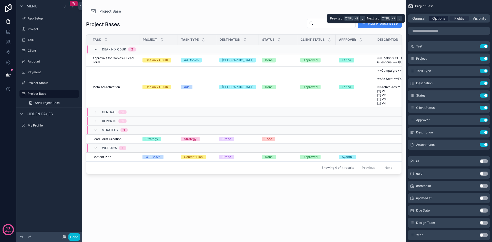
click at [440, 20] on span "Options" at bounding box center [438, 18] width 13 height 5
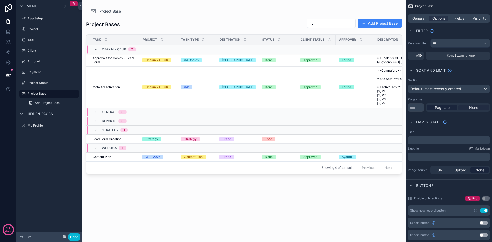
click at [466, 107] on div "None" at bounding box center [473, 107] width 30 height 5
click at [449, 108] on div "Paginate" at bounding box center [441, 107] width 30 height 5
click at [470, 107] on span "None" at bounding box center [473, 107] width 9 height 5
click at [438, 107] on span "Paginate" at bounding box center [441, 107] width 15 height 5
drag, startPoint x: 418, startPoint y: 108, endPoint x: 409, endPoint y: 109, distance: 9.2
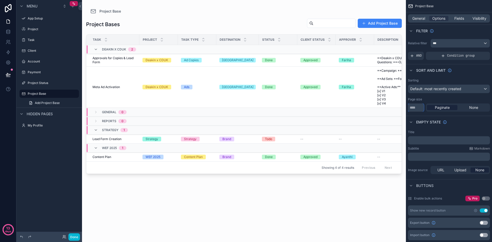
click at [409, 109] on input "**" at bounding box center [416, 107] width 16 height 8
type input "**"
click at [354, 216] on div "scrollable content" at bounding box center [244, 118] width 324 height 236
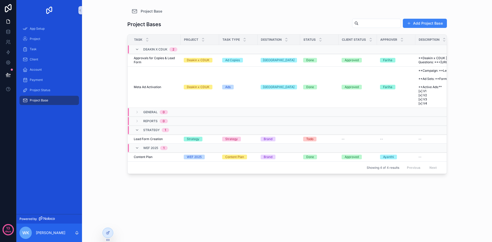
click at [491, 150] on div "Project Base Project Bases Add Project Base Task Project Task Type Destination …" at bounding box center [287, 121] width 410 height 242
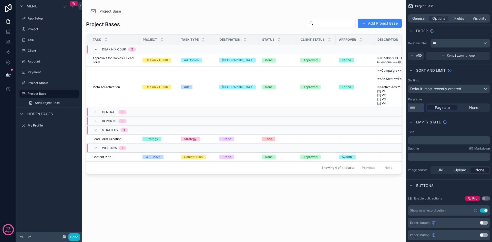
drag, startPoint x: 415, startPoint y: 109, endPoint x: 407, endPoint y: 109, distance: 7.7
click at [407, 109] on div "Sorting Default: most recently created Page size ** Paginate None" at bounding box center [448, 94] width 86 height 37
type input "**"
click at [467, 107] on div "None" at bounding box center [473, 107] width 30 height 5
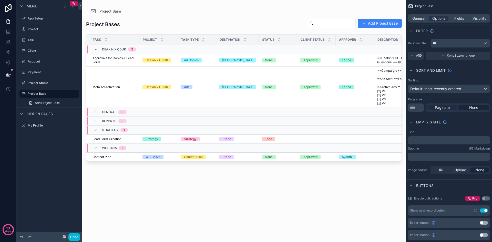
click at [445, 109] on span "Paginate" at bounding box center [441, 107] width 15 height 5
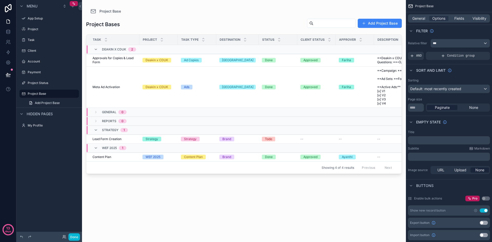
click at [341, 218] on div "scrollable content" at bounding box center [244, 118] width 324 height 236
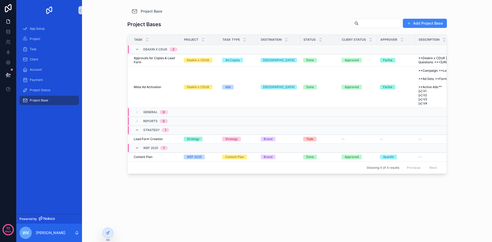
click at [470, 177] on div "Project Base Project Bases Add Project Base Task Project Task Type Destination …" at bounding box center [287, 121] width 410 height 242
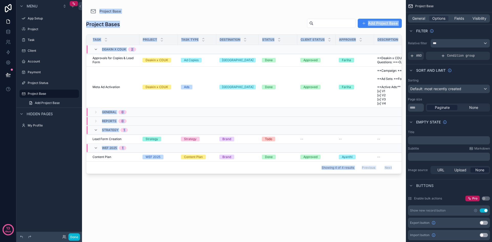
click at [243, 195] on div "scrollable content" at bounding box center [244, 118] width 324 height 236
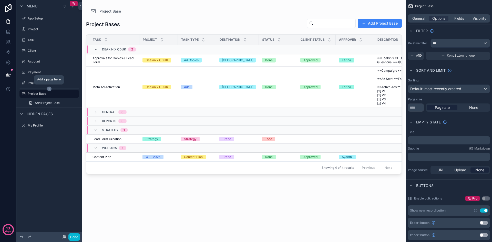
click at [50, 87] on icon "scrollable content" at bounding box center [49, 89] width 5 height 5
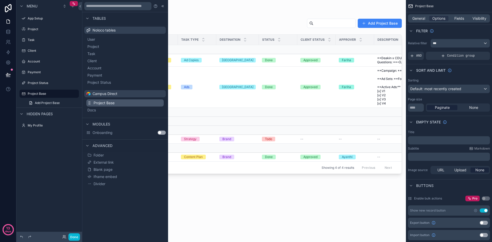
click at [111, 103] on span "Project Base" at bounding box center [103, 102] width 21 height 5
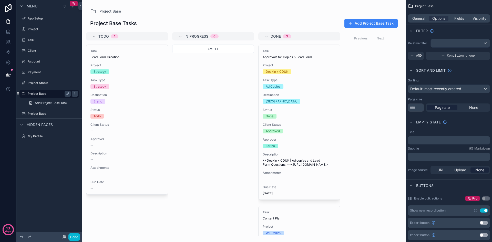
click at [42, 94] on label "Project Base" at bounding box center [48, 94] width 41 height 4
click at [415, 19] on span "General" at bounding box center [418, 18] width 13 height 5
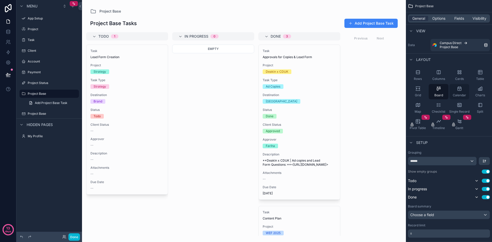
click at [461, 87] on icon "scrollable content" at bounding box center [458, 88] width 5 height 5
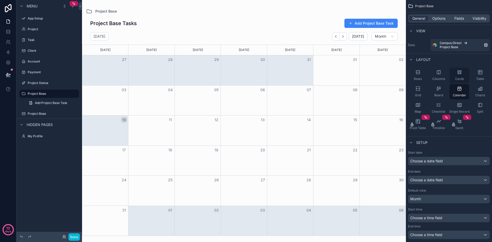
click at [458, 73] on icon "scrollable content" at bounding box center [457, 73] width 1 height 1
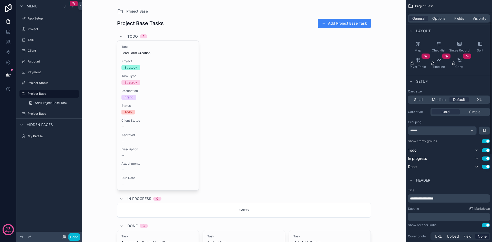
scroll to position [77, 0]
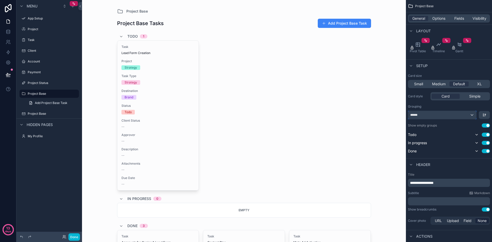
click at [470, 115] on div "******" at bounding box center [442, 115] width 68 height 8
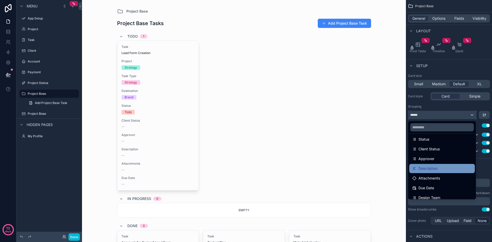
scroll to position [73, 0]
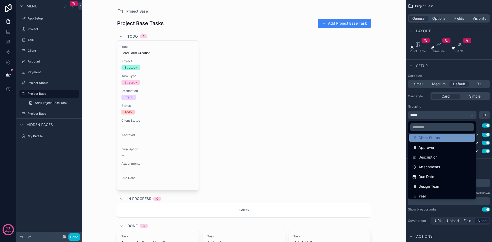
click at [447, 141] on div "Client Status" at bounding box center [441, 138] width 59 height 6
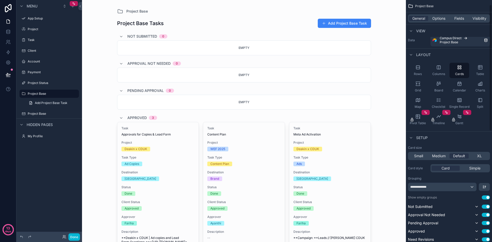
scroll to position [0, 0]
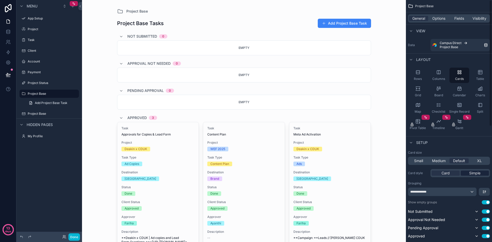
click at [472, 175] on span "Simple" at bounding box center [474, 172] width 11 height 5
click at [448, 174] on span "Card" at bounding box center [445, 172] width 8 height 5
click at [423, 163] on div "Small" at bounding box center [418, 160] width 19 height 5
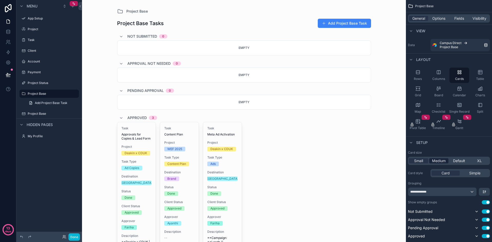
click at [433, 161] on span "Medium" at bounding box center [439, 160] width 14 height 5
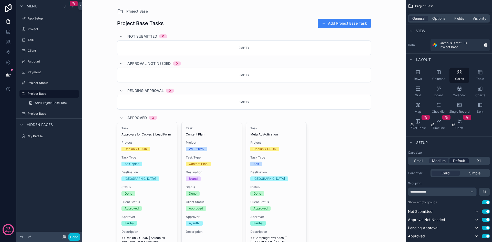
click at [457, 163] on span "Default" at bounding box center [459, 160] width 12 height 5
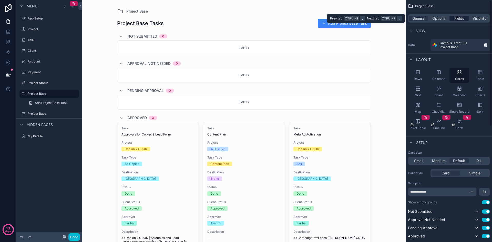
click at [452, 18] on div "Fields" at bounding box center [458, 18] width 19 height 5
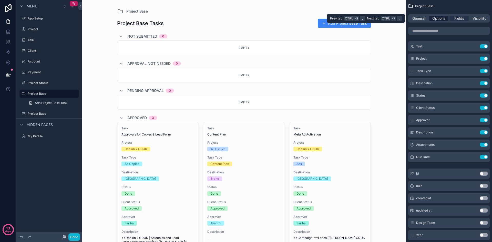
click at [434, 19] on span "Options" at bounding box center [438, 18] width 13 height 5
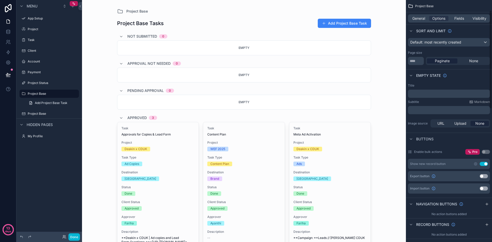
scroll to position [26, 0]
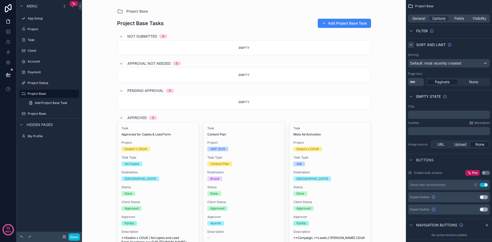
click at [411, 44] on icon "scrollable content" at bounding box center [411, 45] width 4 height 4
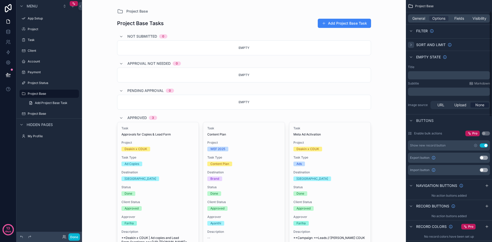
click at [411, 44] on icon "scrollable content" at bounding box center [411, 45] width 4 height 4
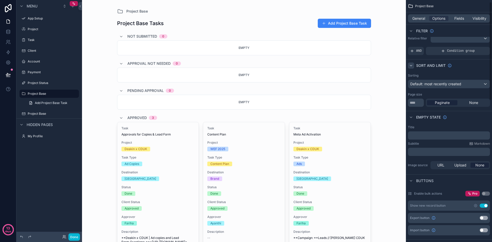
scroll to position [0, 0]
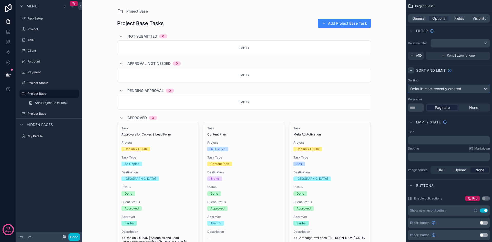
click at [448, 91] on span "Default: most recently created" at bounding box center [435, 88] width 51 height 5
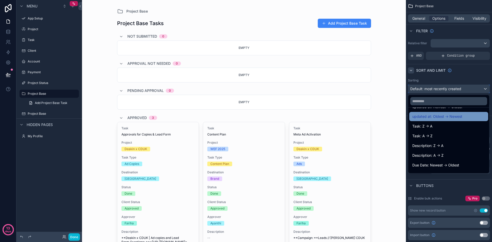
scroll to position [46, 0]
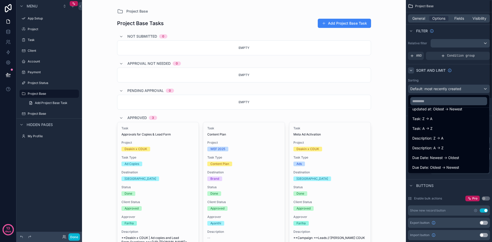
click at [471, 76] on div "scrollable content" at bounding box center [246, 121] width 492 height 242
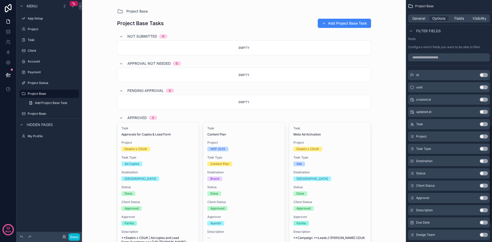
scroll to position [307, 0]
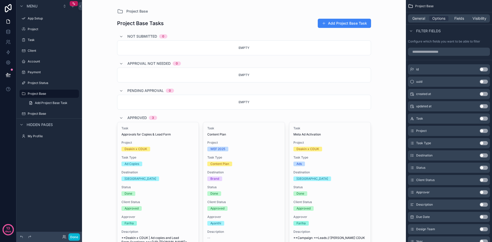
click at [486, 143] on button "Use setting" at bounding box center [483, 143] width 8 height 4
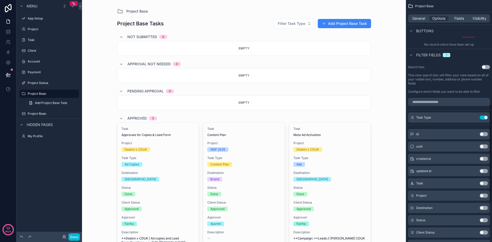
scroll to position [256, 0]
click at [487, 67] on button "Use setting" at bounding box center [485, 68] width 8 height 4
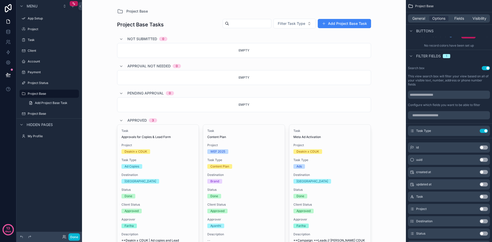
click at [487, 67] on button "Use setting" at bounding box center [485, 68] width 8 height 4
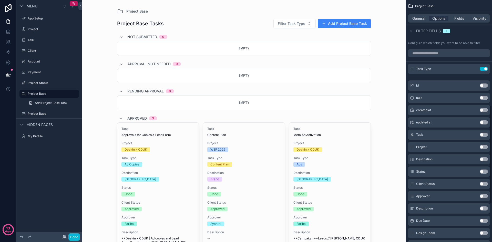
scroll to position [251, 0]
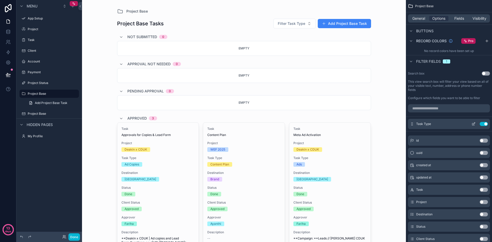
click at [471, 123] on icon "scrollable content" at bounding box center [473, 124] width 4 height 4
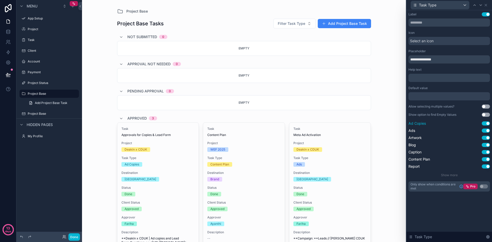
click at [486, 123] on button "Use setting" at bounding box center [485, 123] width 8 height 4
click at [486, 131] on button "Use setting" at bounding box center [485, 131] width 8 height 4
click at [484, 145] on button "Use setting" at bounding box center [485, 145] width 8 height 4
click at [484, 153] on button "Use setting" at bounding box center [485, 152] width 8 height 4
drag, startPoint x: 485, startPoint y: 161, endPoint x: 485, endPoint y: 165, distance: 3.3
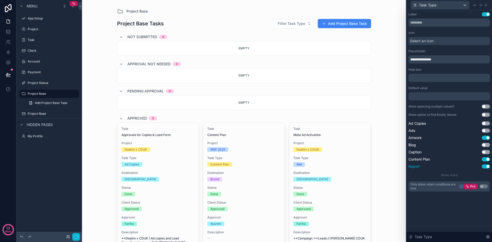
click at [485, 162] on div "Ad Copies Use setting Ads Use setting Artwork Use setting Blog Use setting Capt…" at bounding box center [448, 145] width 81 height 48
click at [485, 168] on button "Use setting" at bounding box center [485, 166] width 8 height 4
click at [485, 159] on button "Use setting" at bounding box center [485, 159] width 8 height 4
click at [295, 24] on span "Filter Task Type" at bounding box center [290, 23] width 27 height 5
click at [301, 47] on div "Artwork" at bounding box center [292, 44] width 61 height 8
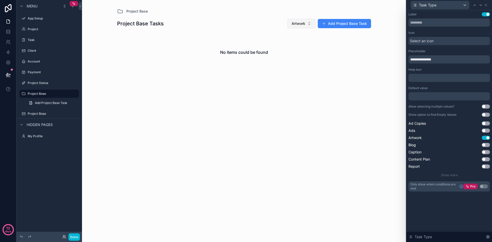
click at [300, 26] on span "Artwork" at bounding box center [298, 23] width 14 height 5
click at [37, 106] on link "Add Project Base Task" at bounding box center [52, 103] width 53 height 8
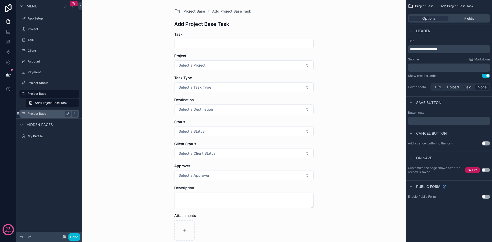
click at [42, 114] on label "Project Base" at bounding box center [48, 114] width 41 height 4
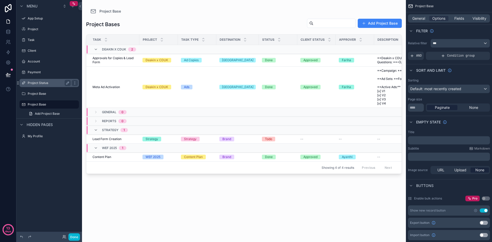
click at [48, 84] on label "Project Status" at bounding box center [48, 83] width 41 height 4
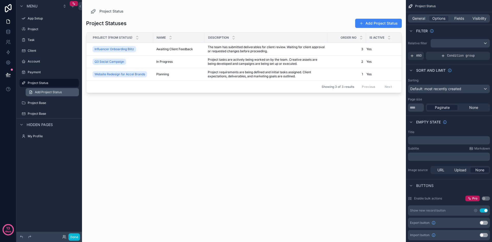
click at [38, 93] on span "Add Project Status" at bounding box center [48, 92] width 27 height 4
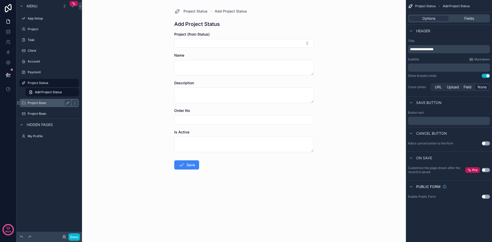
click at [41, 101] on label "Project Base" at bounding box center [48, 103] width 41 height 4
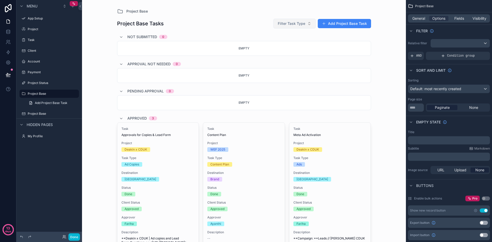
click at [302, 23] on span "Filter Task Type" at bounding box center [290, 23] width 27 height 5
click at [293, 46] on div "Artwork" at bounding box center [292, 44] width 61 height 8
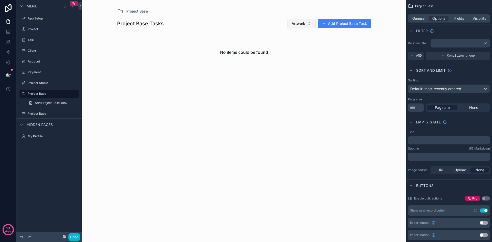
click at [303, 22] on span "Artwork" at bounding box center [298, 23] width 14 height 5
click at [256, 15] on div "Project Base Tasks Artwork Add Project Base Task No items could be found" at bounding box center [244, 51] width 254 height 74
drag, startPoint x: 291, startPoint y: 27, endPoint x: 294, endPoint y: 26, distance: 2.9
click at [292, 27] on button "Artwork" at bounding box center [301, 24] width 28 height 10
click at [294, 62] on div "Strategy" at bounding box center [301, 61] width 61 height 8
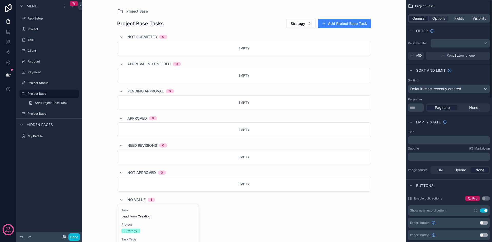
click at [418, 20] on span "General" at bounding box center [418, 18] width 13 height 5
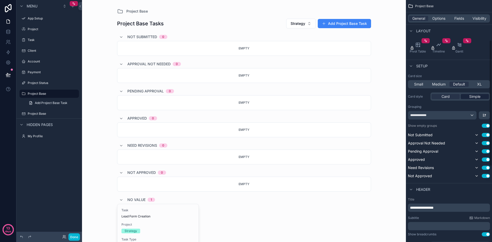
scroll to position [77, 0]
click at [472, 114] on div "**********" at bounding box center [442, 115] width 68 height 8
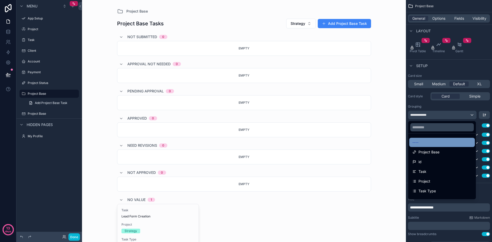
click at [436, 141] on div "----" at bounding box center [441, 142] width 59 height 6
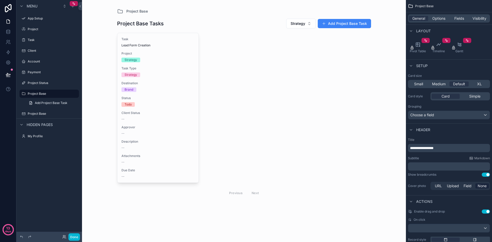
click at [428, 166] on p "﻿" at bounding box center [449, 166] width 79 height 5
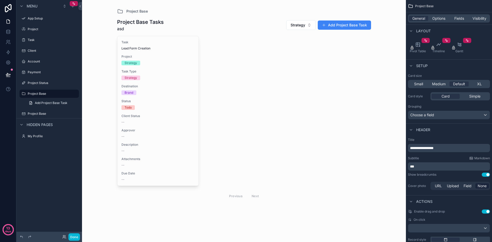
drag, startPoint x: 435, startPoint y: 169, endPoint x: 407, endPoint y: 170, distance: 28.2
click at [407, 170] on div "**********" at bounding box center [448, 164] width 86 height 57
drag, startPoint x: 421, startPoint y: 166, endPoint x: 405, endPoint y: 166, distance: 15.9
click at [405, 166] on div "**********" at bounding box center [287, 121] width 410 height 242
click at [9, 33] on icon at bounding box center [8, 31] width 5 height 5
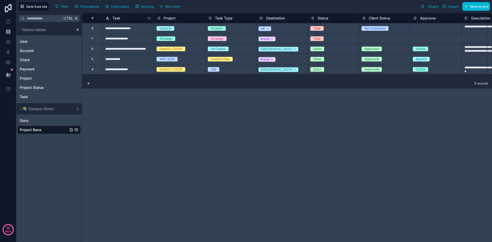
click at [57, 127] on div "Project Base" at bounding box center [48, 130] width 63 height 8
click at [59, 122] on div "Docs" at bounding box center [48, 120] width 63 height 8
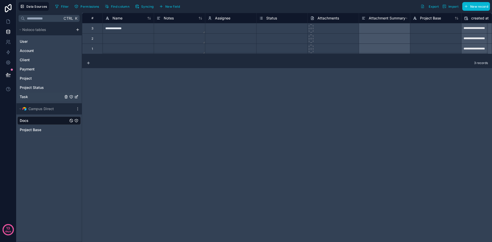
click at [42, 97] on div "Task" at bounding box center [48, 97] width 63 height 8
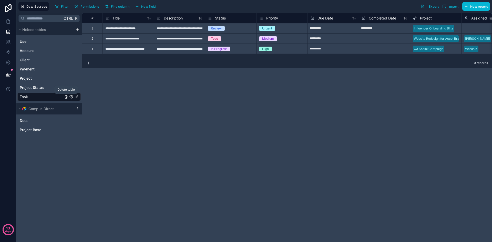
click at [65, 98] on icon "Task" at bounding box center [66, 97] width 2 height 2
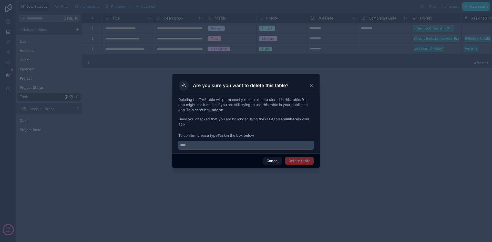
click at [220, 144] on input "text" at bounding box center [245, 145] width 135 height 8
type input "****"
click at [303, 161] on button "Delete table" at bounding box center [299, 161] width 28 height 8
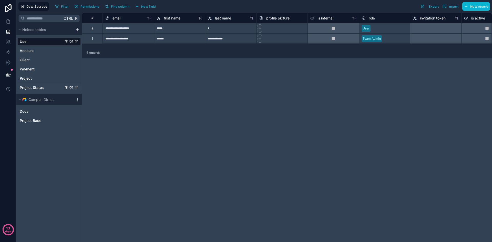
click at [46, 88] on div "Project Status" at bounding box center [48, 87] width 63 height 8
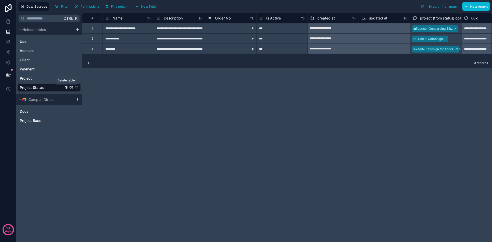
click at [65, 88] on icon "Project Status" at bounding box center [66, 88] width 4 height 4
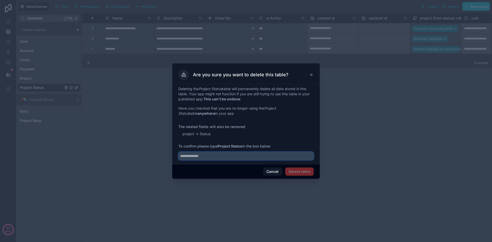
click at [222, 154] on input "text" at bounding box center [245, 156] width 135 height 8
type input "**********"
click at [304, 171] on button "Delete table" at bounding box center [299, 171] width 28 height 8
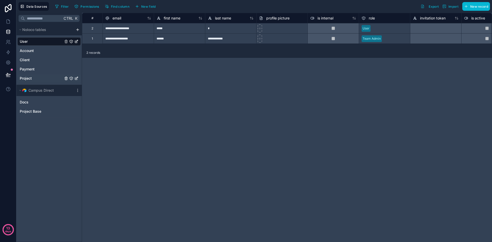
click at [49, 78] on div "Project" at bounding box center [48, 78] width 63 height 8
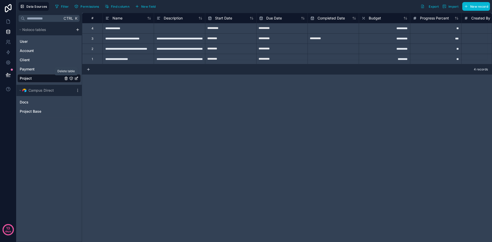
click at [65, 79] on icon "Project" at bounding box center [66, 78] width 4 height 4
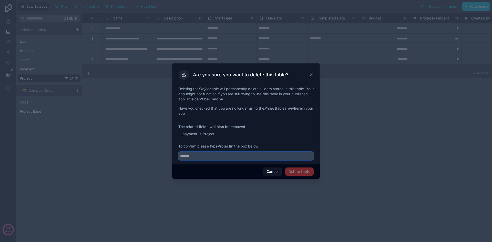
click at [235, 157] on input "text" at bounding box center [245, 156] width 135 height 8
type input "*******"
click at [310, 174] on button "Delete table" at bounding box center [299, 171] width 28 height 8
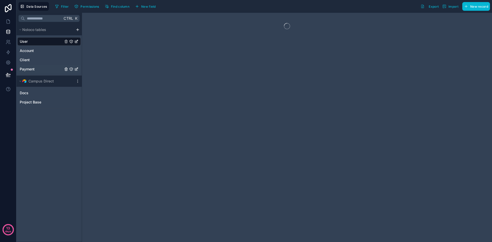
click at [41, 70] on div "Payment" at bounding box center [48, 69] width 63 height 8
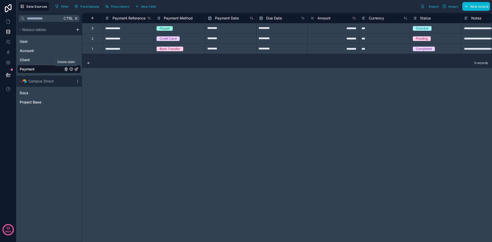
click at [66, 69] on icon "Payment" at bounding box center [66, 69] width 4 height 4
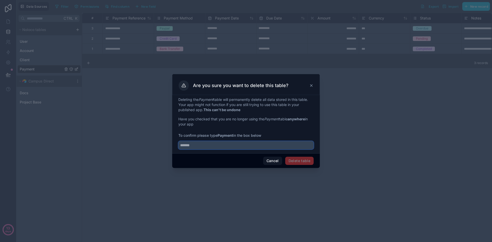
click at [229, 145] on input "text" at bounding box center [245, 145] width 135 height 8
type input "*******"
click at [306, 160] on button "Delete table" at bounding box center [299, 161] width 28 height 8
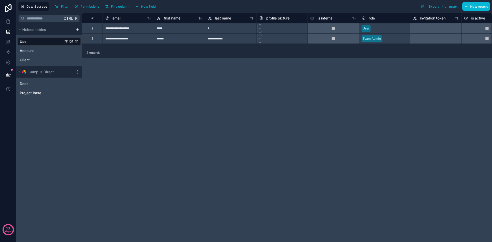
click at [170, 131] on div "**********" at bounding box center [287, 127] width 410 height 229
click at [32, 60] on div "Client" at bounding box center [48, 60] width 63 height 8
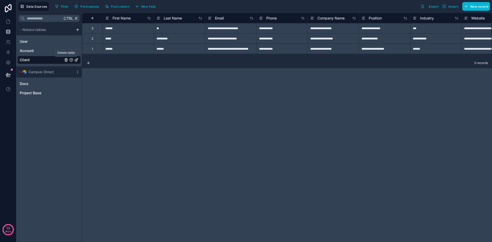
click at [64, 61] on icon "Client" at bounding box center [66, 60] width 4 height 4
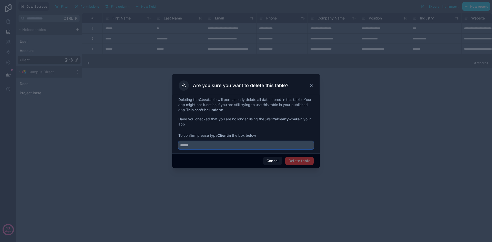
click at [232, 143] on input "text" at bounding box center [245, 145] width 135 height 8
type input "******"
click at [313, 163] on button "Delete table" at bounding box center [299, 161] width 28 height 8
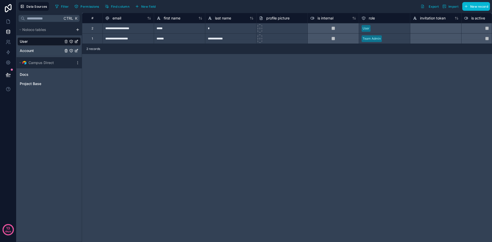
click at [47, 53] on div "Account" at bounding box center [48, 51] width 63 height 8
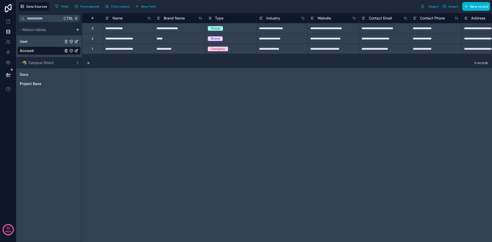
click at [37, 39] on div "User" at bounding box center [48, 41] width 63 height 8
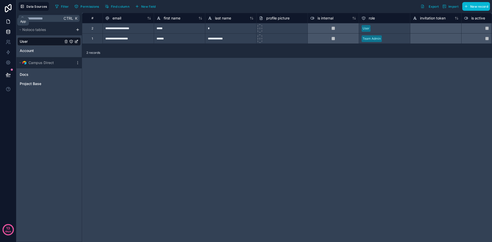
click at [8, 20] on icon at bounding box center [8, 21] width 5 height 5
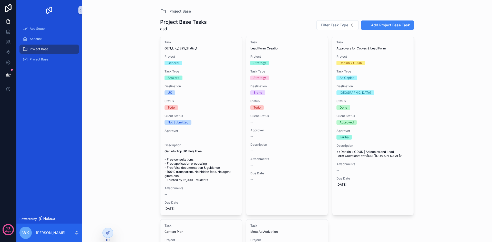
click at [111, 101] on div "Project Base Project Base Tasks asd Filter Task Type Add Project Base Task Task…" at bounding box center [287, 121] width 410 height 242
click at [9, 33] on icon at bounding box center [8, 31] width 5 height 5
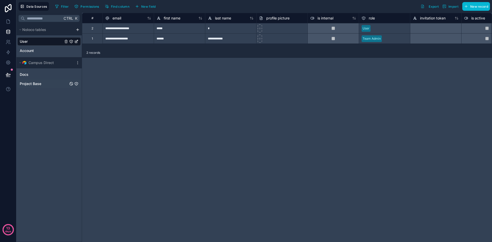
click at [46, 85] on div "Project Base" at bounding box center [48, 84] width 63 height 8
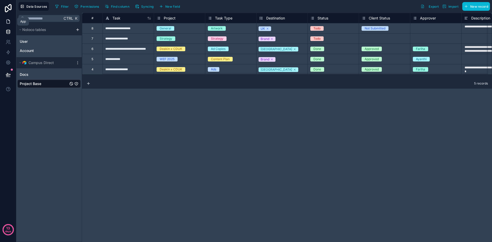
click at [9, 22] on icon at bounding box center [8, 21] width 5 height 5
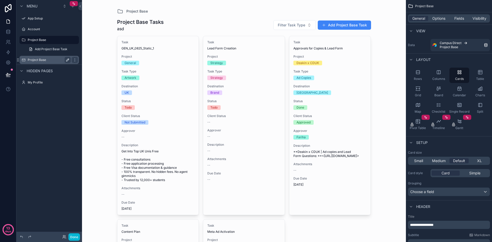
click at [66, 60] on icon "scrollable content" at bounding box center [68, 60] width 4 height 4
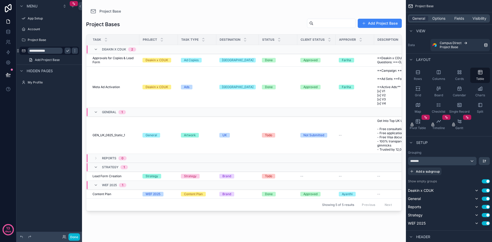
click at [52, 49] on input "**********" at bounding box center [45, 51] width 35 height 6
click at [10, 35] on link at bounding box center [8, 32] width 16 height 10
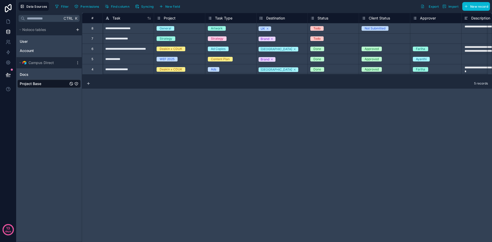
scroll to position [0, 195]
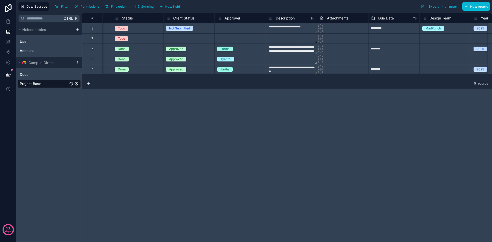
click at [293, 29] on textarea "**********" at bounding box center [291, 28] width 51 height 10
click at [308, 27] on textarea "**********" at bounding box center [291, 28] width 51 height 10
click at [317, 140] on div "**********" at bounding box center [287, 127] width 410 height 229
click at [283, 111] on div "**********" at bounding box center [287, 127] width 410 height 229
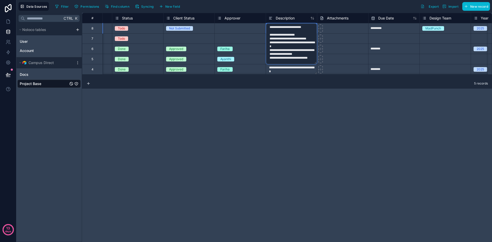
click at [263, 24] on div "Select a Approver" at bounding box center [240, 28] width 51 height 10
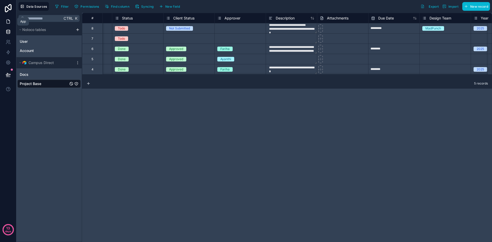
click at [3, 20] on link at bounding box center [8, 21] width 16 height 10
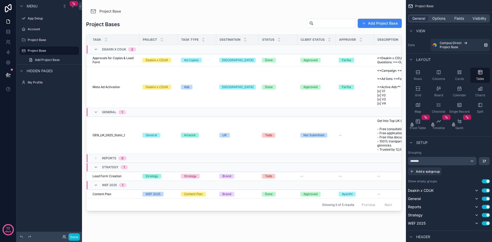
drag, startPoint x: 297, startPoint y: 224, endPoint x: 324, endPoint y: 223, distance: 26.1
click at [324, 223] on div "scrollable content" at bounding box center [244, 118] width 324 height 236
click at [9, 30] on icon at bounding box center [8, 31] width 5 height 5
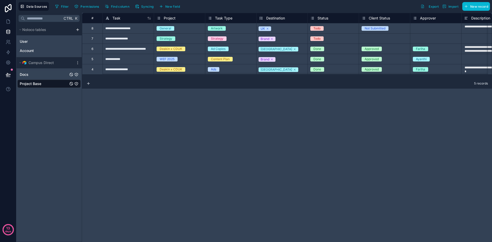
click at [44, 78] on div "Docs" at bounding box center [48, 74] width 63 height 8
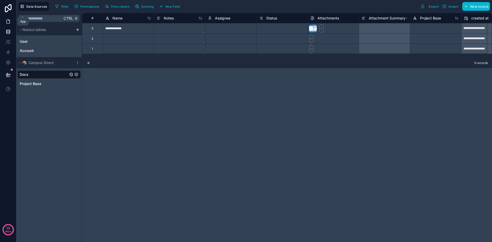
click at [9, 19] on icon at bounding box center [8, 21] width 5 height 5
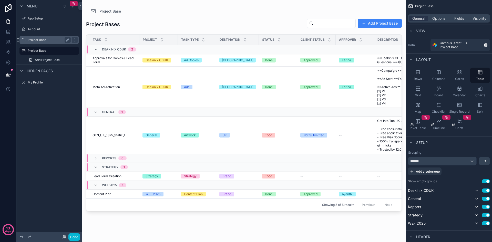
click at [43, 39] on label "Project Base" at bounding box center [48, 40] width 41 height 4
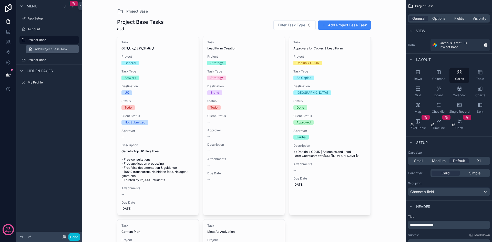
click at [47, 48] on span "Add Project Base Task" at bounding box center [51, 49] width 33 height 4
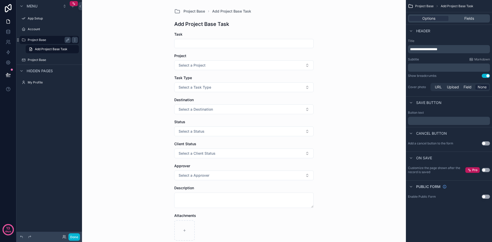
click at [49, 40] on label "Project Base" at bounding box center [48, 40] width 41 height 4
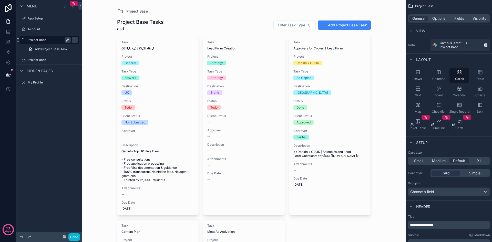
click at [65, 41] on button "scrollable content" at bounding box center [68, 40] width 6 height 6
click at [77, 41] on div "scrollable content" at bounding box center [75, 40] width 6 height 6
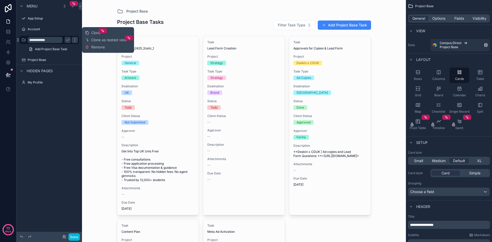
click at [61, 94] on div "**********" at bounding box center [49, 47] width 66 height 95
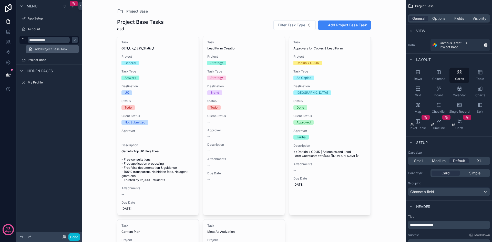
click at [55, 50] on span "Add Project Base Task" at bounding box center [51, 49] width 33 height 4
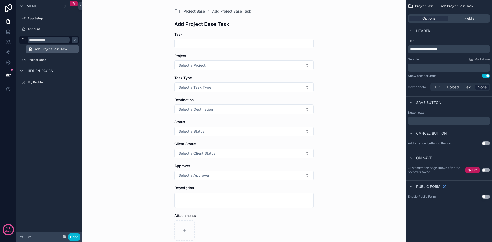
click at [54, 45] on link "Add Project Base Task" at bounding box center [52, 49] width 53 height 8
click at [57, 39] on input "**********" at bounding box center [45, 40] width 35 height 6
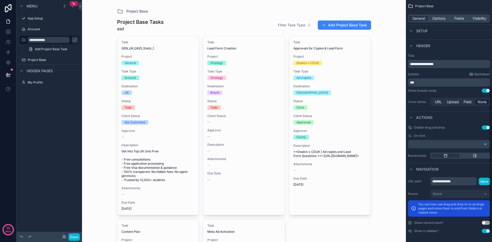
scroll to position [162, 0]
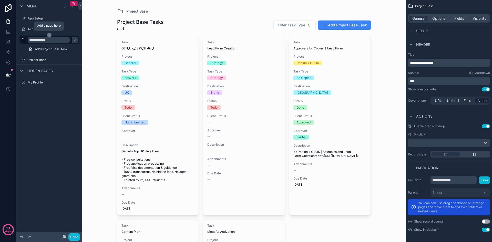
click at [49, 33] on icon "scrollable content" at bounding box center [49, 35] width 5 height 5
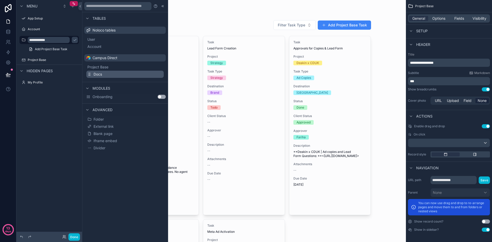
click at [117, 77] on button "Docs" at bounding box center [124, 74] width 77 height 7
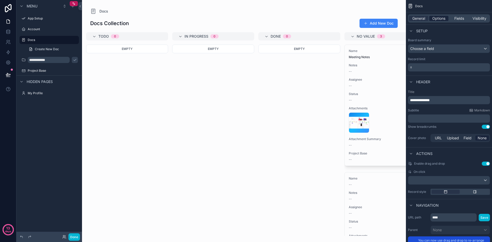
click at [439, 16] on span "Options" at bounding box center [438, 18] width 13 height 5
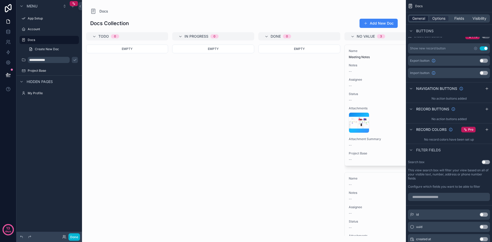
click at [417, 18] on span "General" at bounding box center [418, 18] width 13 height 5
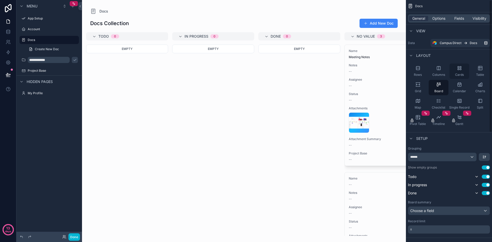
click at [461, 68] on icon "scrollable content" at bounding box center [458, 68] width 5 height 5
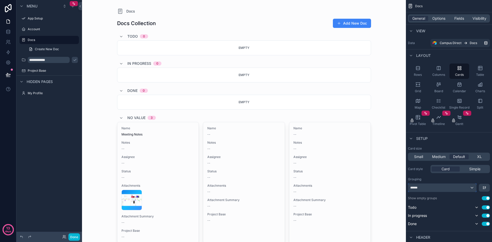
click at [474, 189] on div "******" at bounding box center [442, 188] width 68 height 8
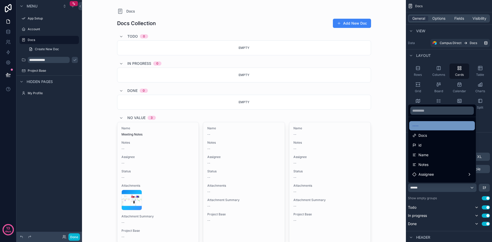
click at [434, 128] on div "----" at bounding box center [441, 126] width 59 height 6
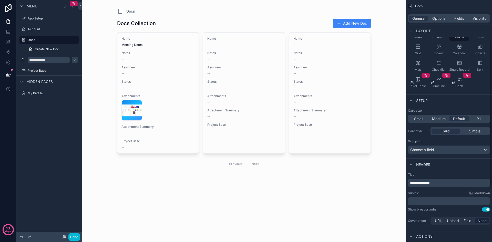
scroll to position [128, 0]
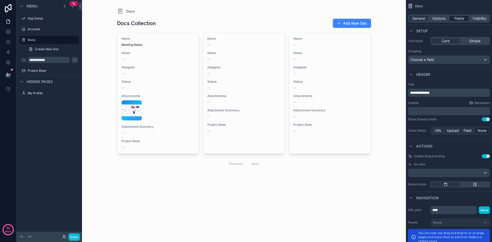
click at [460, 18] on span "Fields" at bounding box center [459, 18] width 10 height 5
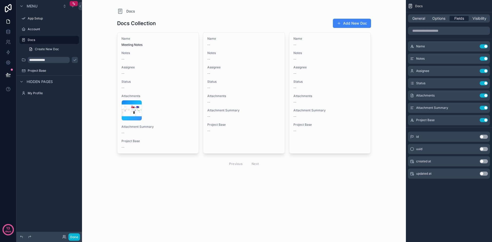
scroll to position [0, 0]
click at [483, 109] on button "Use setting" at bounding box center [483, 108] width 8 height 4
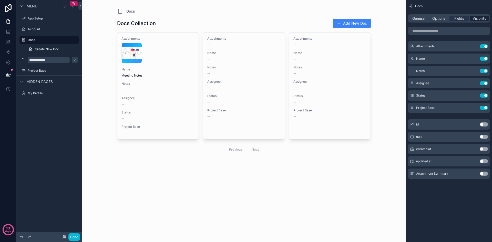
click at [477, 19] on span "Visibility" at bounding box center [479, 18] width 14 height 5
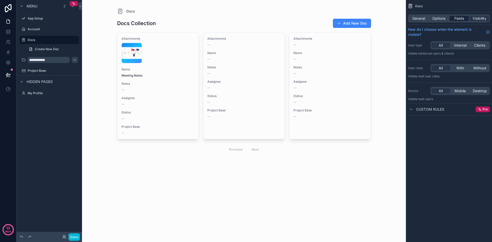
click at [460, 20] on span "Fields" at bounding box center [459, 18] width 10 height 5
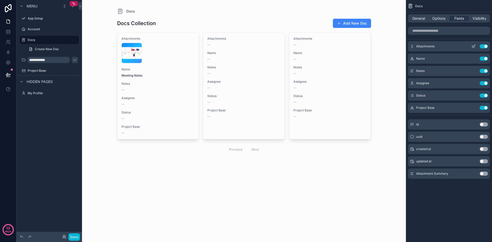
click at [473, 46] on icon "scrollable content" at bounding box center [473, 46] width 4 height 4
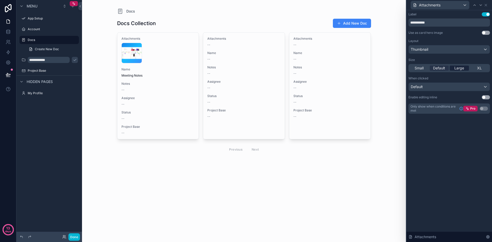
click at [462, 69] on span "Large" at bounding box center [459, 68] width 10 height 5
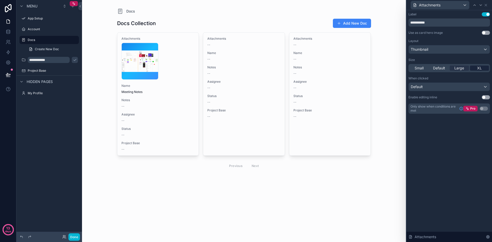
click at [479, 69] on span "XL" at bounding box center [479, 68] width 5 height 5
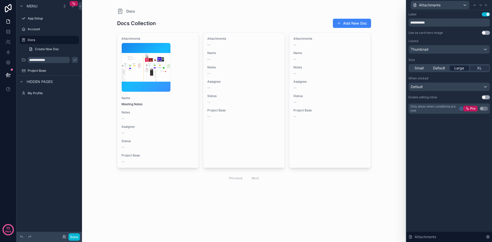
click at [459, 66] on span "Large" at bounding box center [459, 68] width 10 height 5
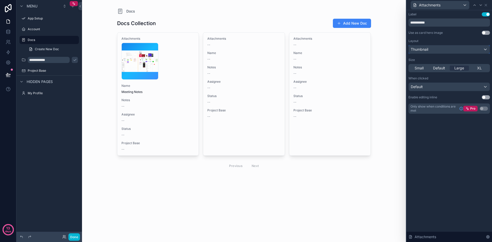
click at [456, 47] on div "Thumbnail" at bounding box center [448, 49] width 81 height 8
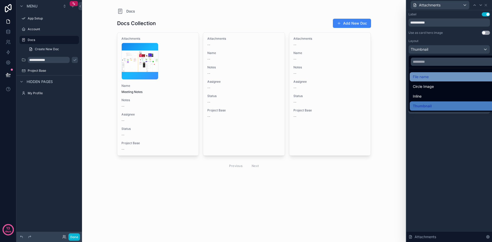
click at [448, 81] on div "File name" at bounding box center [454, 76] width 91 height 9
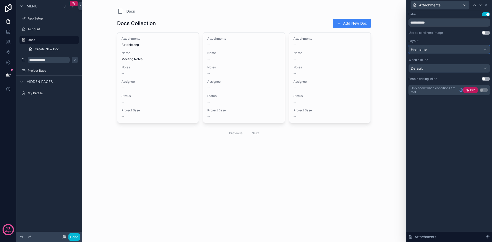
click at [449, 48] on div "File name" at bounding box center [448, 49] width 81 height 8
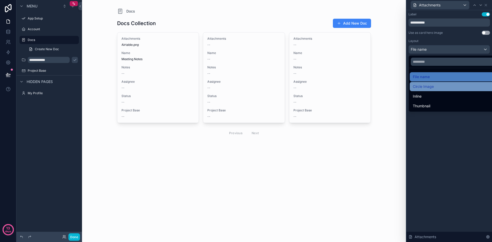
click at [439, 87] on div "Circle Image" at bounding box center [454, 86] width 84 height 6
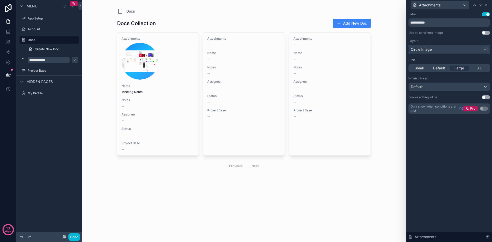
click at [445, 47] on div "Circle Image" at bounding box center [448, 49] width 81 height 8
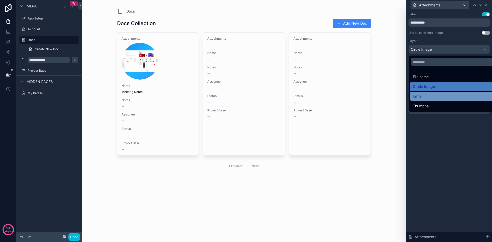
click at [433, 95] on div "Inline" at bounding box center [454, 96] width 84 height 6
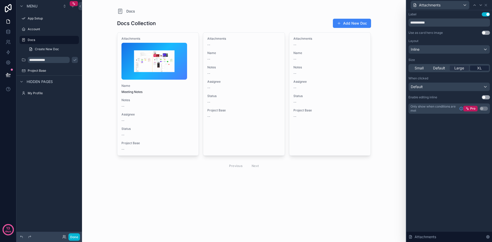
click at [479, 69] on span "XL" at bounding box center [479, 68] width 5 height 5
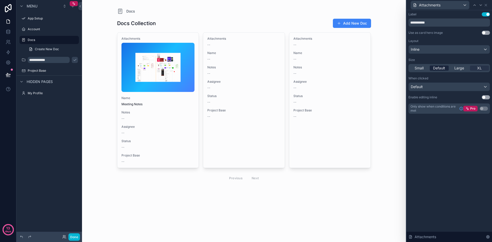
click at [441, 70] on span "Default" at bounding box center [439, 68] width 12 height 5
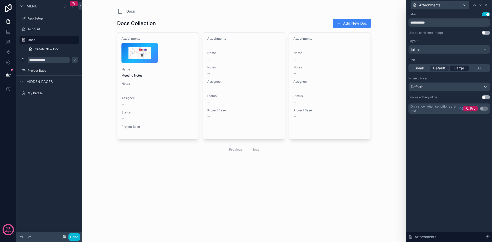
click at [459, 68] on span "Large" at bounding box center [459, 68] width 10 height 5
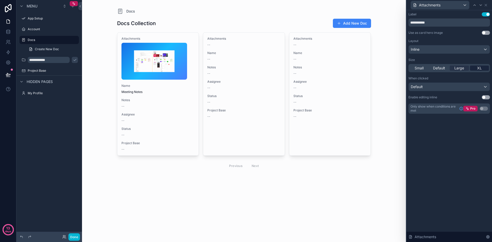
click at [476, 68] on div "XL" at bounding box center [478, 68] width 19 height 5
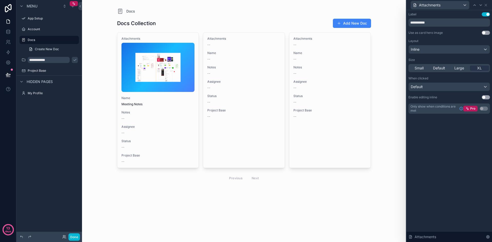
click at [151, 70] on div "scrollable content" at bounding box center [244, 100] width 262 height 200
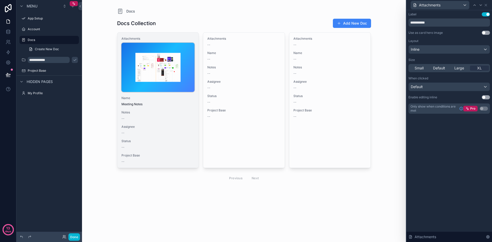
click at [154, 68] on img "scrollable content" at bounding box center [157, 67] width 73 height 49
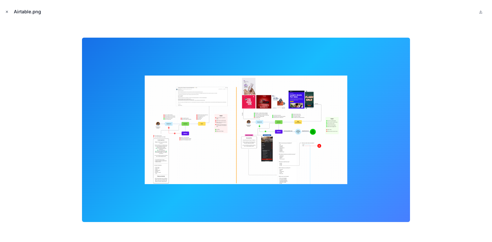
click at [5, 12] on button "Close modal" at bounding box center [7, 12] width 6 height 6
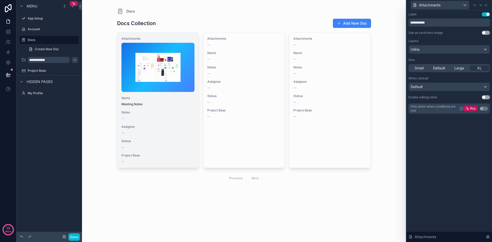
click at [151, 100] on div "Name Meeting Notes" at bounding box center [157, 101] width 73 height 10
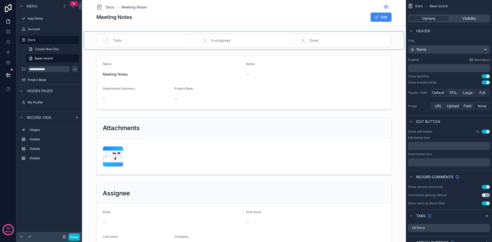
click at [393, 35] on div "scrollable content" at bounding box center [243, 40] width 319 height 18
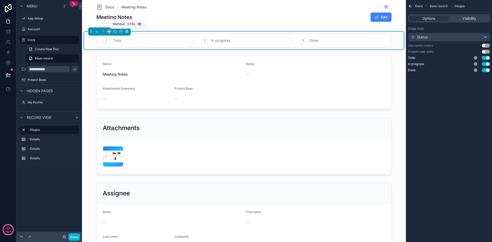
click at [126, 33] on icon "scrollable content" at bounding box center [127, 32] width 2 height 2
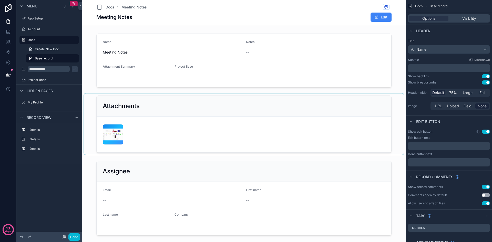
click at [240, 110] on div "scrollable content" at bounding box center [243, 123] width 319 height 61
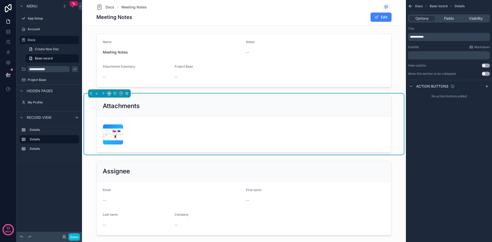
click at [244, 136] on div "Airtable .png" at bounding box center [244, 134] width 282 height 20
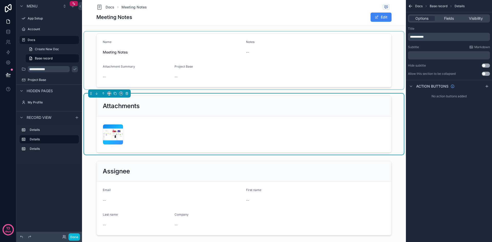
click at [272, 74] on div "scrollable content" at bounding box center [243, 60] width 319 height 58
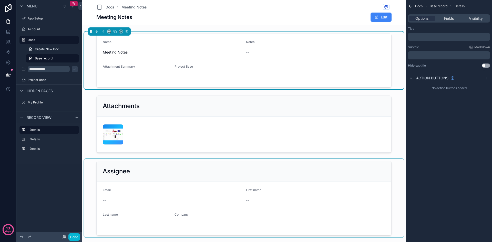
click at [262, 172] on div "scrollable content" at bounding box center [243, 198] width 319 height 79
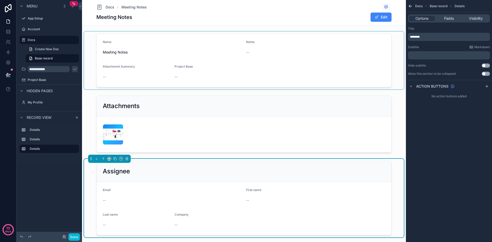
click at [260, 25] on div "Docs Meeting Notes Meeting Notes Edit" at bounding box center [243, 12] width 295 height 25
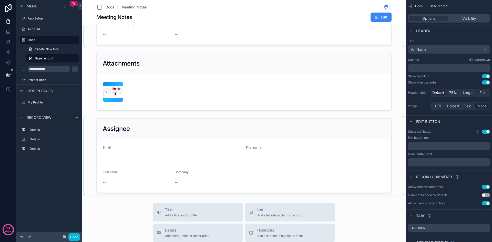
scroll to position [77, 0]
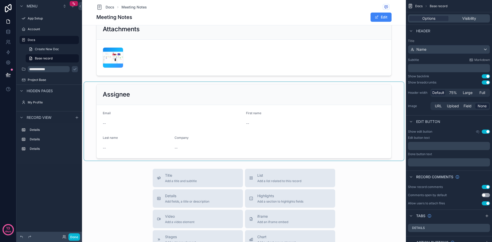
click at [355, 101] on div "scrollable content" at bounding box center [243, 121] width 319 height 79
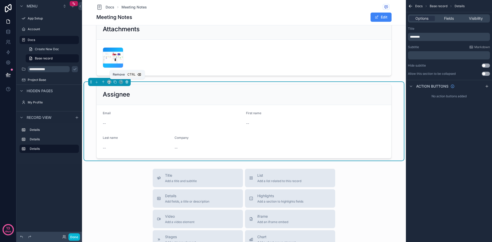
click at [128, 83] on icon "scrollable content" at bounding box center [127, 82] width 4 height 4
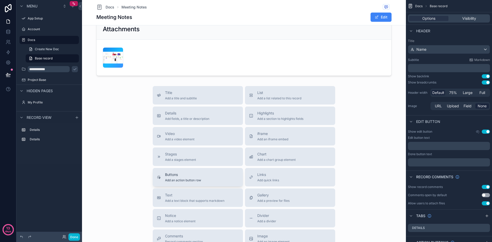
click at [191, 176] on span "Buttons" at bounding box center [183, 174] width 36 height 5
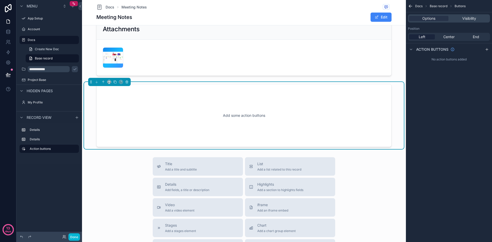
scroll to position [71, 0]
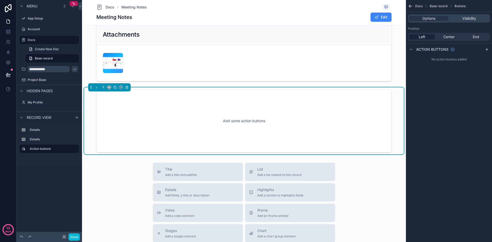
click at [254, 122] on div "Add some action buttons" at bounding box center [244, 121] width 278 height 46
click at [487, 49] on icon "scrollable content" at bounding box center [486, 49] width 2 height 0
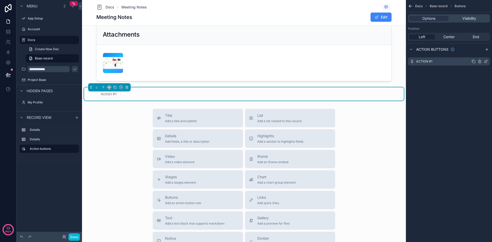
click at [485, 61] on icon "scrollable content" at bounding box center [485, 61] width 4 height 4
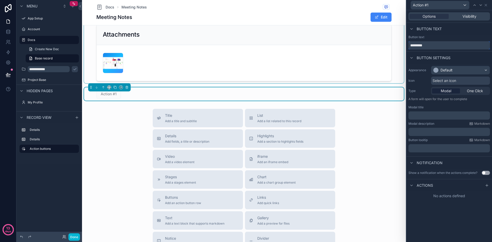
drag, startPoint x: 435, startPoint y: 47, endPoint x: 394, endPoint y: 46, distance: 40.7
click at [394, 46] on div "**********" at bounding box center [246, 121] width 492 height 242
type input "**********"
click at [466, 69] on div "Default" at bounding box center [460, 70] width 58 height 8
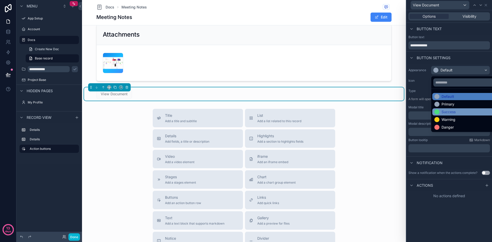
click at [450, 111] on div "Success" at bounding box center [448, 111] width 14 height 5
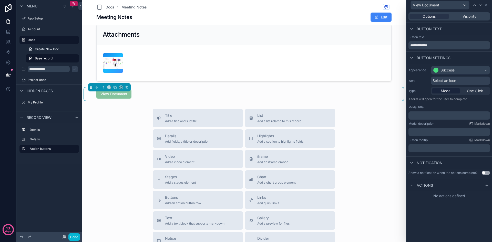
click at [464, 79] on div "Select an icon" at bounding box center [460, 81] width 59 height 8
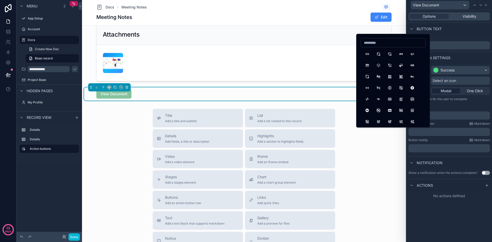
click at [472, 58] on div "Button settings" at bounding box center [449, 57] width 86 height 12
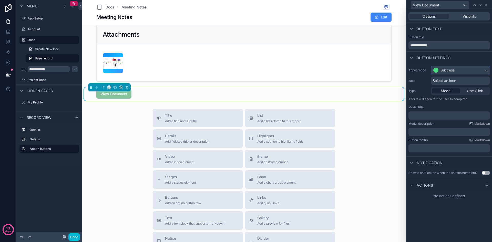
click at [471, 71] on div "Success" at bounding box center [460, 70] width 58 height 8
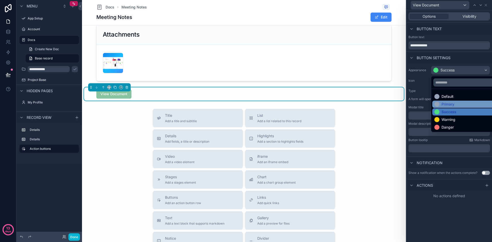
click at [464, 103] on div "Primary" at bounding box center [466, 104] width 64 height 5
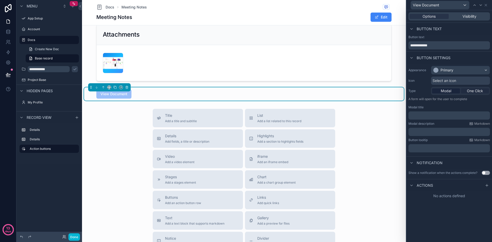
click at [472, 91] on span "One Click" at bounding box center [474, 90] width 16 height 5
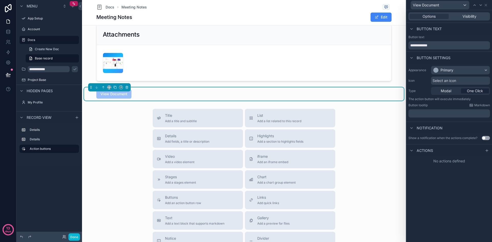
click at [452, 112] on p "﻿" at bounding box center [449, 113] width 78 height 5
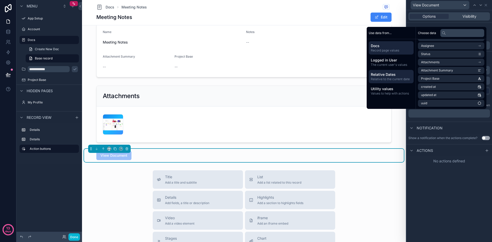
scroll to position [0, 0]
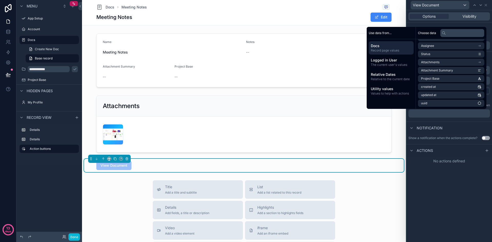
click at [452, 175] on div "**********" at bounding box center [449, 126] width 86 height 232
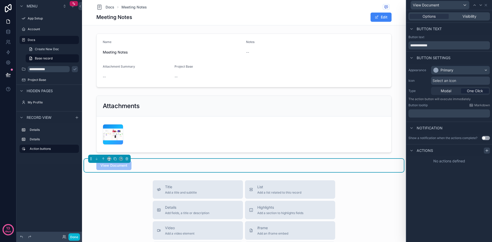
click at [487, 152] on icon at bounding box center [486, 150] width 4 height 4
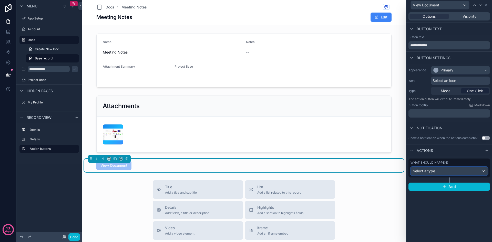
click at [450, 174] on div "Select a type" at bounding box center [448, 171] width 77 height 8
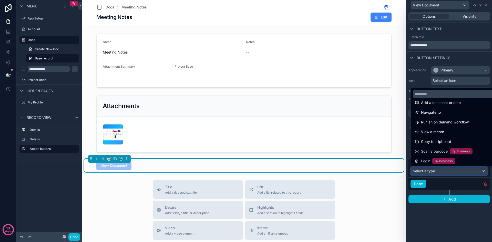
scroll to position [36, 0]
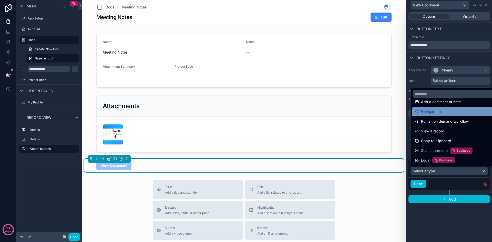
click at [451, 111] on div "Navigate to" at bounding box center [454, 112] width 80 height 6
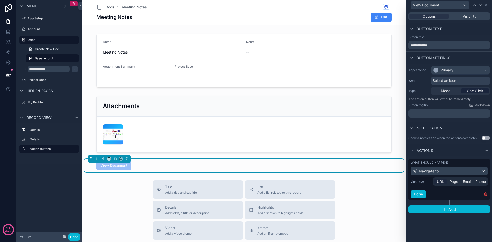
click at [439, 181] on span "URL" at bounding box center [439, 181] width 7 height 5
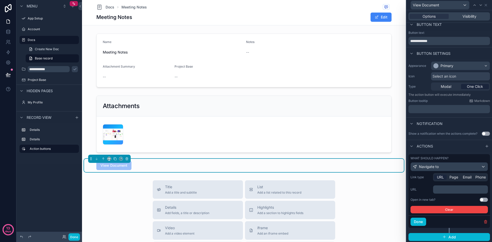
scroll to position [5, 0]
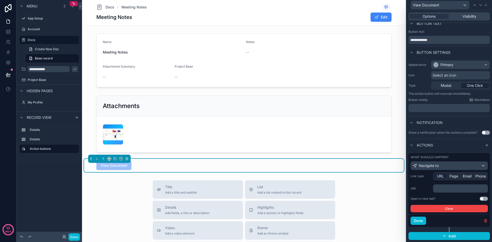
click at [441, 187] on p "﻿" at bounding box center [461, 188] width 52 height 5
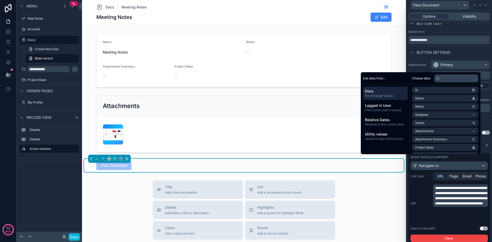
scroll to position [35, 0]
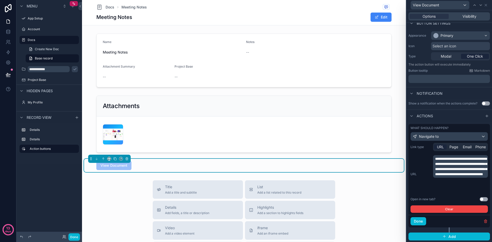
click at [424, 184] on div "**********" at bounding box center [448, 174] width 77 height 38
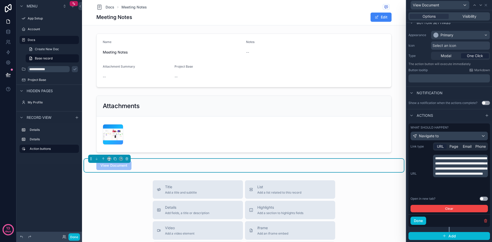
click at [483, 197] on button "Use setting" at bounding box center [483, 199] width 8 height 4
click at [421, 221] on button "Done" at bounding box center [418, 221] width 16 height 8
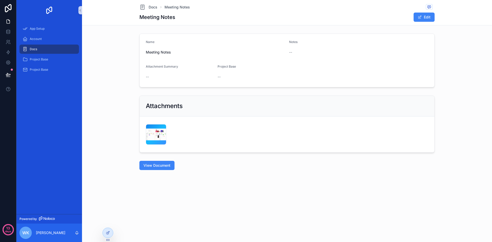
click at [464, 145] on div "Attachments Airtable .png" at bounding box center [286, 123] width 405 height 61
click at [165, 165] on span "View Document" at bounding box center [156, 165] width 27 height 5
click at [154, 7] on span "Docs" at bounding box center [152, 7] width 9 height 5
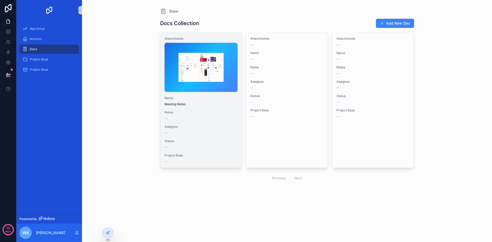
click at [203, 114] on span "Notes" at bounding box center [200, 112] width 73 height 4
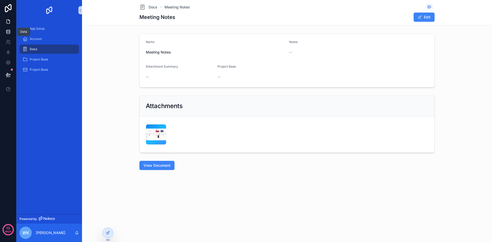
click at [8, 32] on icon at bounding box center [8, 31] width 5 height 5
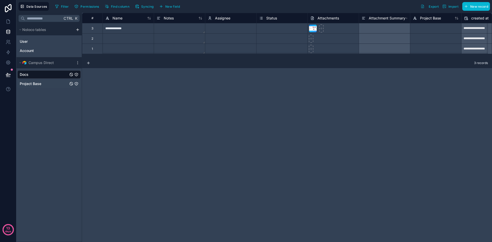
click at [40, 85] on span "Project Base" at bounding box center [31, 83] width 22 height 5
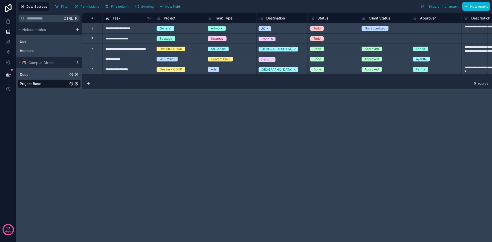
click at [46, 78] on div "Docs" at bounding box center [48, 74] width 63 height 8
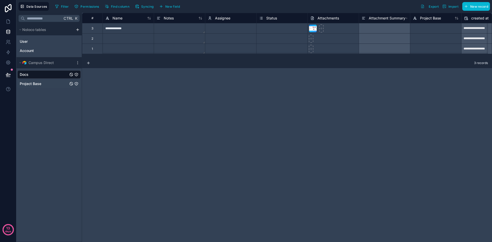
click at [45, 84] on div "Project Base" at bounding box center [48, 84] width 63 height 8
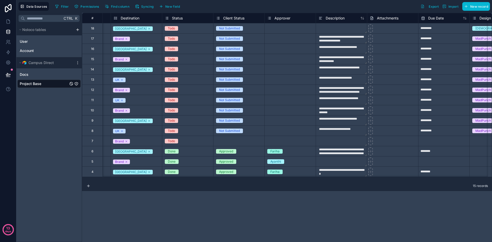
scroll to position [0, 155]
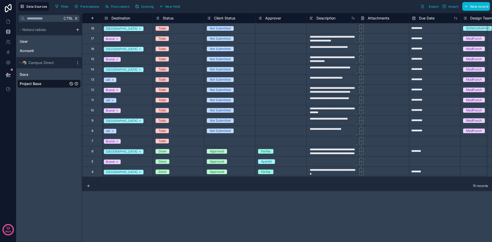
click at [329, 202] on div "**********" at bounding box center [287, 127] width 410 height 229
